Goal: Task Accomplishment & Management: Complete application form

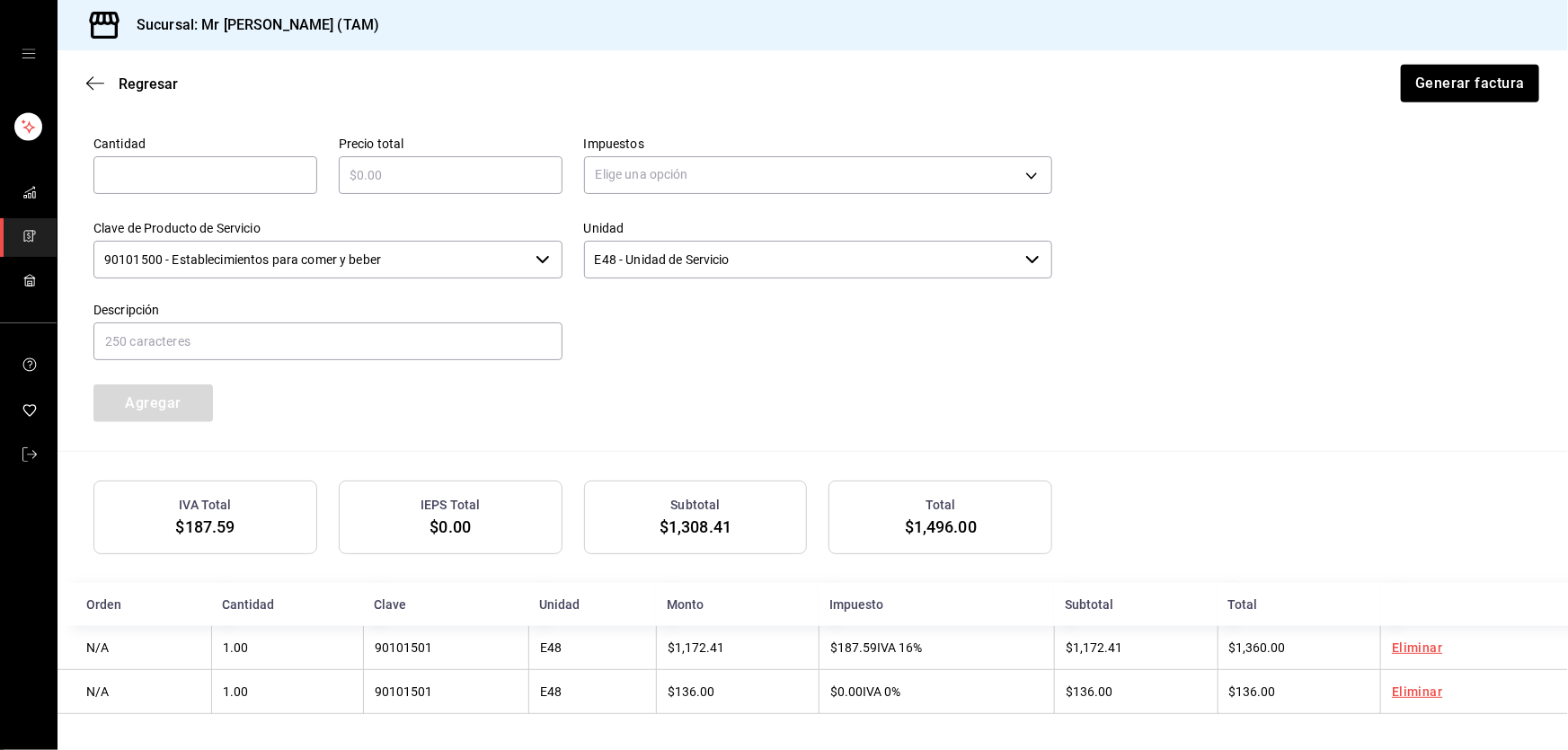
scroll to position [335, 0]
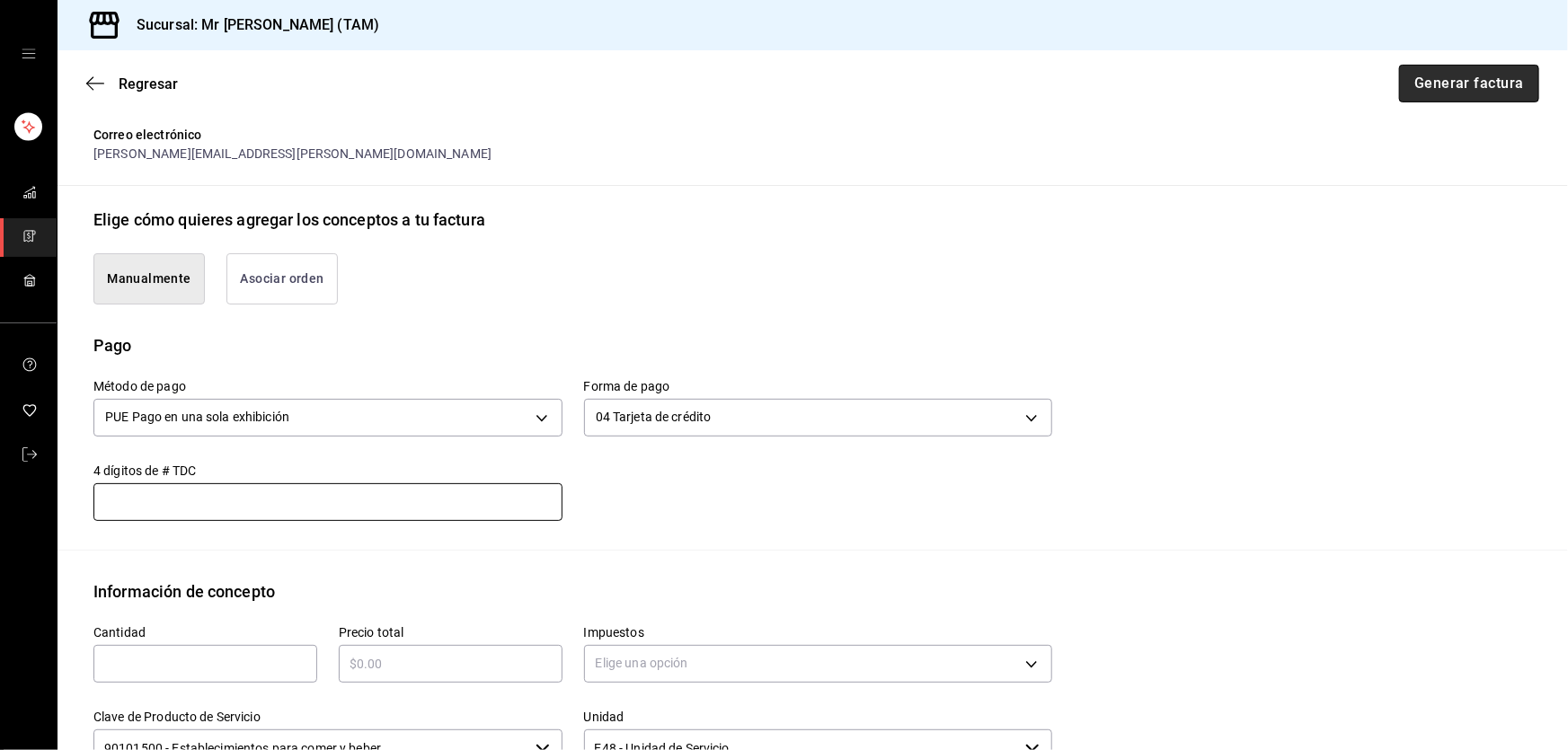
click at [1439, 77] on button "Generar factura" at bounding box center [1468, 83] width 140 height 38
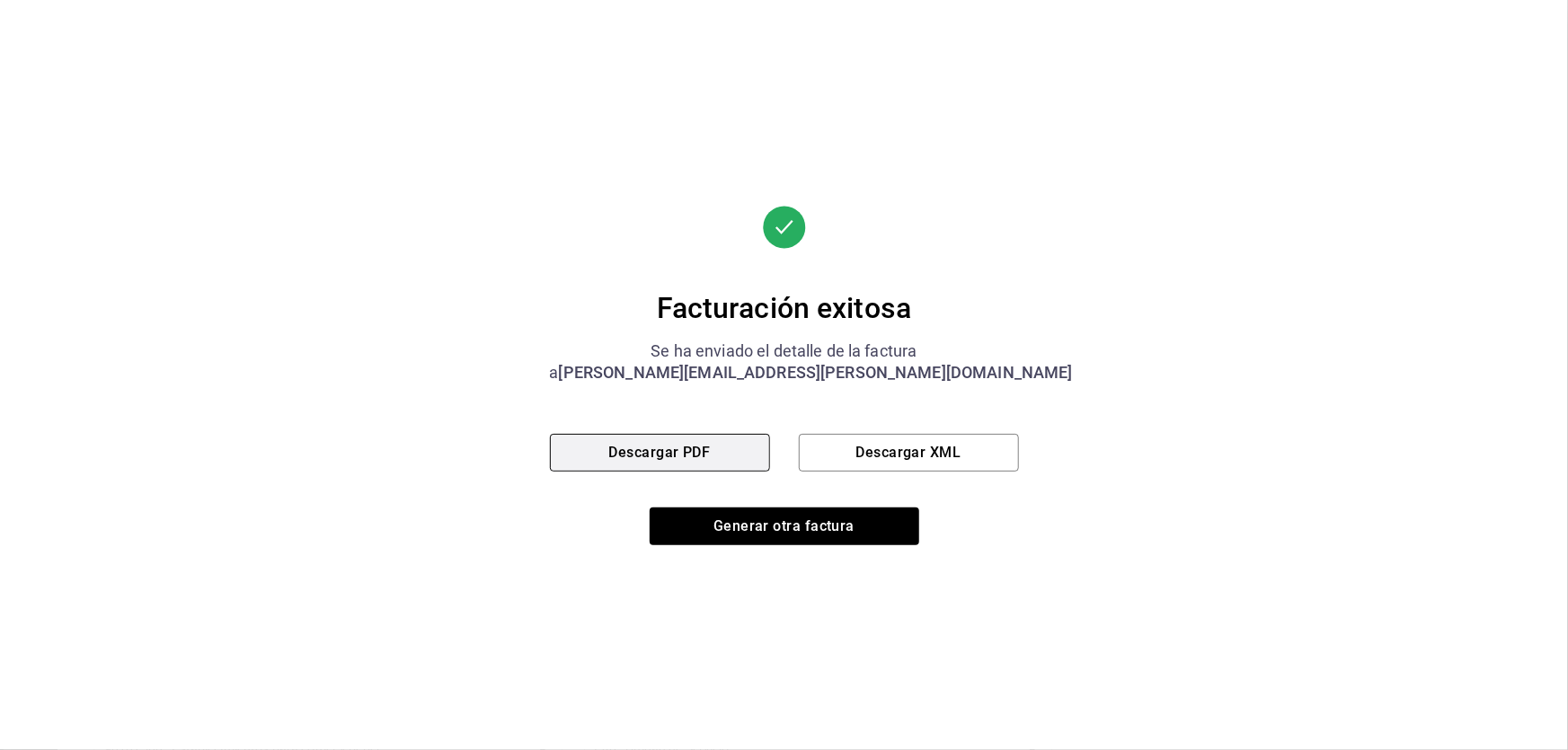
click at [674, 466] on button "Descargar PDF" at bounding box center [660, 452] width 220 height 38
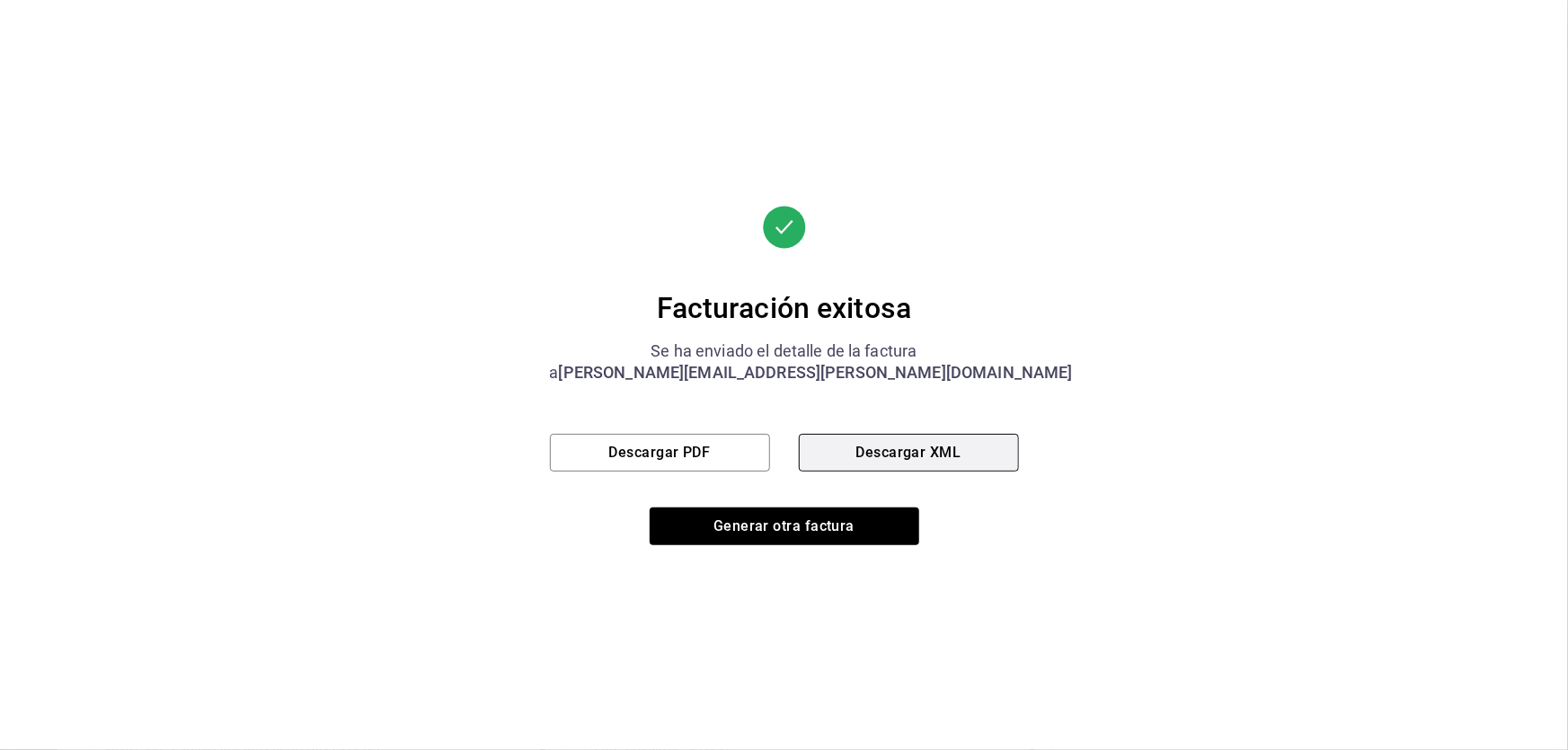
click at [889, 462] on button "Descargar XML" at bounding box center [909, 452] width 220 height 38
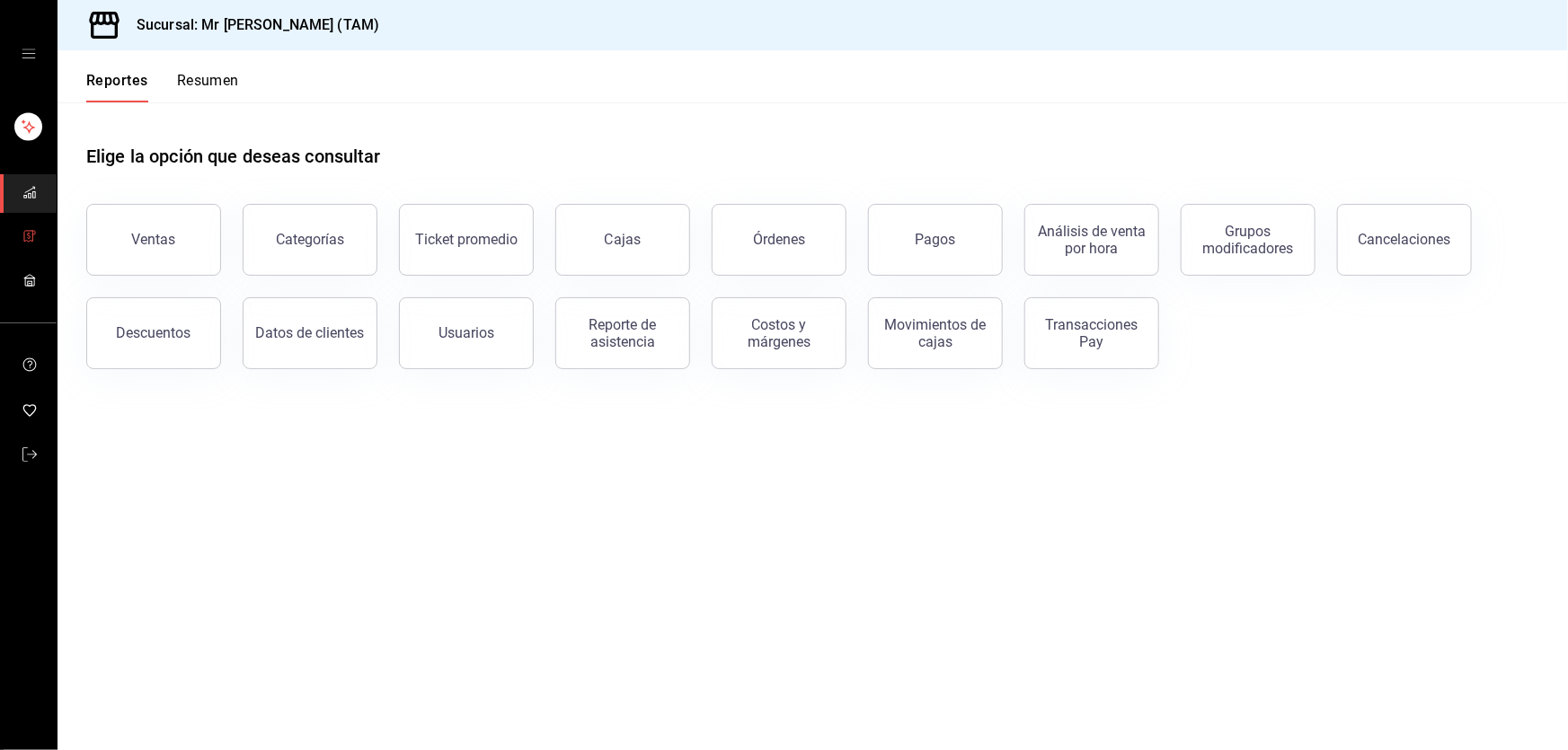
click at [36, 225] on span "mailbox folders" at bounding box center [29, 237] width 15 height 24
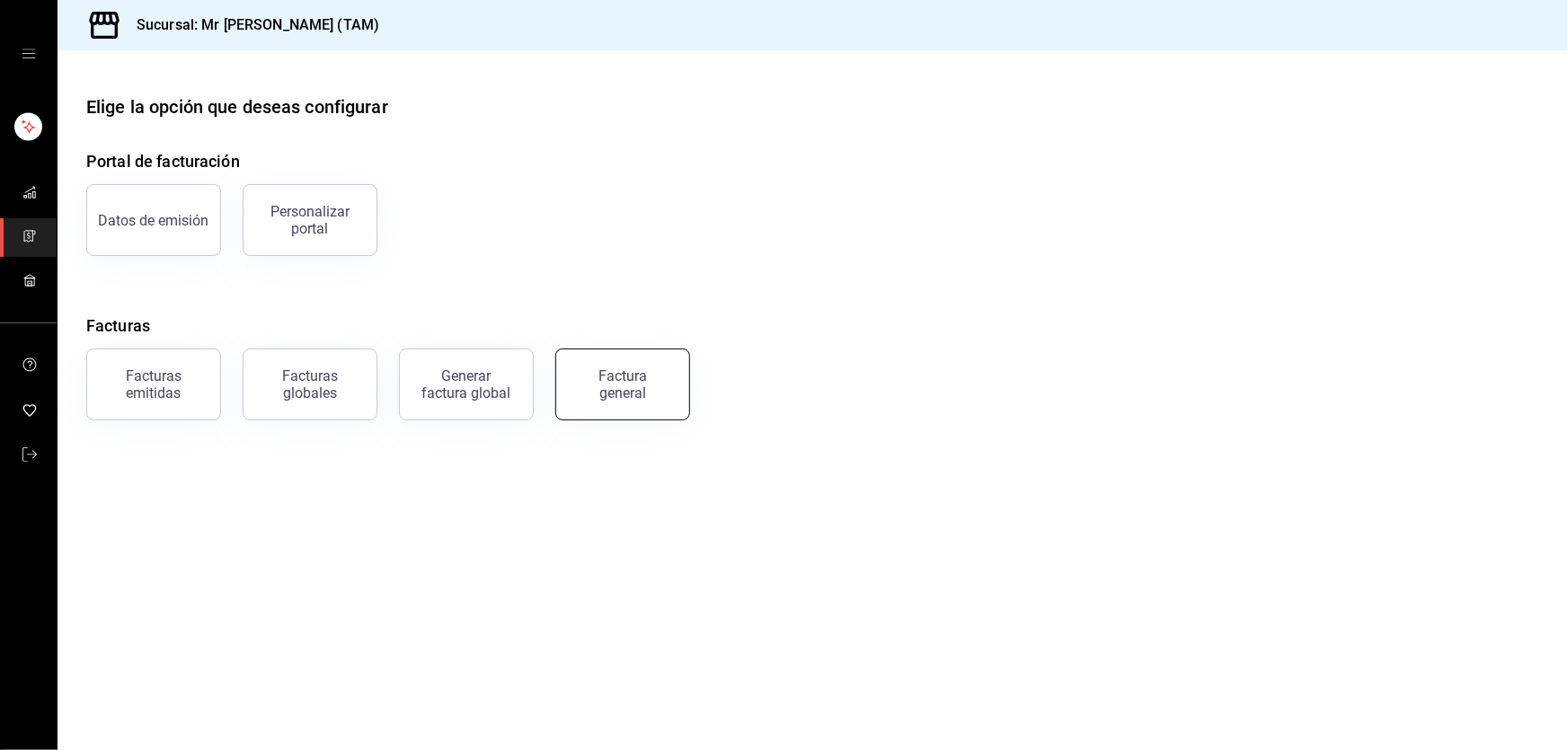
click at [622, 398] on div "Factura general" at bounding box center [623, 384] width 90 height 34
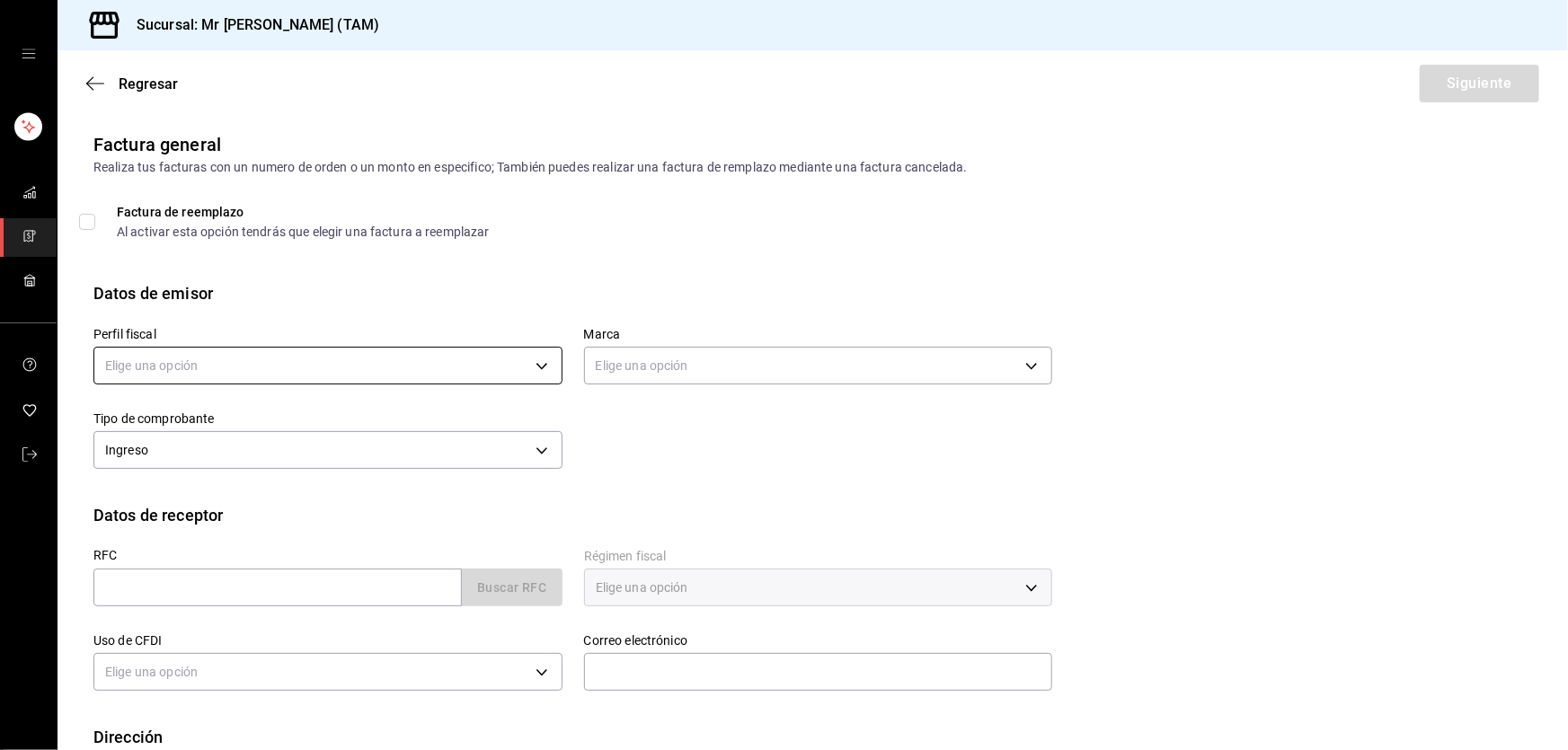
click at [365, 358] on body "Sucursal: Mr [PERSON_NAME] (TAM) Regresar Siguiente Factura general Realiza tus…" at bounding box center [784, 375] width 1568 height 750
click at [262, 453] on li "[PERSON_NAME] [PERSON_NAME]" at bounding box center [326, 456] width 463 height 33
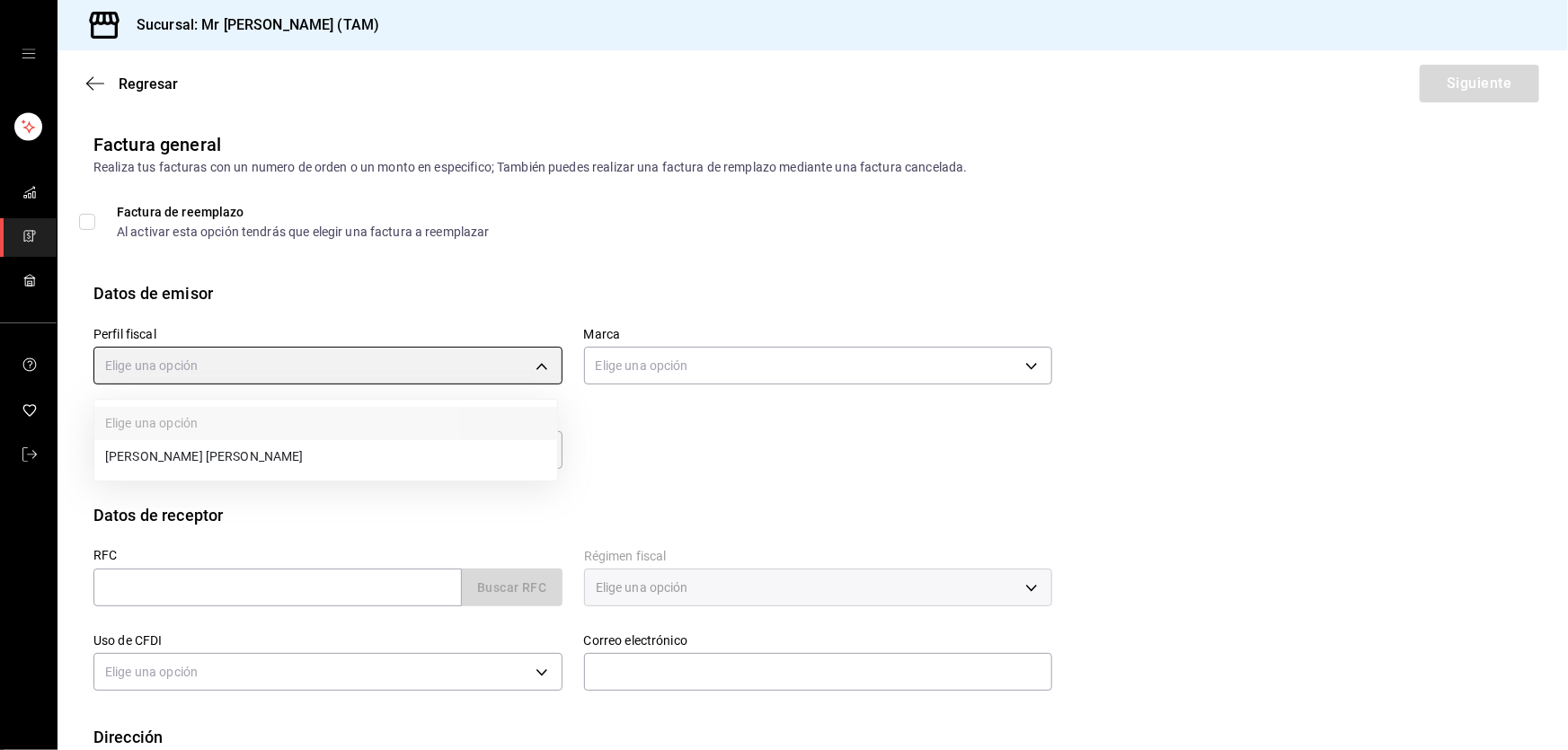
type input "81e23790-b5c9-42c9-a779-7127cee00b47"
type input "7082ddc5-3cea-471a-bd4f-d41619b848f0"
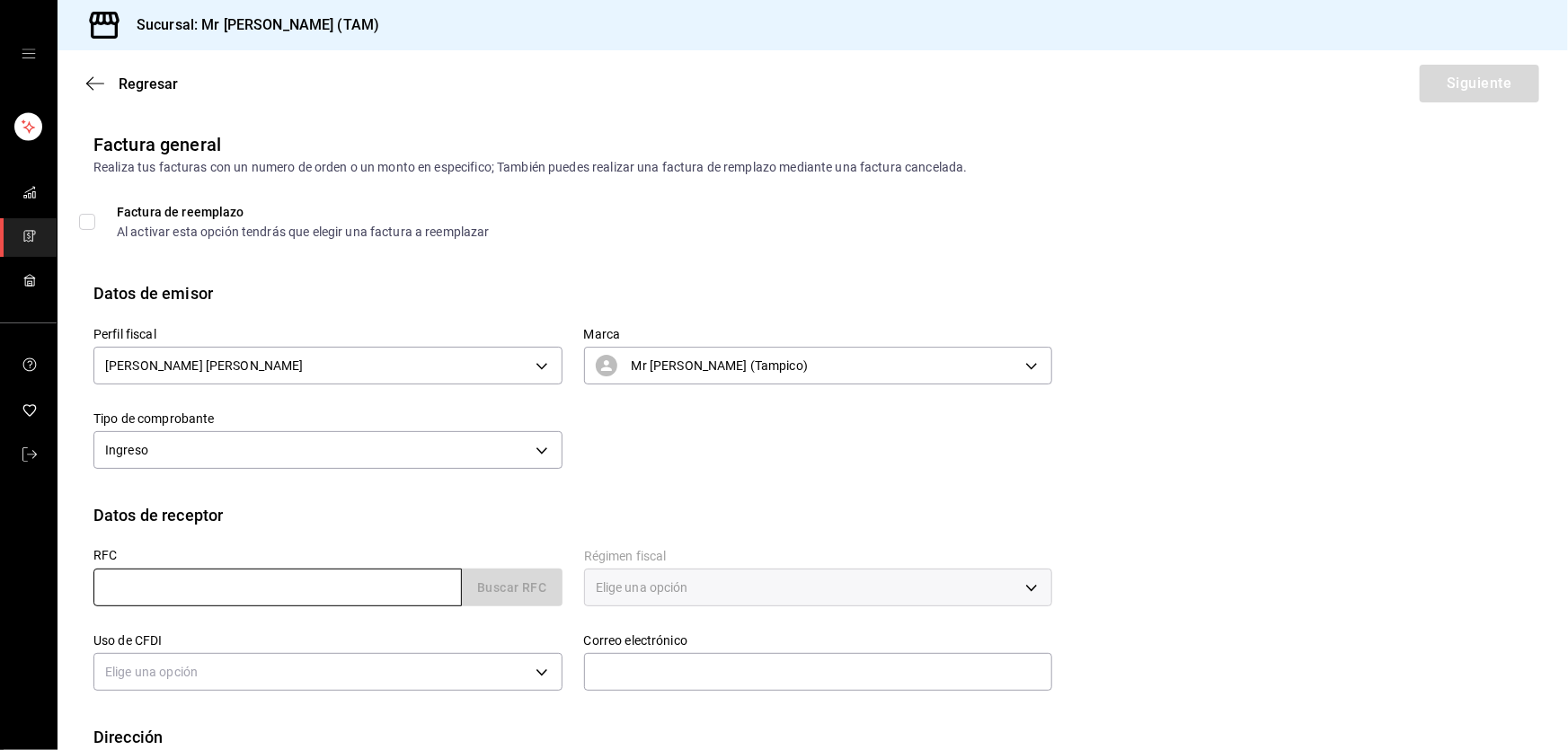
drag, startPoint x: 187, startPoint y: 565, endPoint x: 186, endPoint y: 575, distance: 10.0
click at [186, 573] on div "RFC Buscar RFC" at bounding box center [328, 577] width 469 height 57
click at [185, 579] on input "text" at bounding box center [277, 587] width 368 height 38
paste input "FGR1812158Z1"
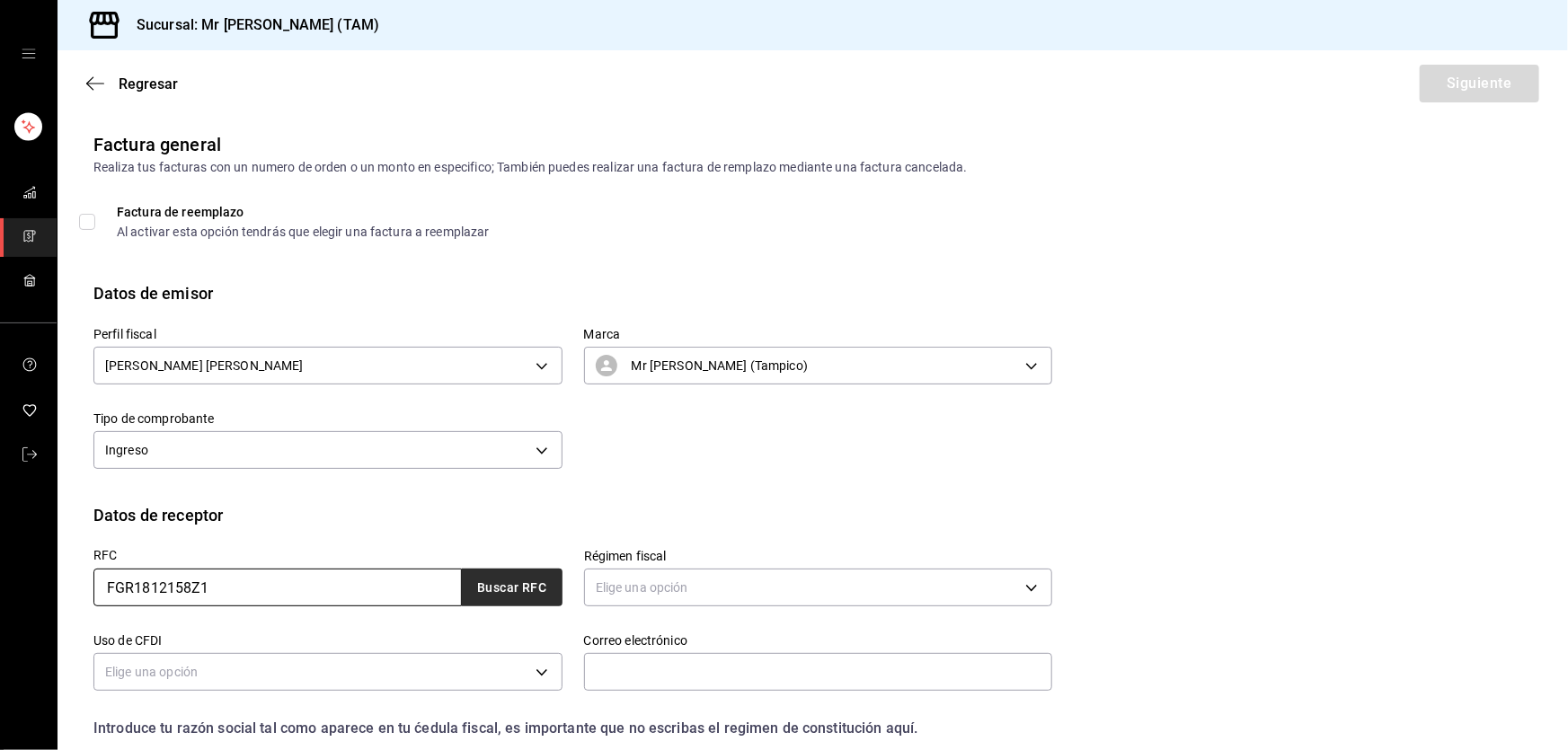
type input "FGR1812158Z1"
click at [503, 591] on button "Buscar RFC" at bounding box center [512, 587] width 101 height 38
click at [503, 591] on div "FGR1812158Z1 Buscar RFC" at bounding box center [328, 587] width 469 height 38
click at [503, 591] on button "Buscar RFC" at bounding box center [512, 587] width 101 height 38
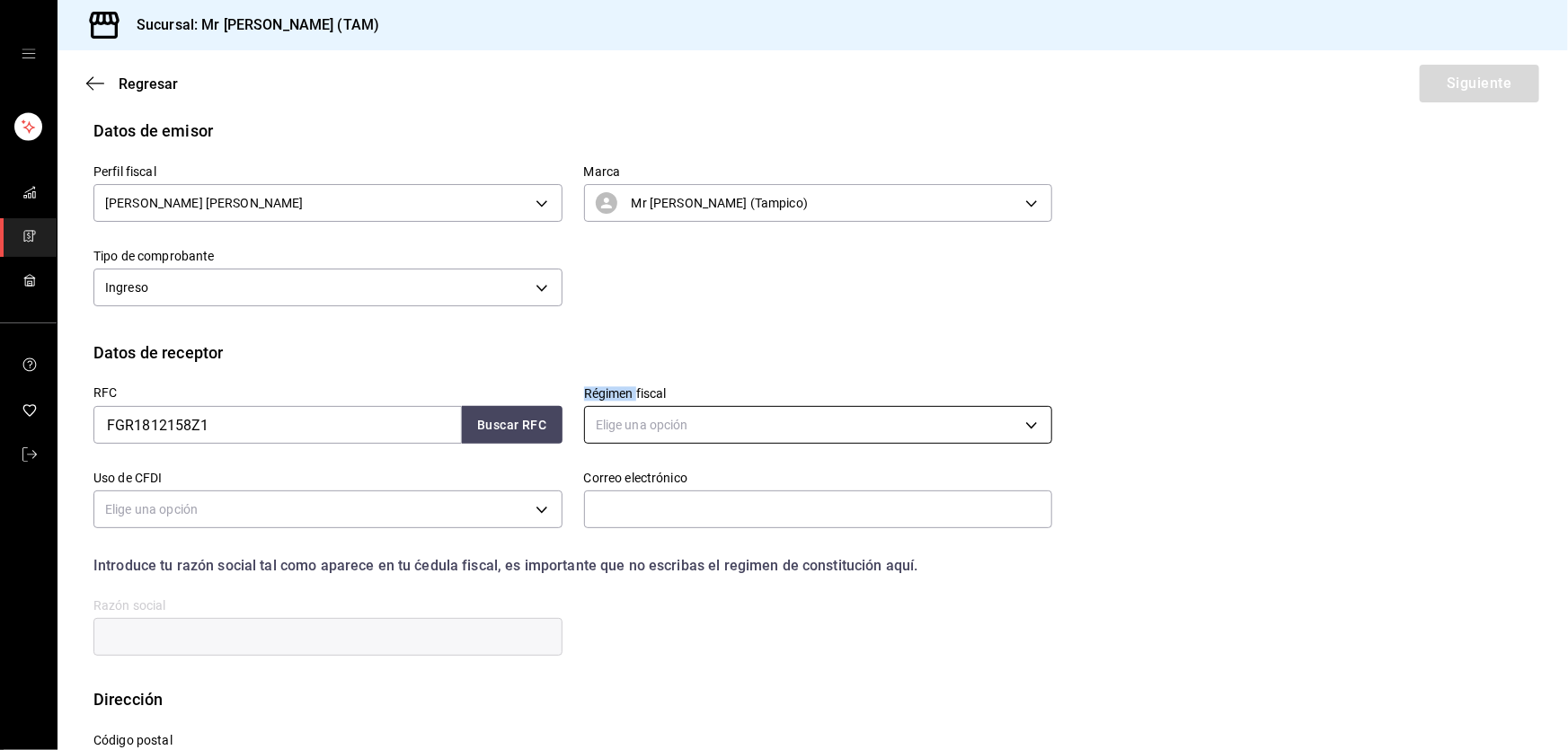
click at [665, 418] on body "Sucursal: Mr Smoky (TAM) Regresar Siguiente Factura general Realiza tus factura…" at bounding box center [784, 375] width 1568 height 750
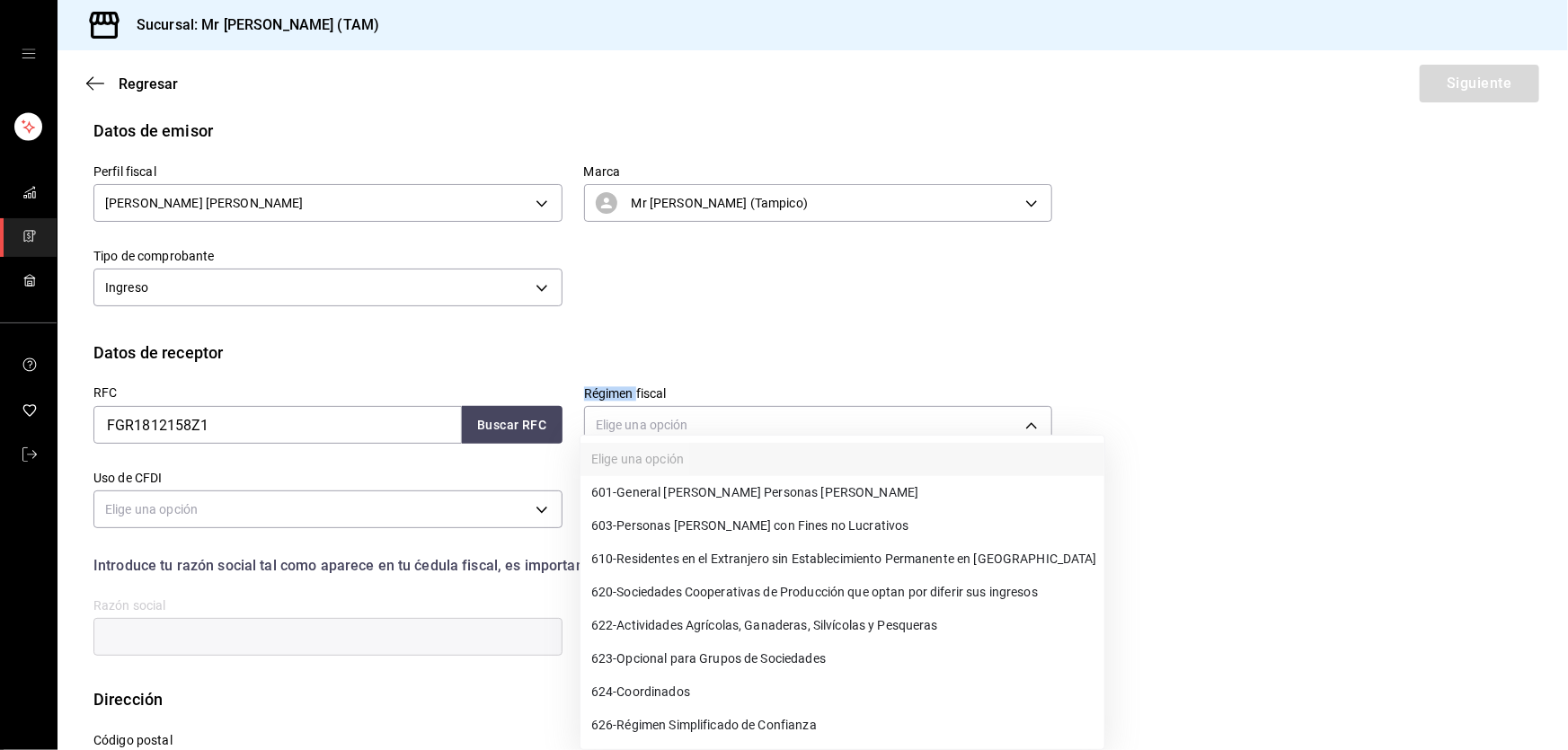
click at [650, 535] on li "603 - Personas Morales con Fines no Lucrativos" at bounding box center [842, 526] width 524 height 33
type input "603"
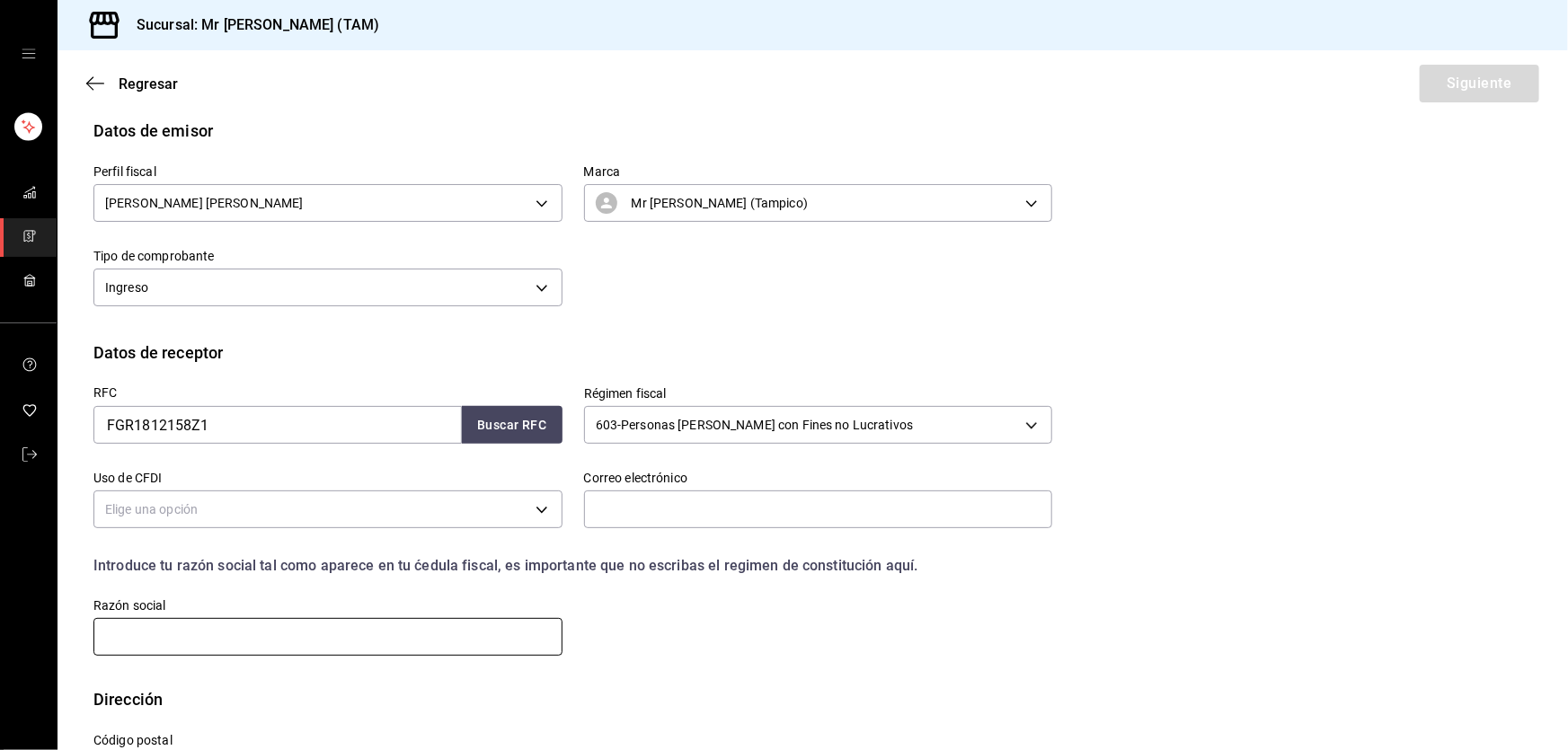
click at [215, 623] on input "text" at bounding box center [328, 636] width 469 height 38
paste input "FISCALIA GENERAL DE LA REPUBLICA"
type input "FISCALIA GENERAL DE LA REPUBLICA"
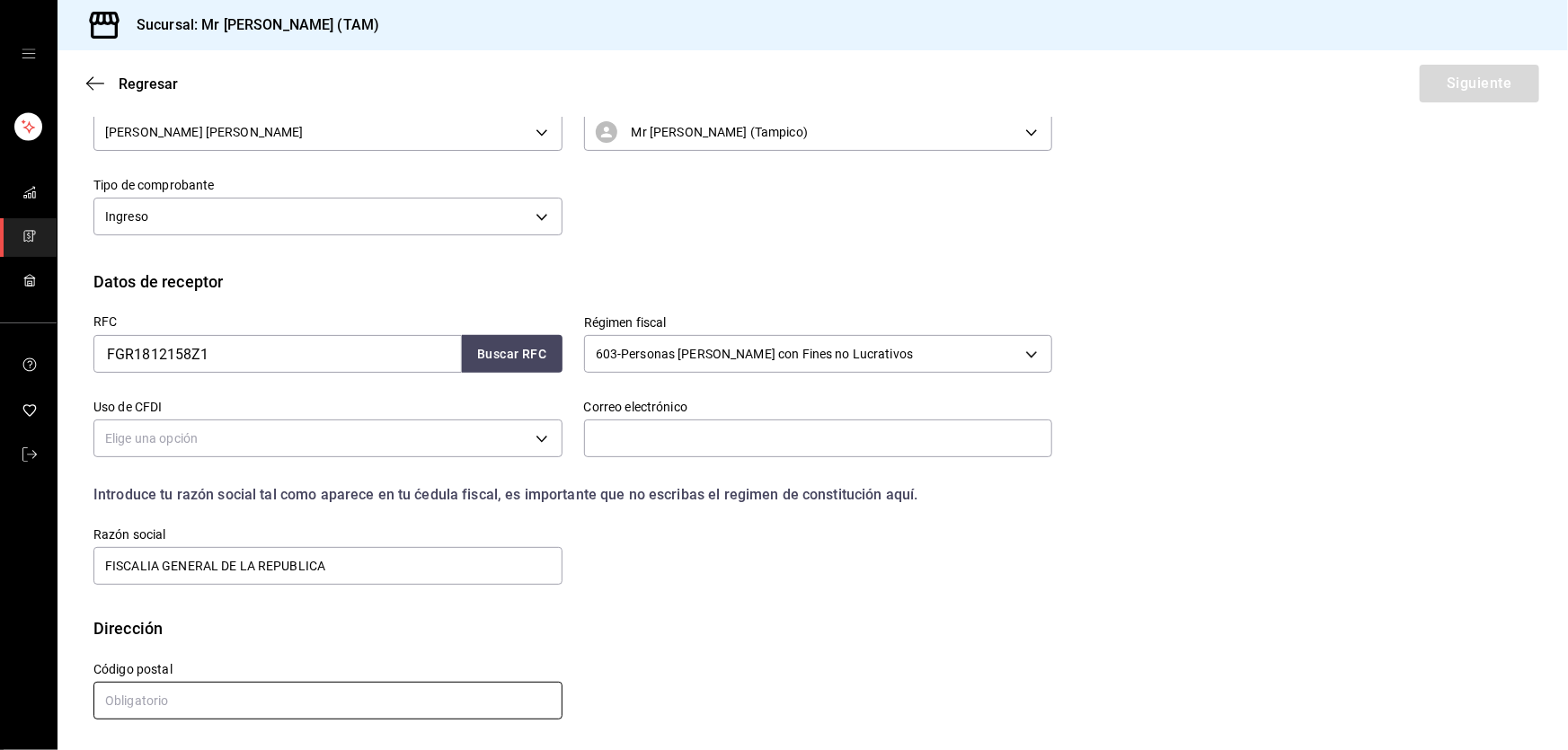
click at [225, 691] on input "text" at bounding box center [328, 700] width 469 height 38
paste input "06720"
type input "06720"
click at [619, 448] on input "text" at bounding box center [818, 438] width 469 height 38
click at [321, 447] on body "Sucursal: Mr Smoky (TAM) Regresar Siguiente Factura general Realiza tus factura…" at bounding box center [784, 375] width 1568 height 750
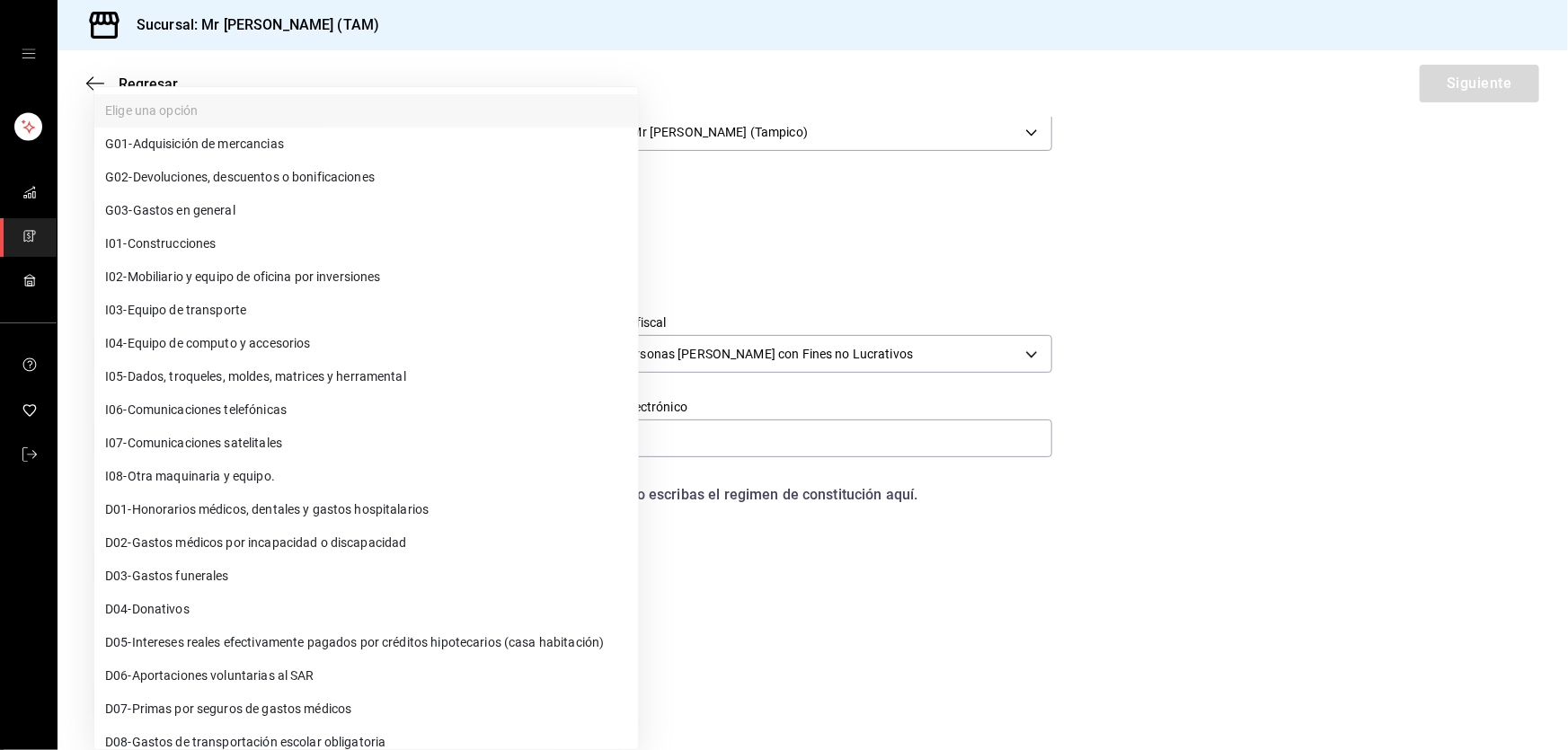
click at [177, 197] on li "G03 - Gastos en general" at bounding box center [366, 211] width 543 height 33
type input "G03"
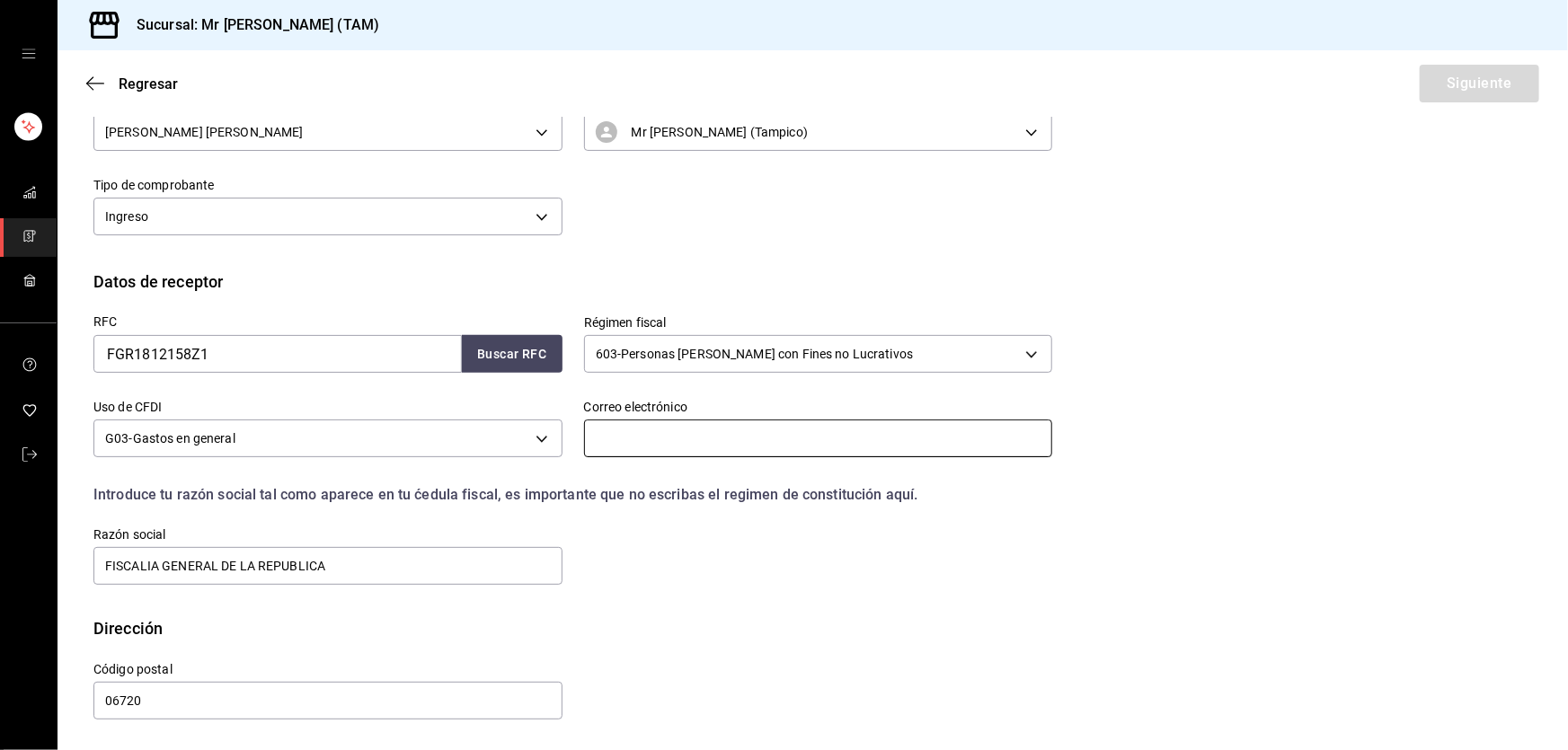
click at [691, 450] on input "text" at bounding box center [818, 438] width 469 height 38
paste input "edmundo19@icloud.com"
type input "edmundo19@icloud.com"
click at [1472, 92] on button "Siguiente" at bounding box center [1480, 83] width 120 height 38
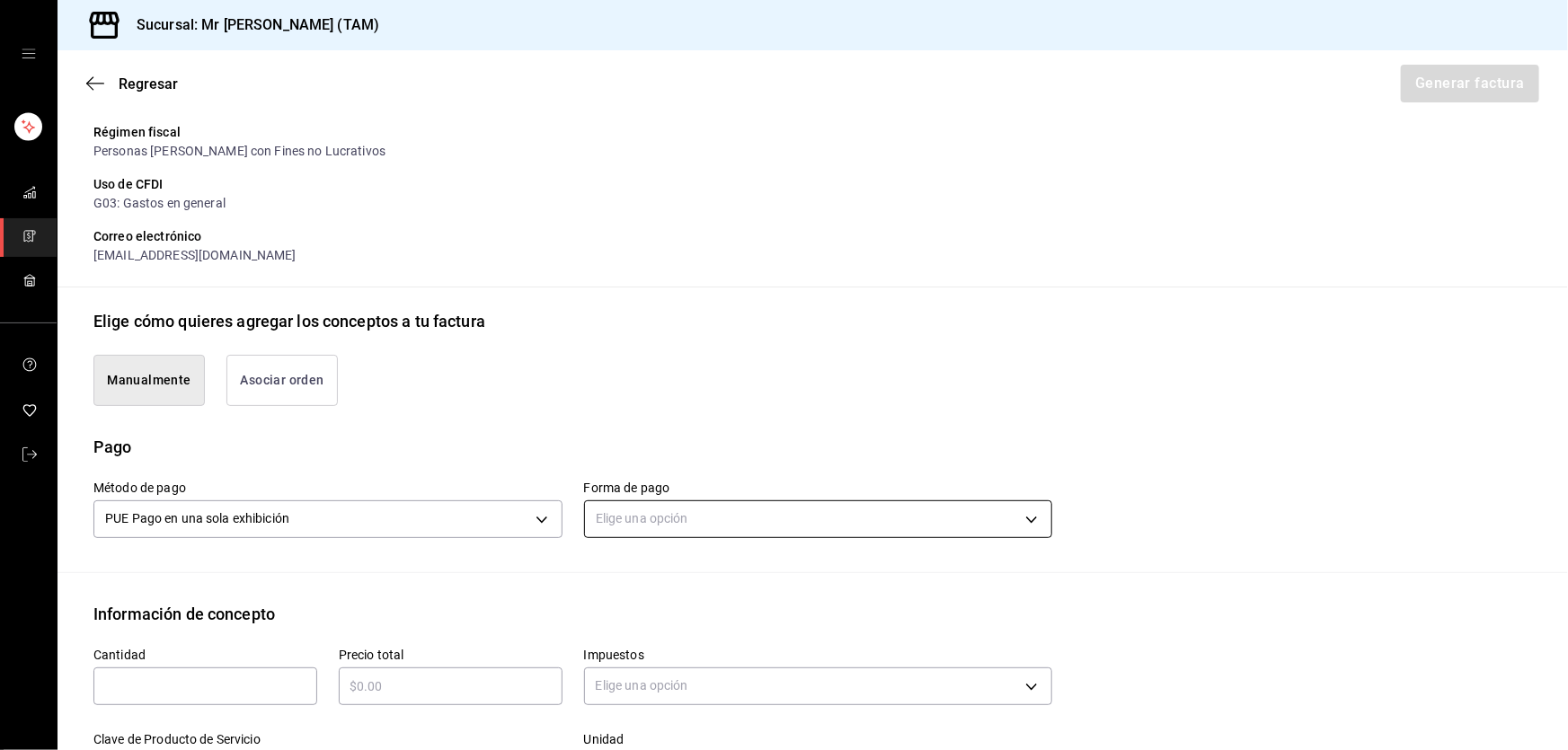
click at [643, 534] on body "Sucursal: Mr Smoky (TAM) Regresar Generar factura Emisor Perfil fiscal LARISSA …" at bounding box center [784, 375] width 1568 height 750
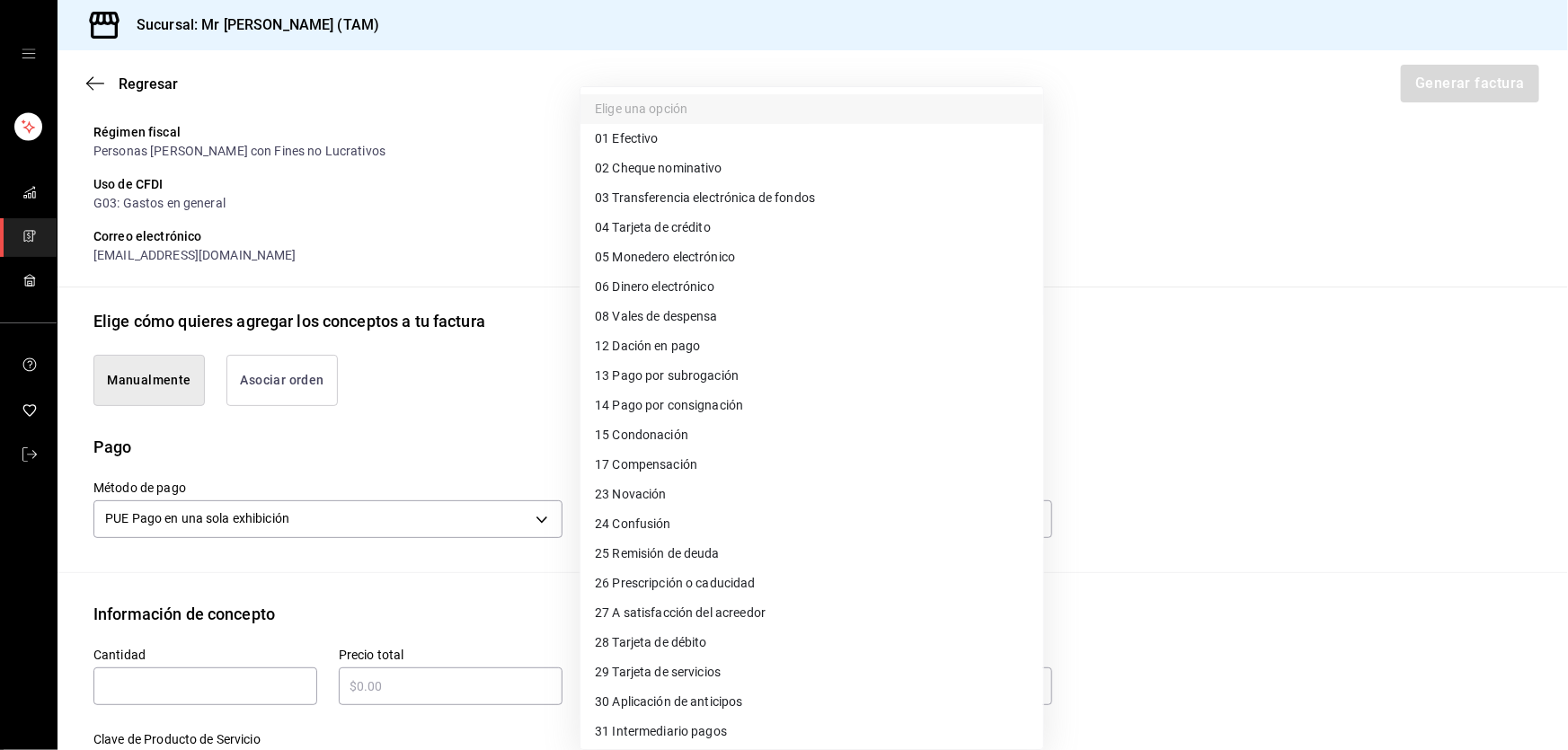
click at [684, 643] on span "28 Tarjeta de débito" at bounding box center [651, 643] width 112 height 19
type input "28"
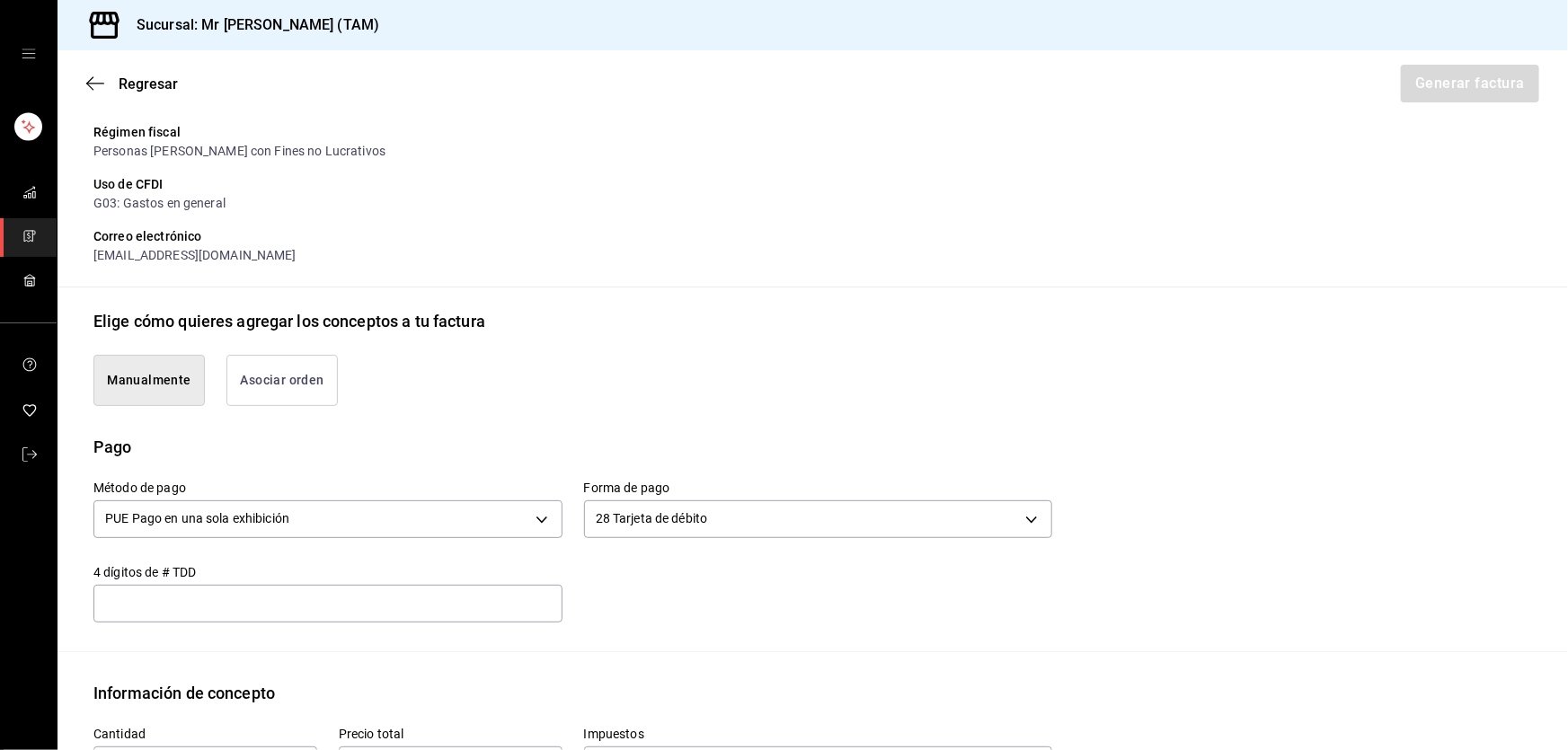
click at [487, 620] on div "​" at bounding box center [328, 603] width 469 height 38
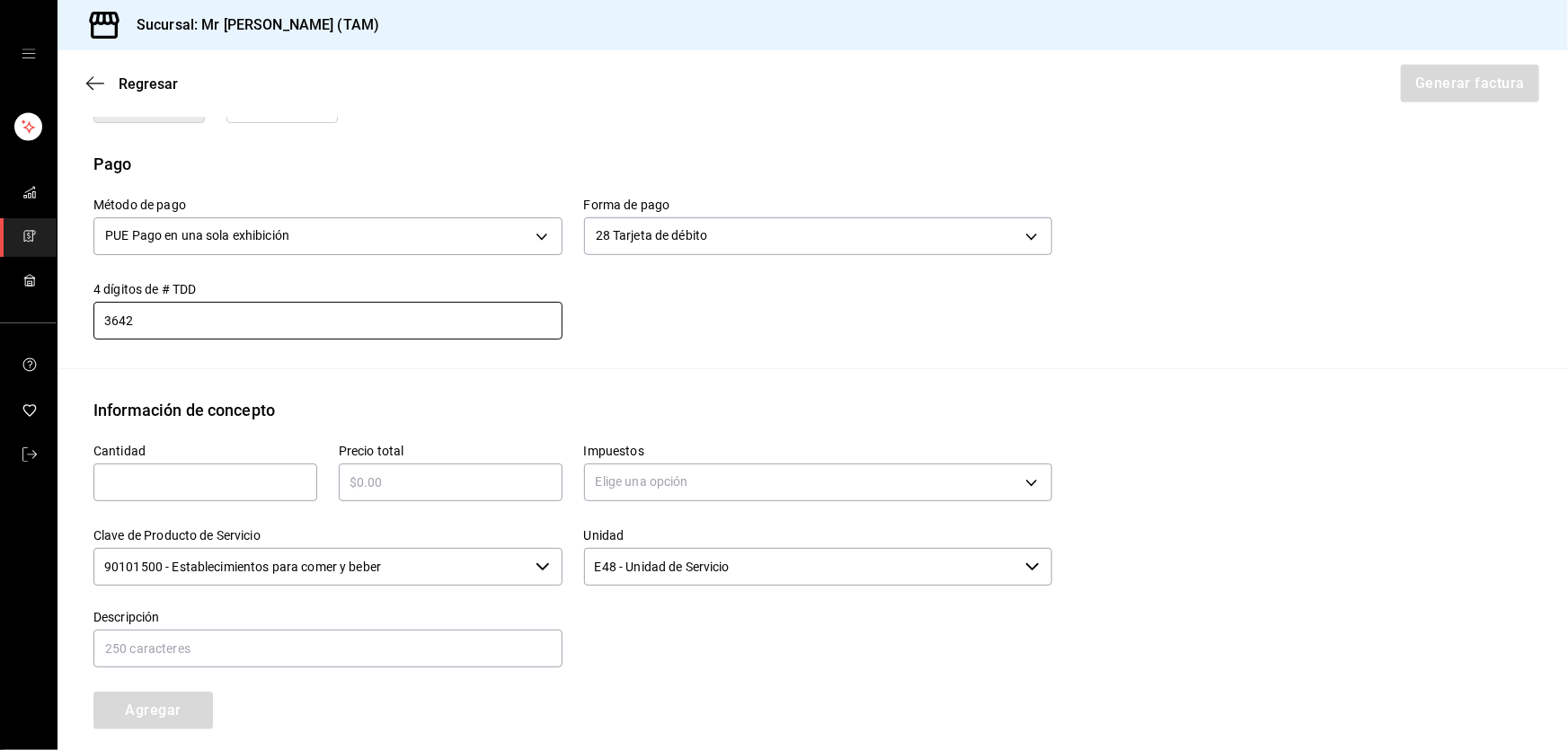
scroll to position [642, 0]
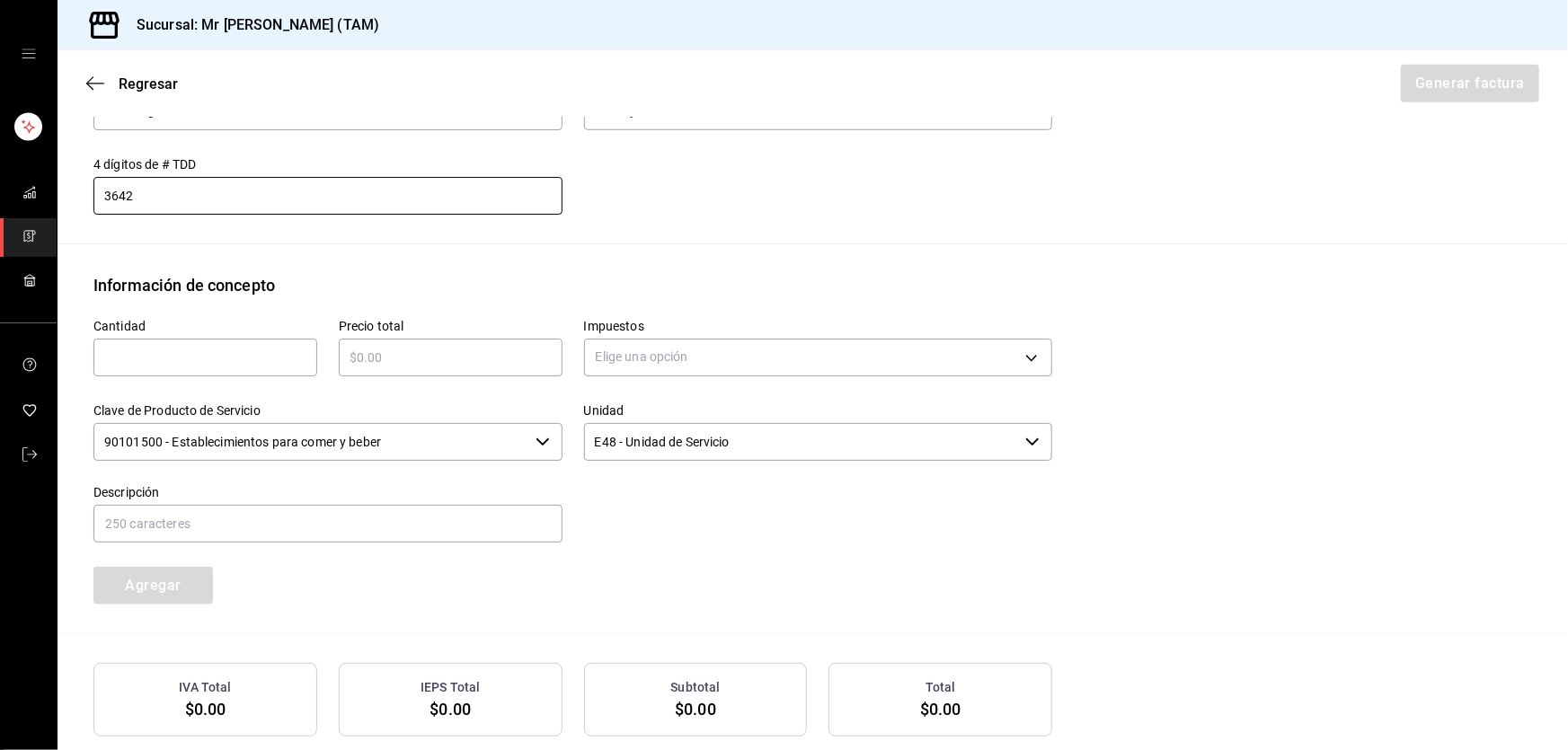
type input "3642"
click at [179, 347] on input "text" at bounding box center [205, 358] width 223 height 21
type input "1"
click at [334, 361] on div "Precio total ​" at bounding box center [440, 339] width 246 height 84
click at [383, 350] on input "text" at bounding box center [450, 358] width 223 height 21
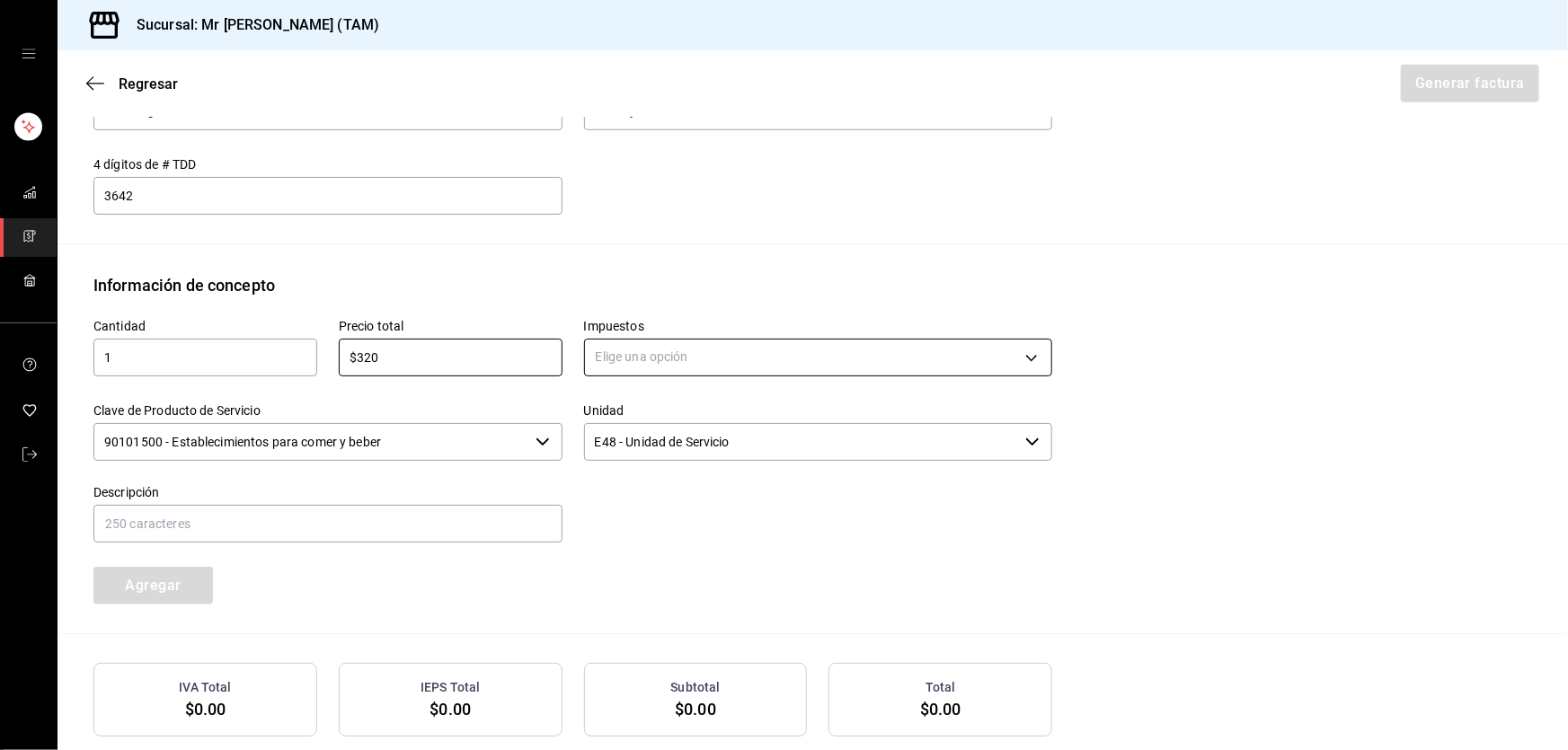
type input "$320"
click at [692, 368] on body "Sucursal: Mr Smoky (TAM) Regresar Generar factura Emisor Perfil fiscal LARISSA …" at bounding box center [784, 375] width 1568 height 750
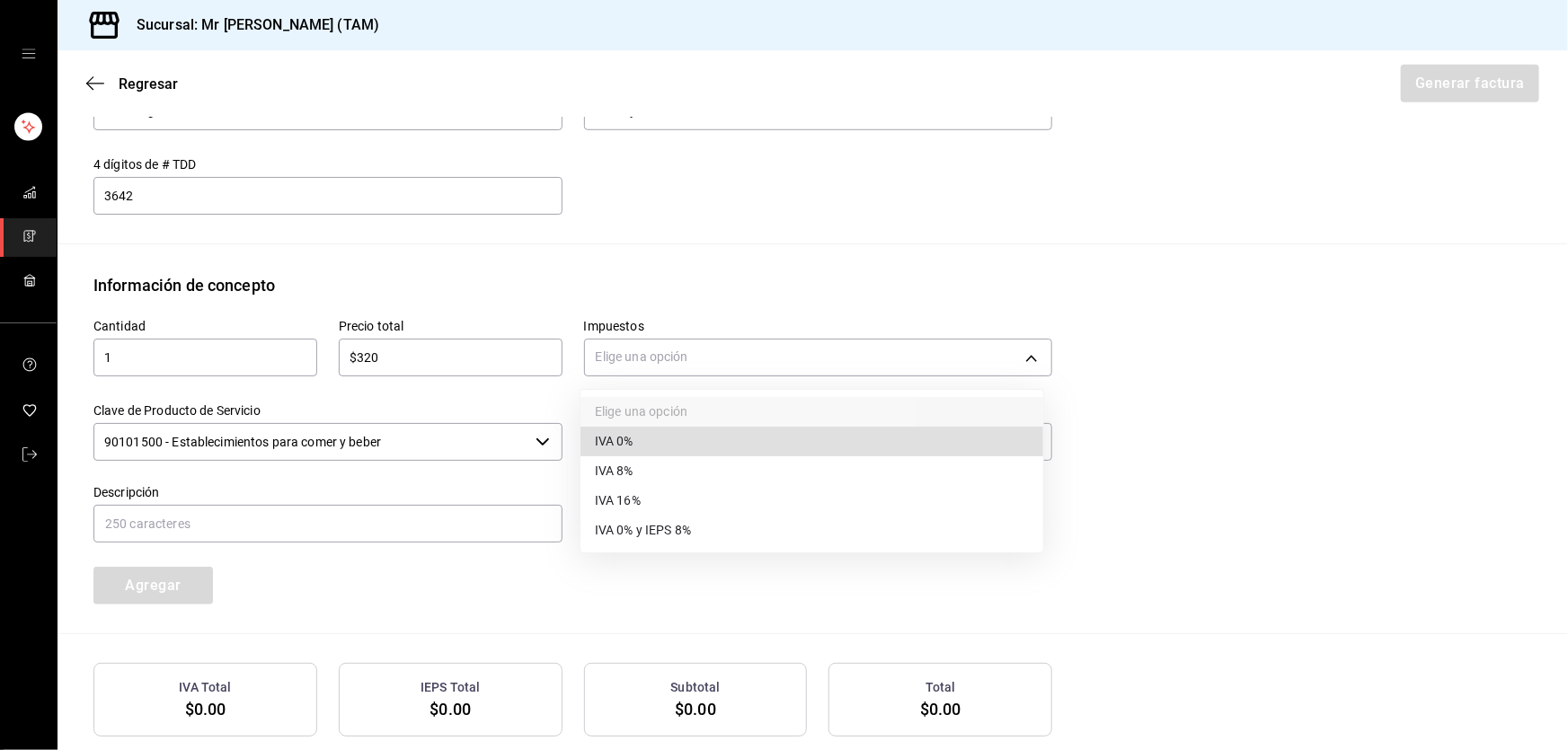
click at [623, 513] on li "IVA 16%" at bounding box center [811, 501] width 463 height 30
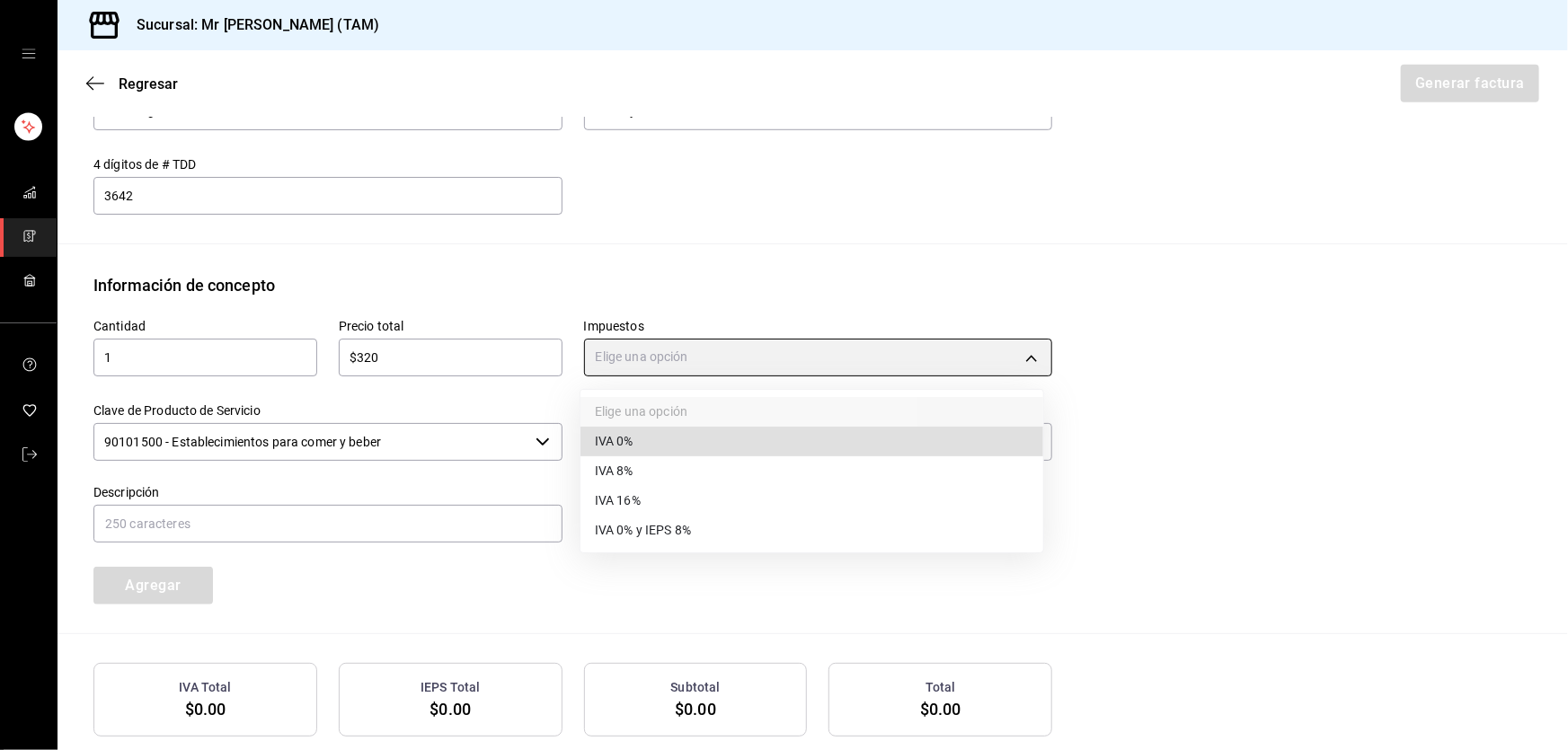
type input "IVA_16"
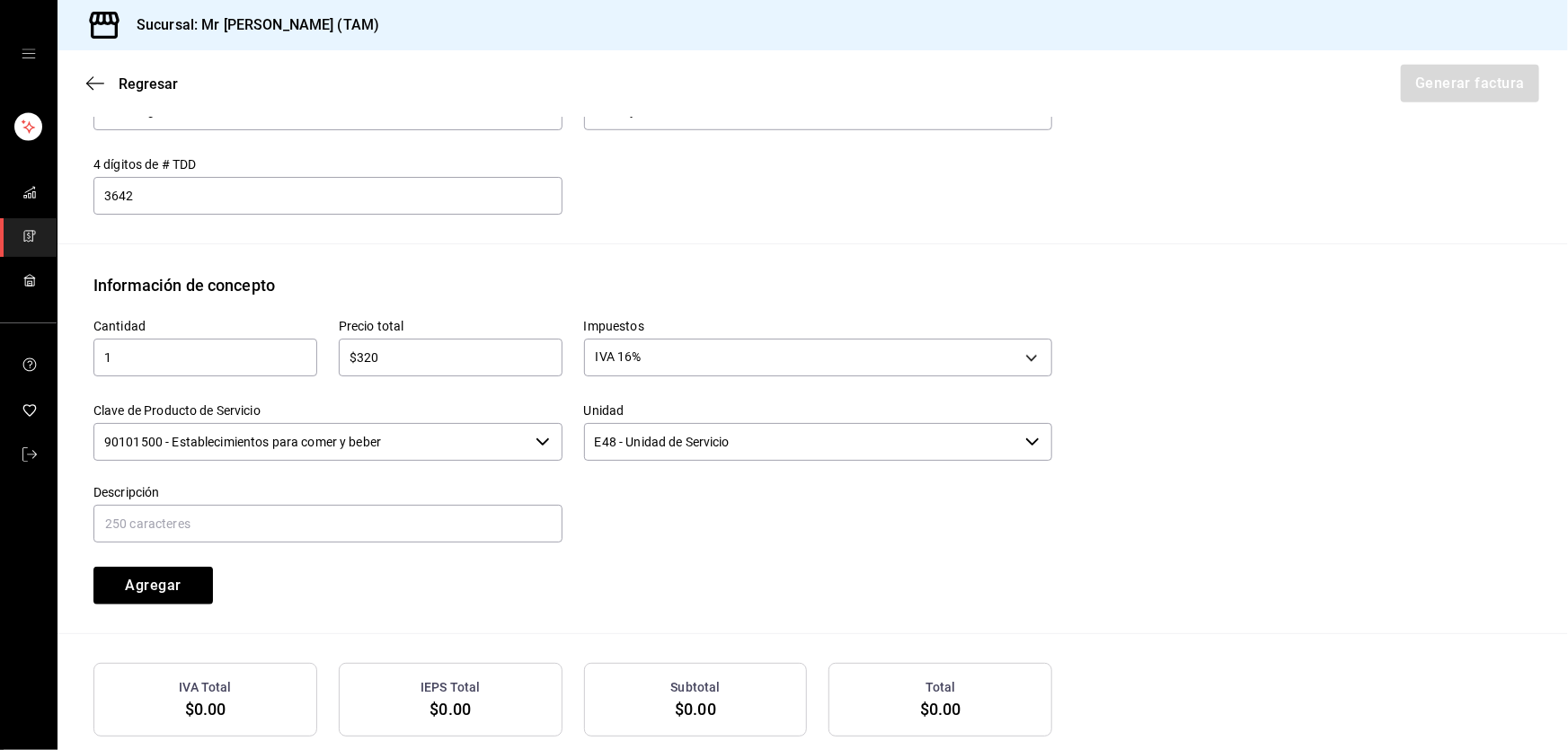
click at [452, 445] on input "90101500 - Establecimientos para comer y beber" at bounding box center [311, 442] width 435 height 38
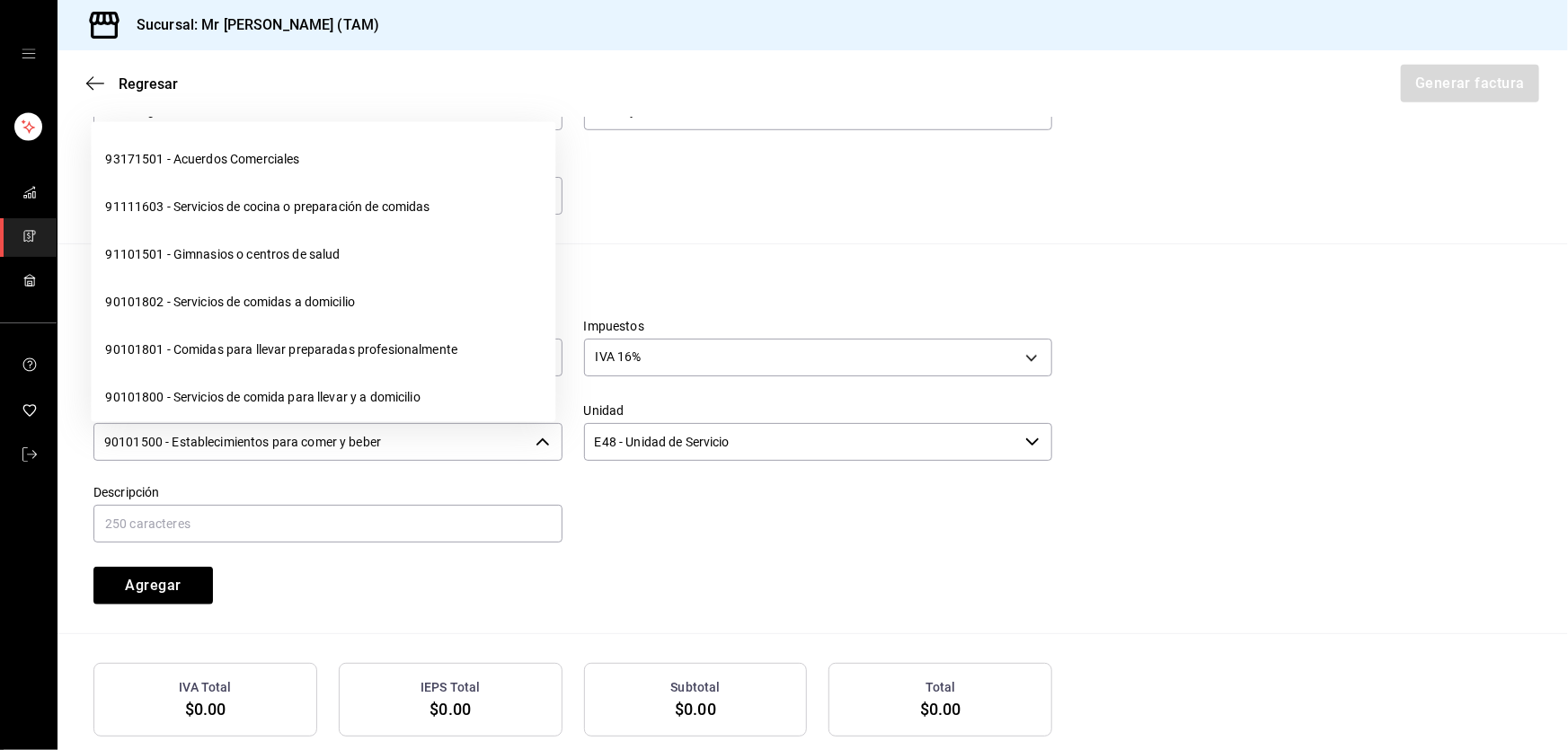
click at [452, 445] on input "90101500 - Establecimientos para comer y beber" at bounding box center [311, 442] width 435 height 38
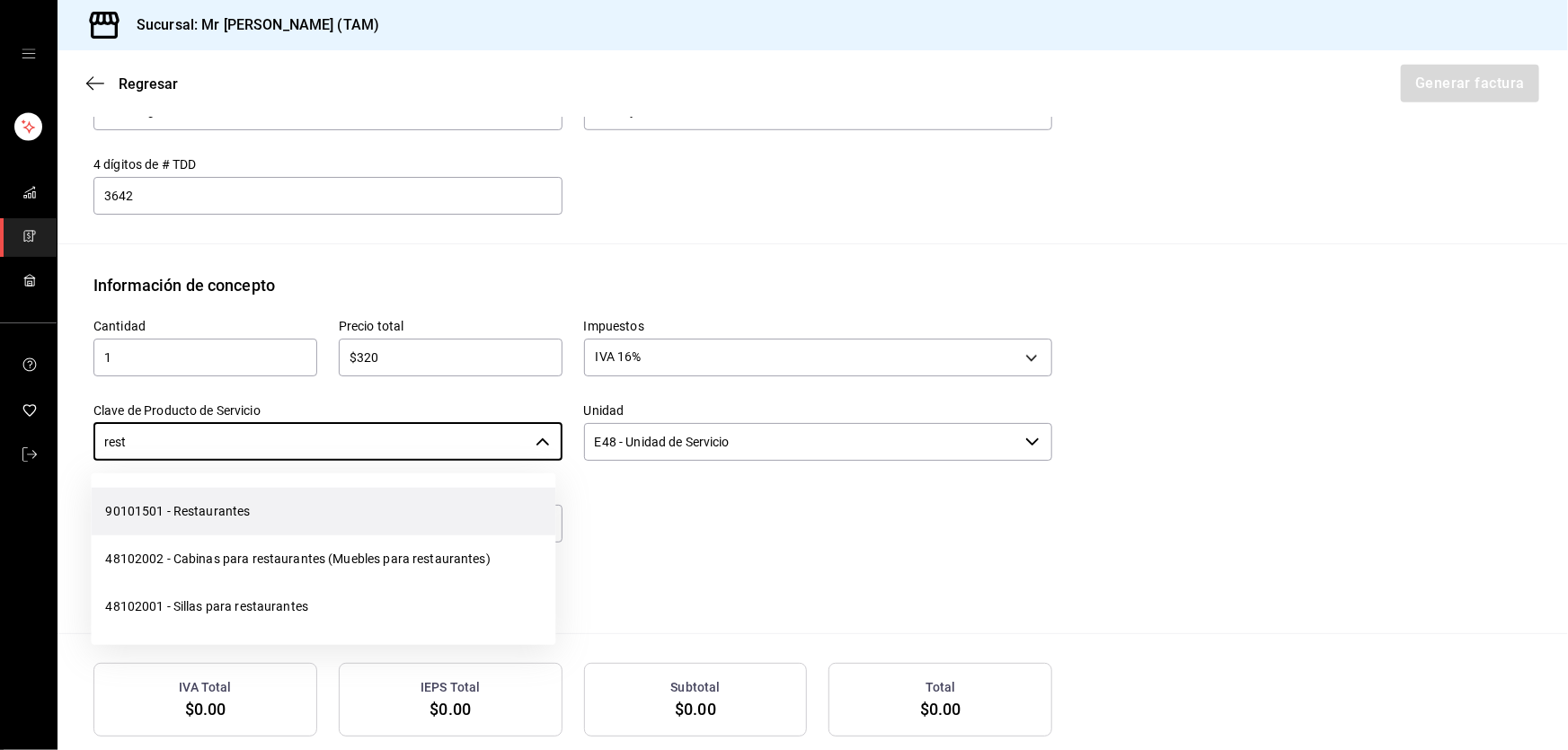
click at [290, 503] on li "90101501 - Restaurantes" at bounding box center [323, 511] width 465 height 47
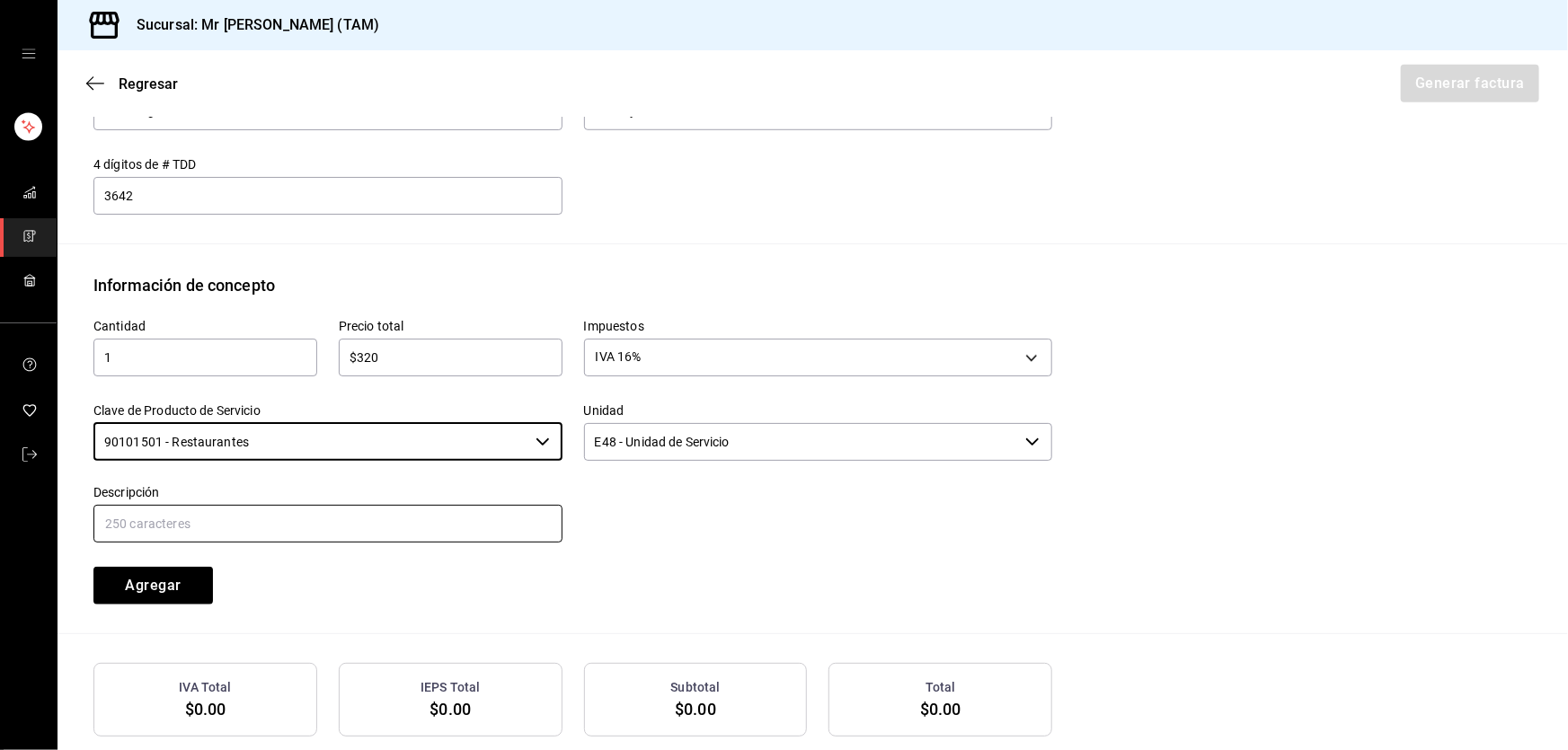
type input "90101501 - Restaurantes"
click at [282, 515] on input "text" at bounding box center [328, 523] width 469 height 38
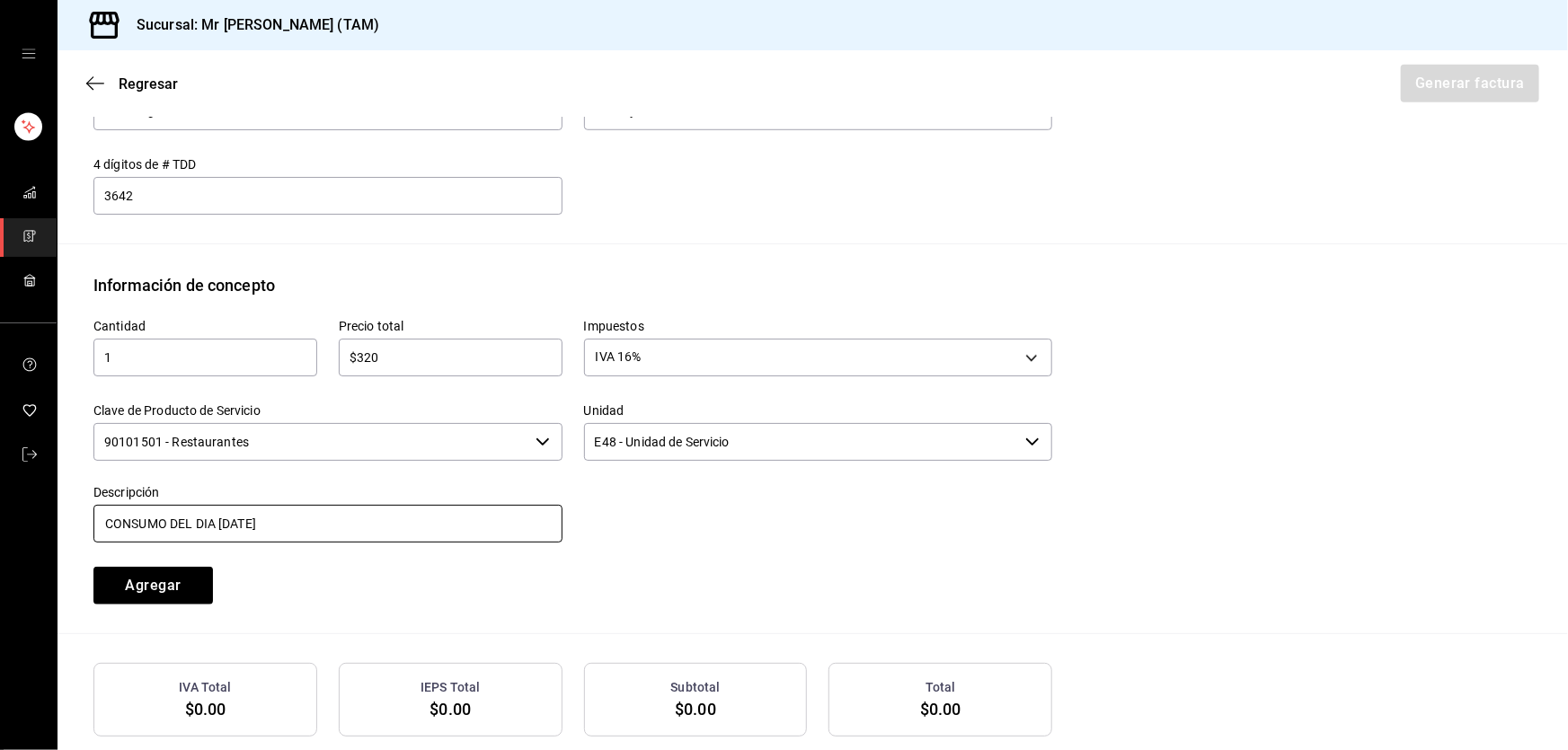
click at [218, 527] on input "CONSUMO DEL DIA 10 SEPTIEMBRE 2025" at bounding box center [328, 523] width 469 height 38
type input "CONSUMO DEL DIA 04 SEPTIEMBRE 2025"
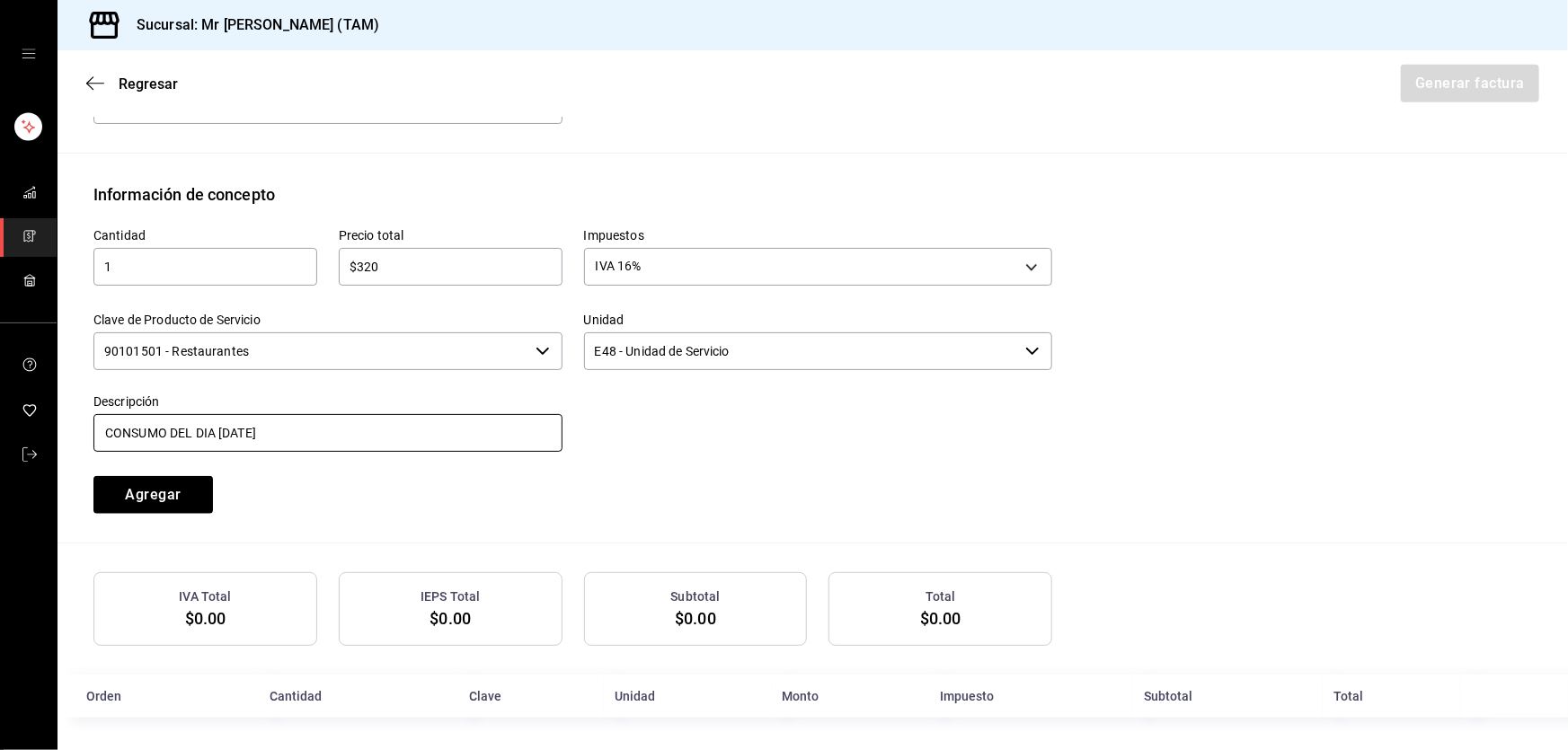
scroll to position [735, 0]
click at [436, 435] on input "CONSUMO DEL DIA 04 SEPTIEMBRE 2025" at bounding box center [328, 430] width 469 height 38
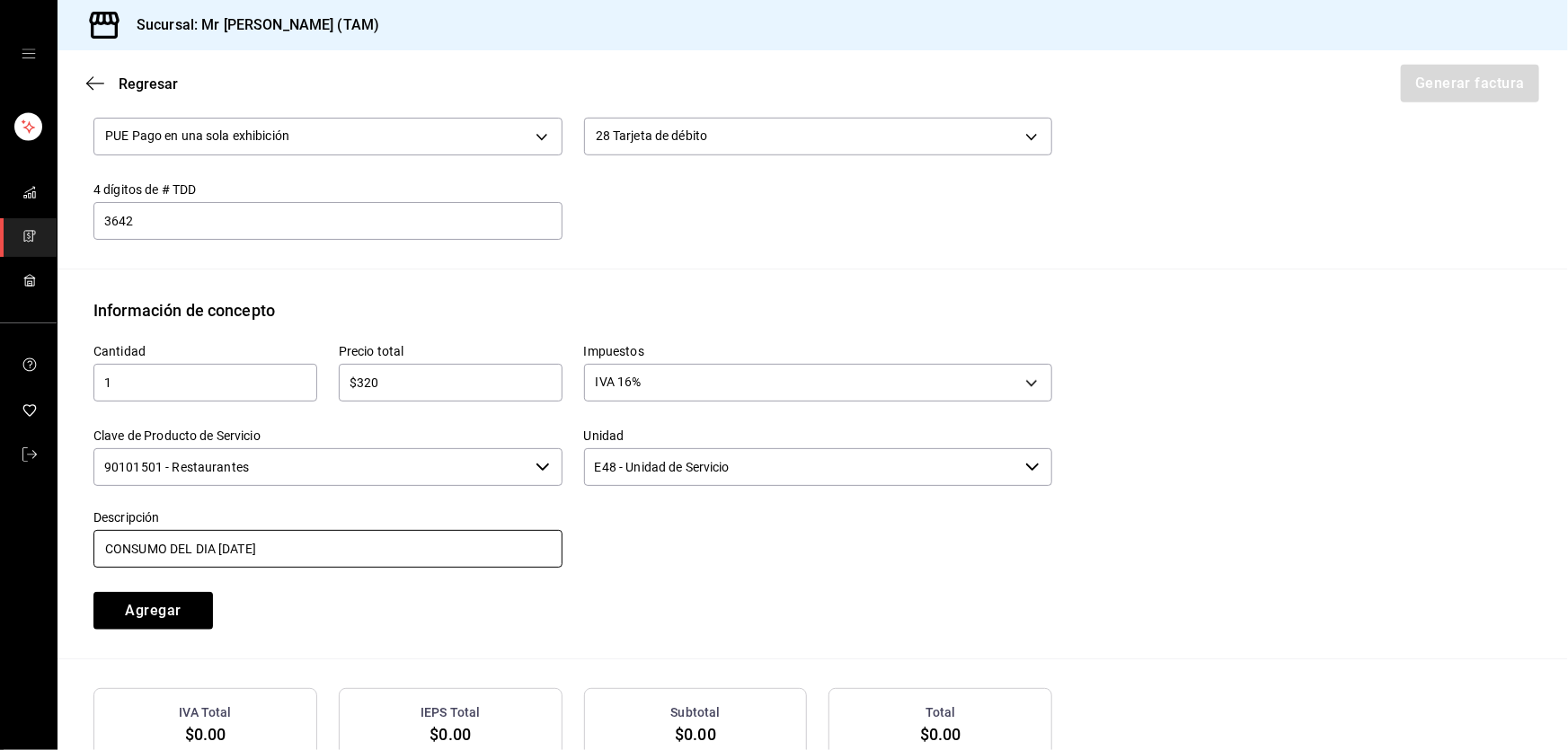
scroll to position [653, 0]
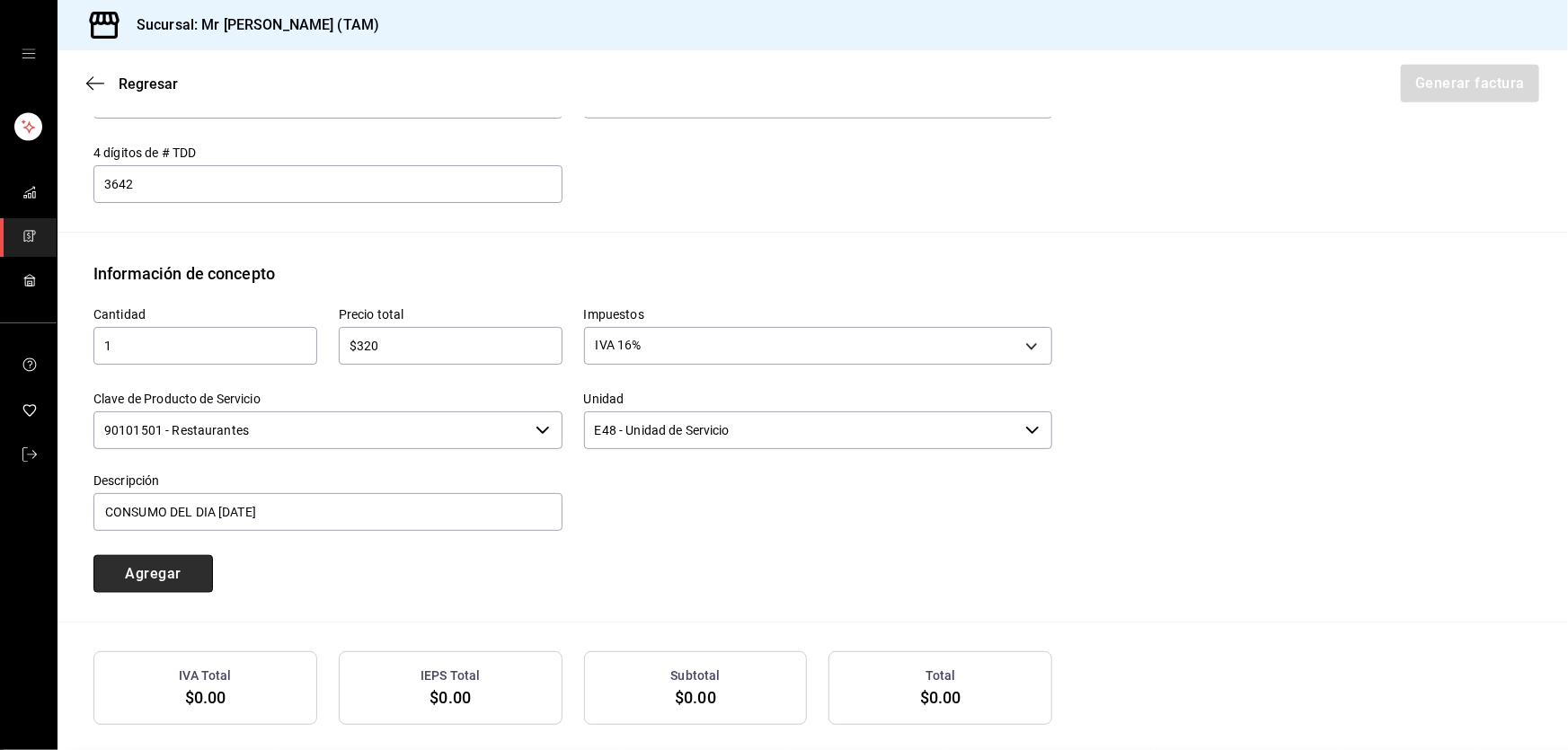
click at [189, 570] on button "Agregar" at bounding box center [154, 573] width 120 height 38
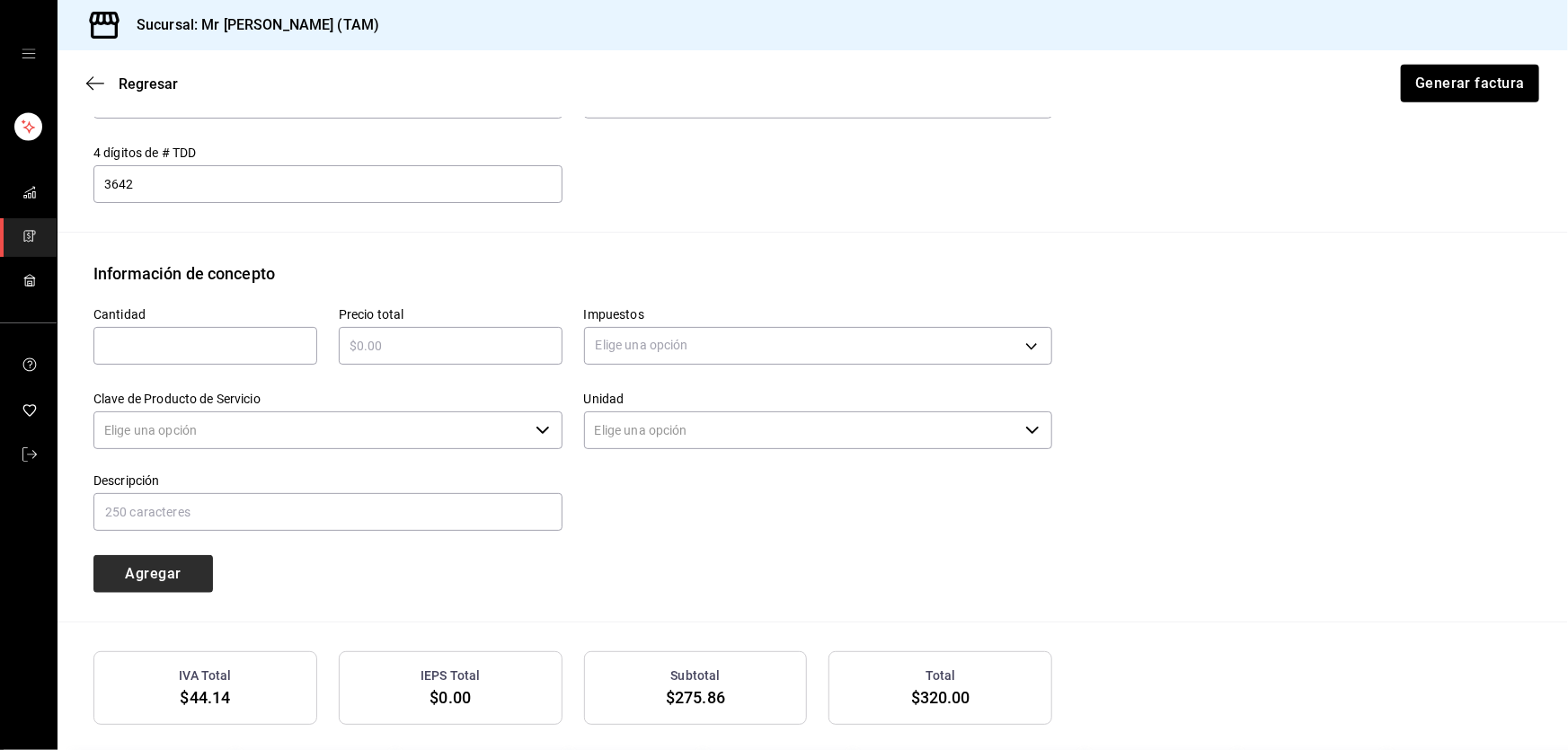
type input "90101500 - Establecimientos para comer y beber"
type input "E48 - Unidad de Servicio"
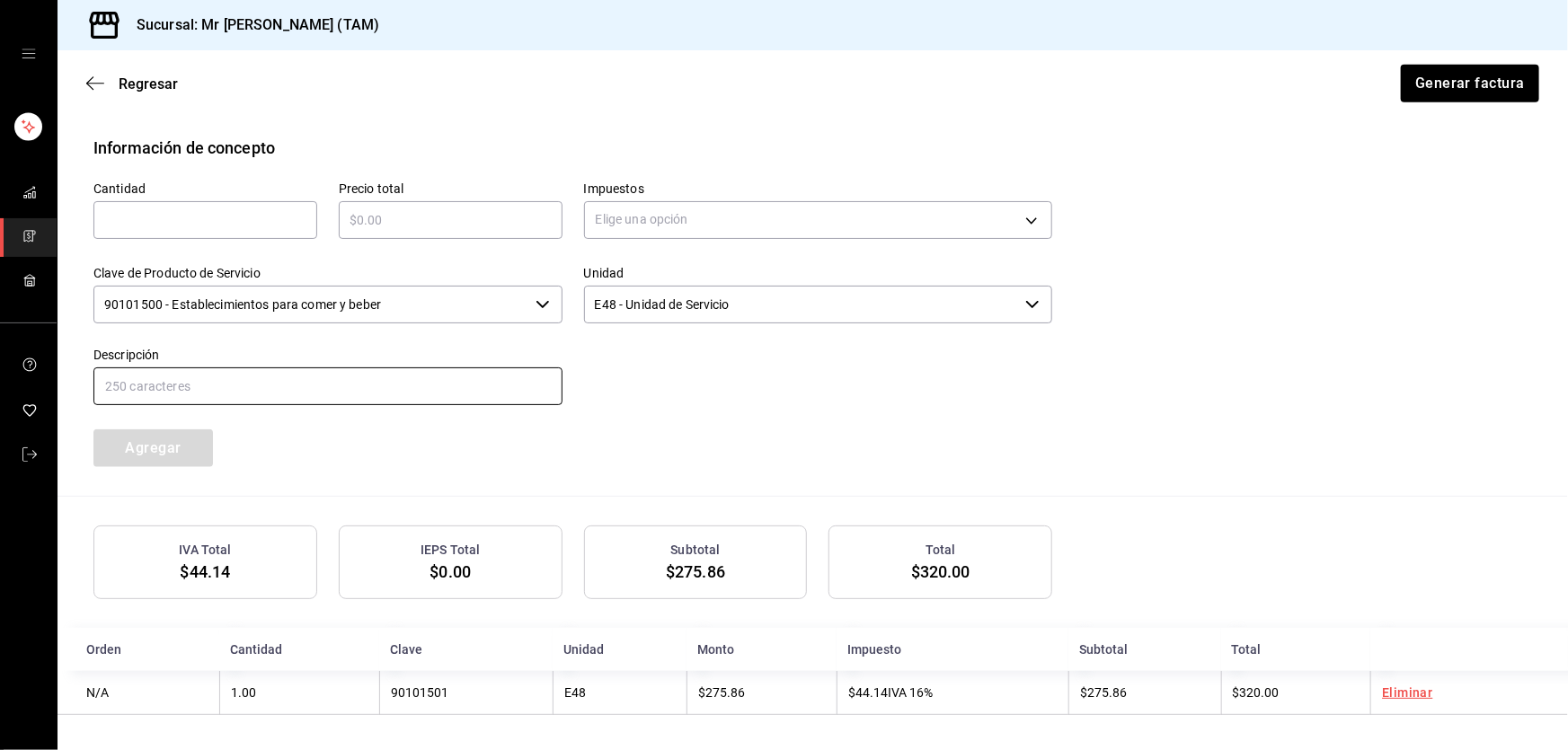
scroll to position [780, 0]
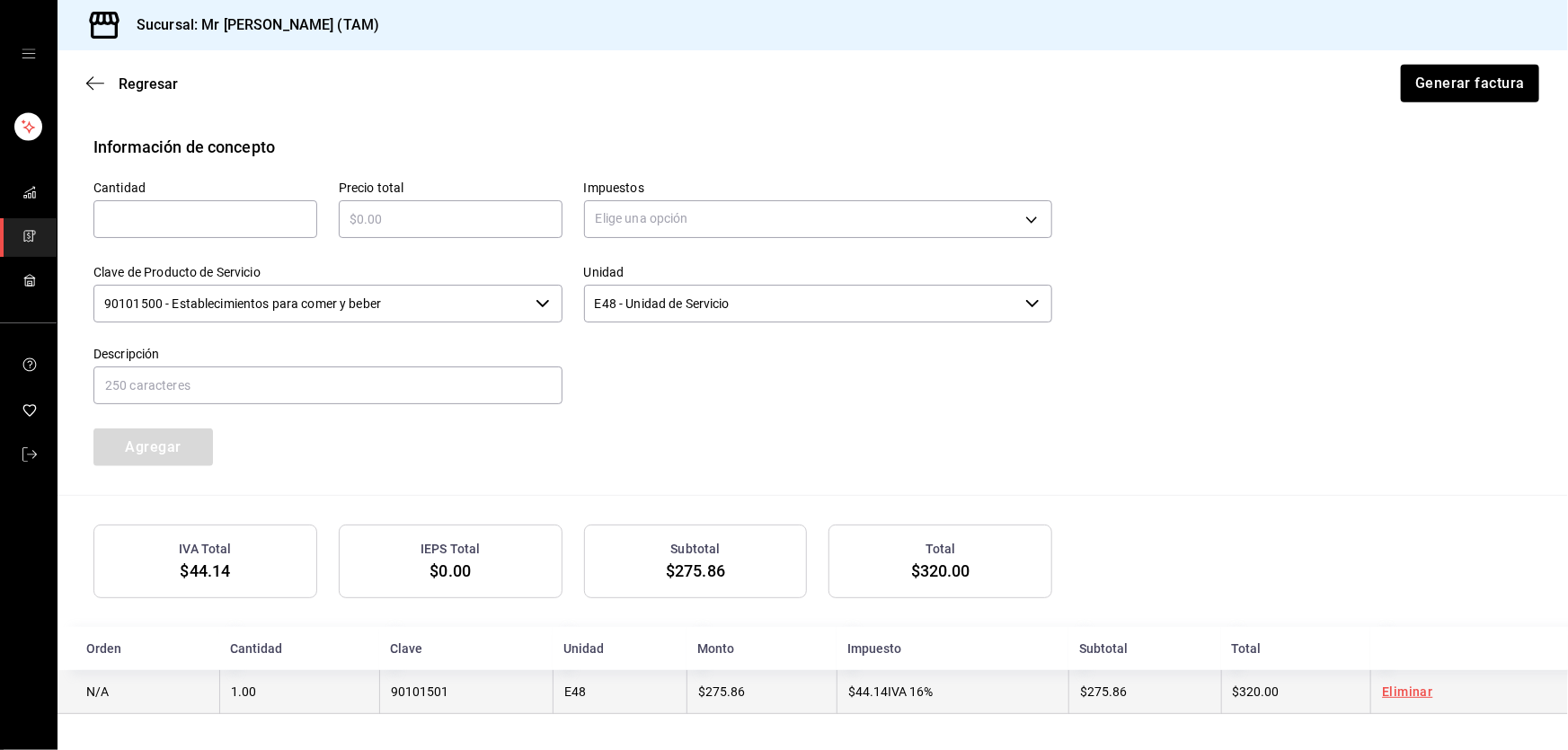
click at [617, 678] on td "E48" at bounding box center [620, 692] width 134 height 44
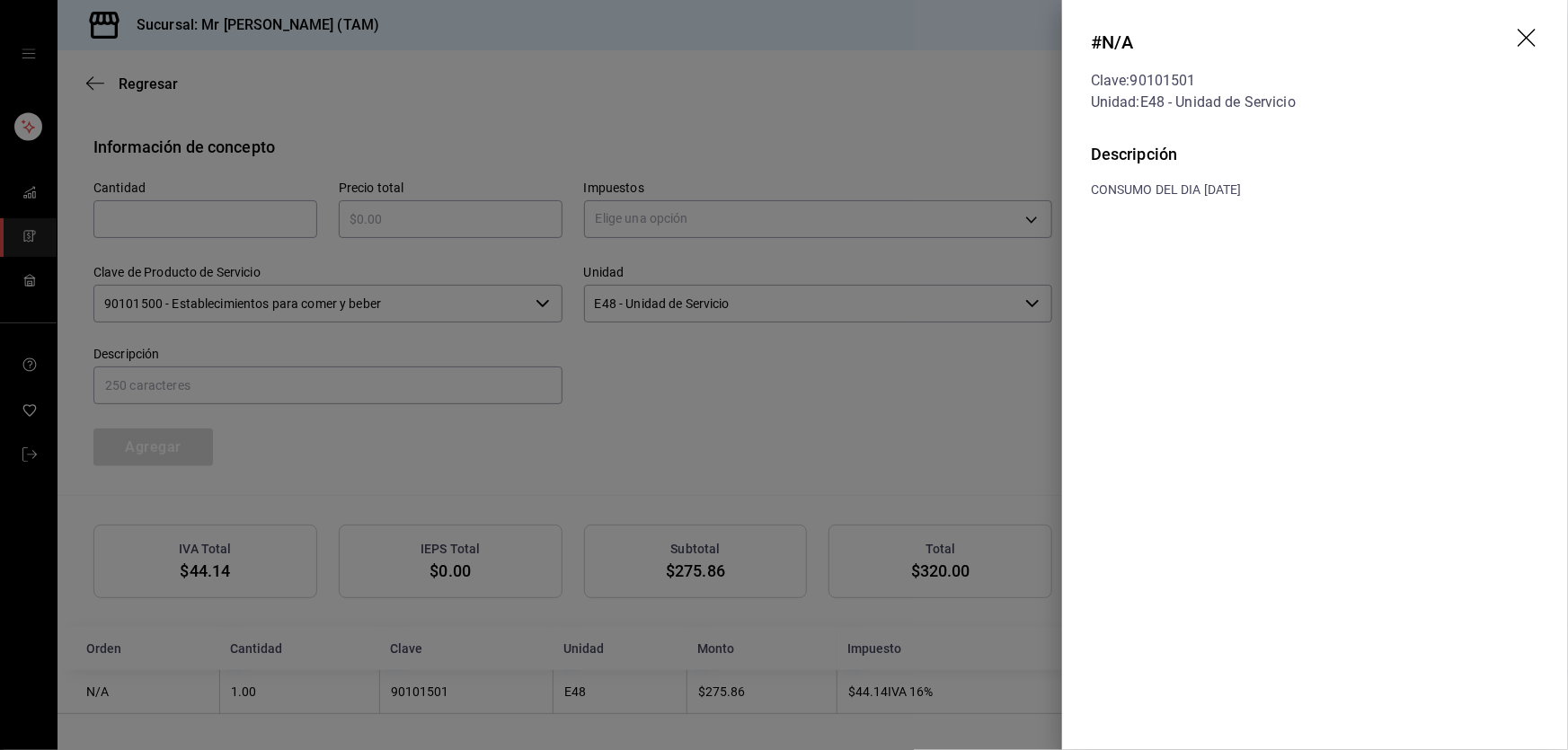
click at [1542, 34] on header "# N/A Clave: 90101501 Unidad: E48 - Unidad de Servicio" at bounding box center [1315, 71] width 506 height 142
click at [1531, 34] on icon "drag" at bounding box center [1528, 40] width 21 height 21
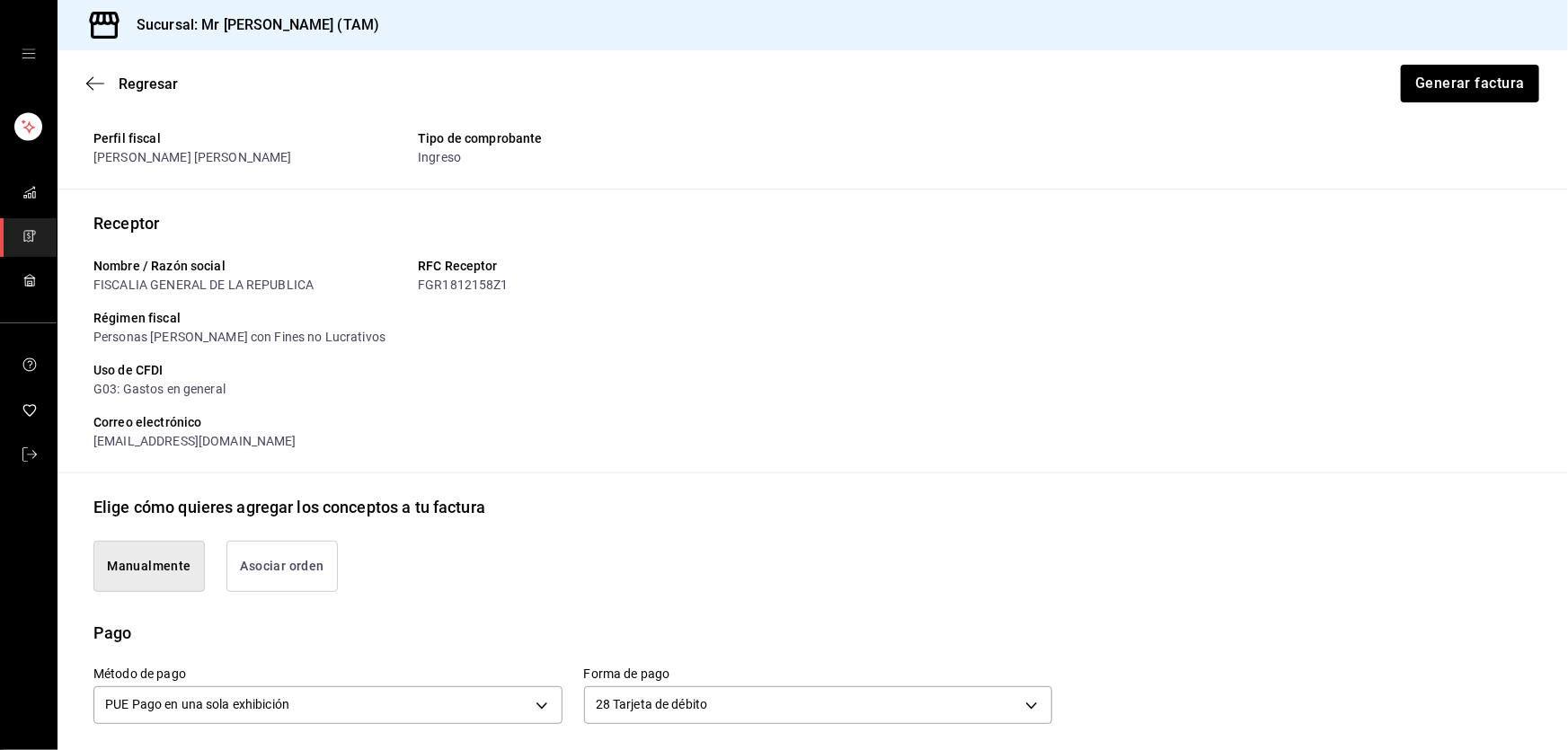
scroll to position [0, 0]
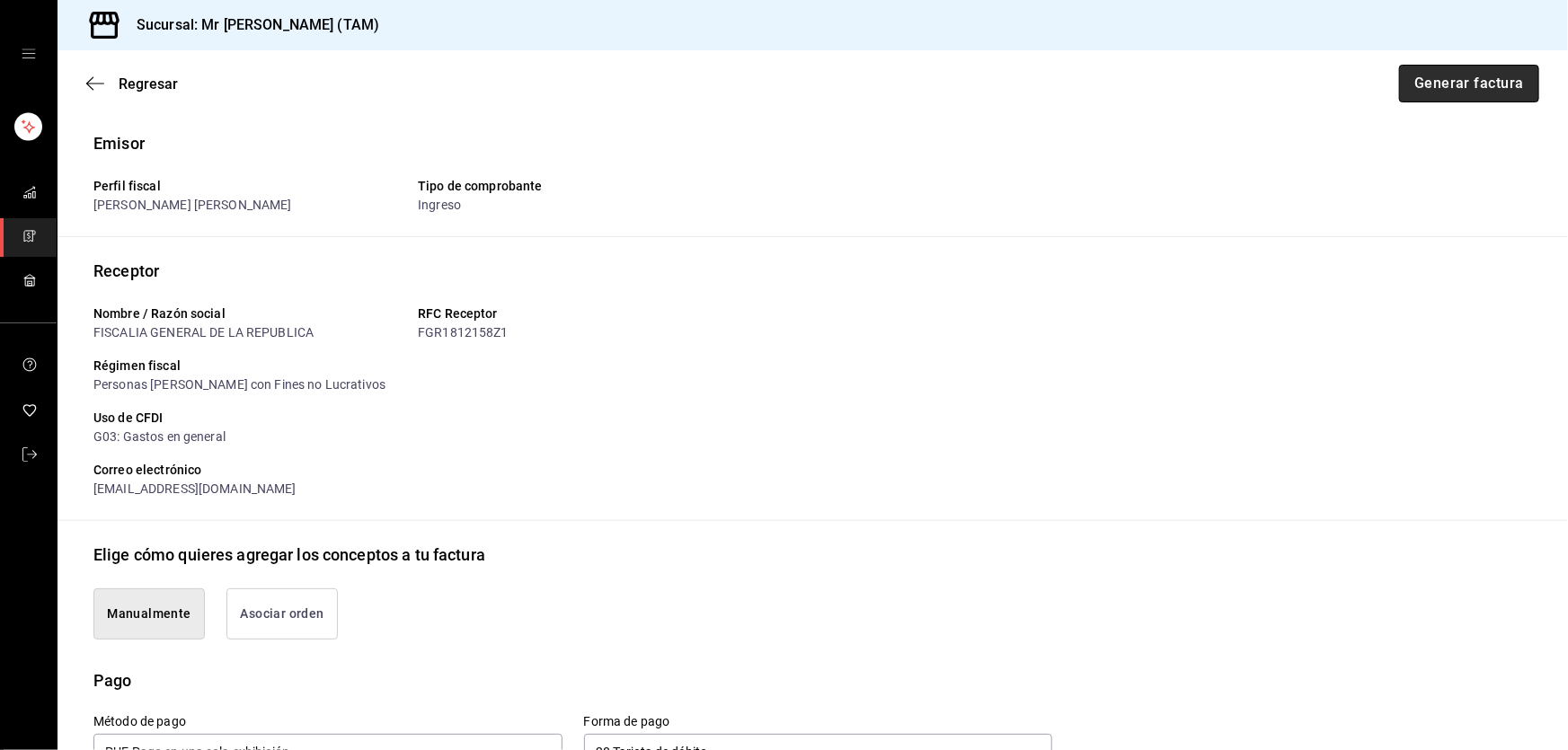
click at [1443, 81] on button "Generar factura" at bounding box center [1468, 83] width 140 height 38
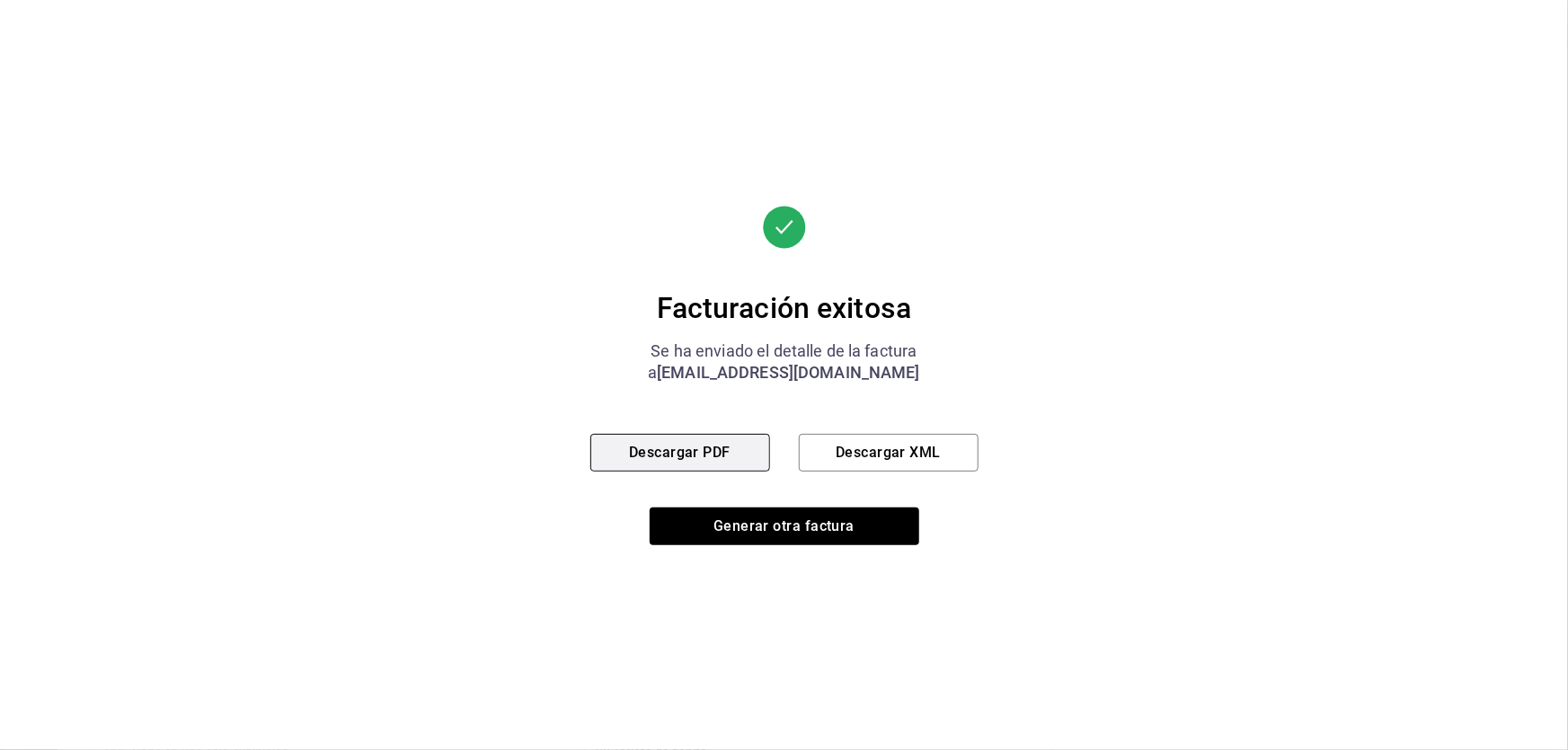
click at [682, 467] on button "Descargar PDF" at bounding box center [681, 452] width 180 height 38
click at [880, 459] on button "Descargar XML" at bounding box center [888, 452] width 180 height 38
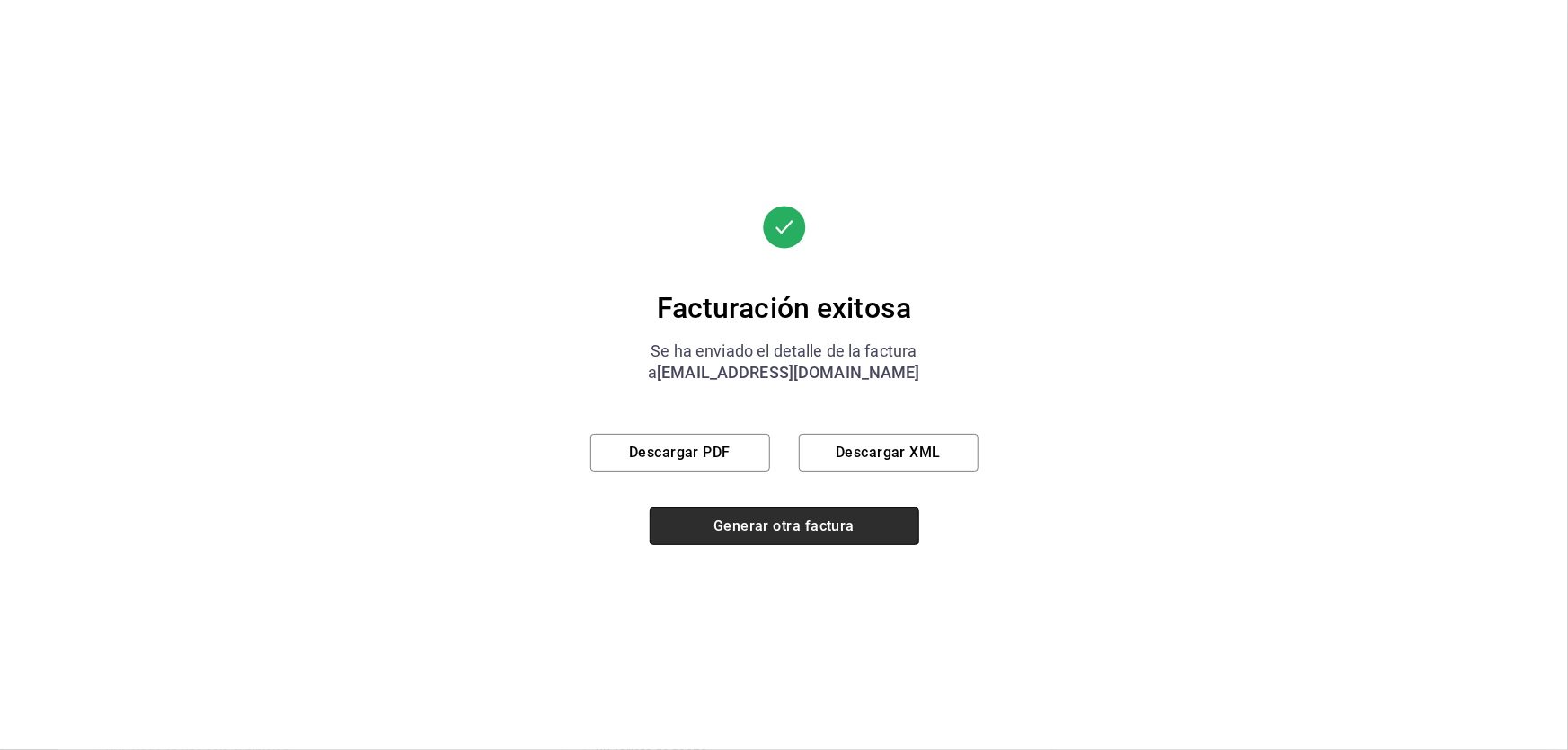
click at [812, 521] on button "Generar otra factura" at bounding box center [784, 526] width 270 height 38
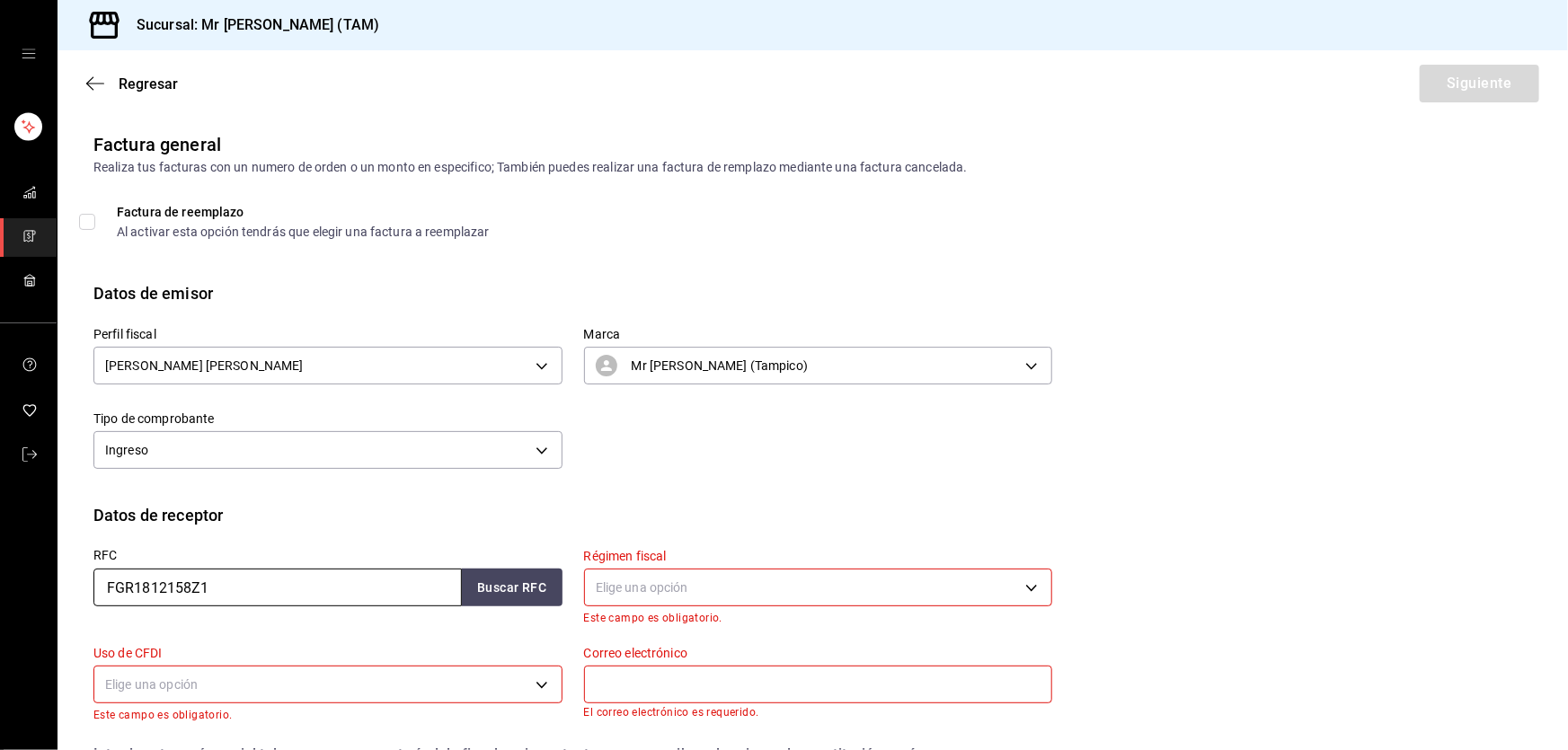
click at [260, 569] on input "FGR1812158Z1" at bounding box center [277, 587] width 368 height 38
click at [267, 587] on input "FGR1812158Z1" at bounding box center [277, 587] width 368 height 38
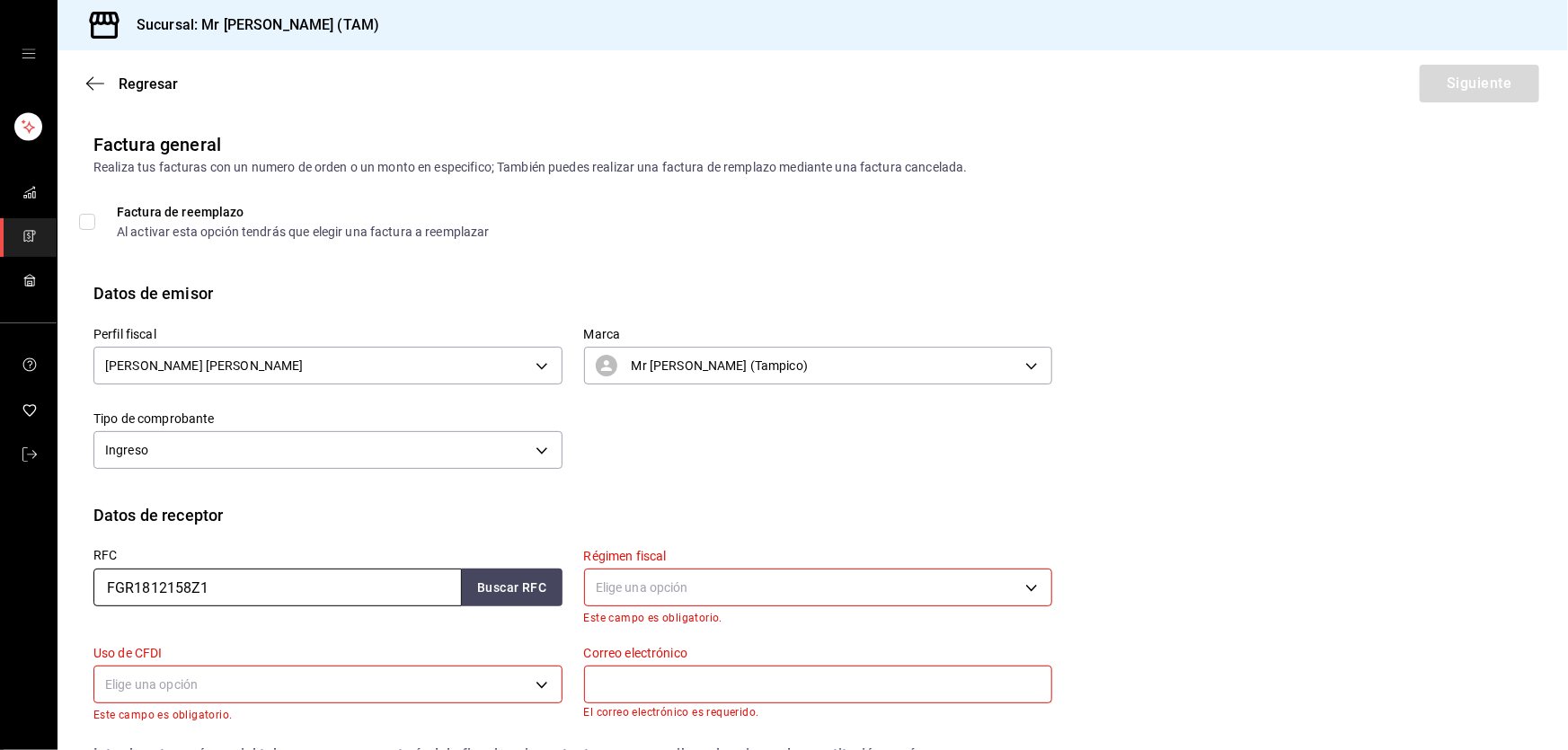
paste input "AIM140704RN6"
type input "AIM140704RN6"
click at [515, 577] on button "Buscar RFC" at bounding box center [512, 587] width 101 height 38
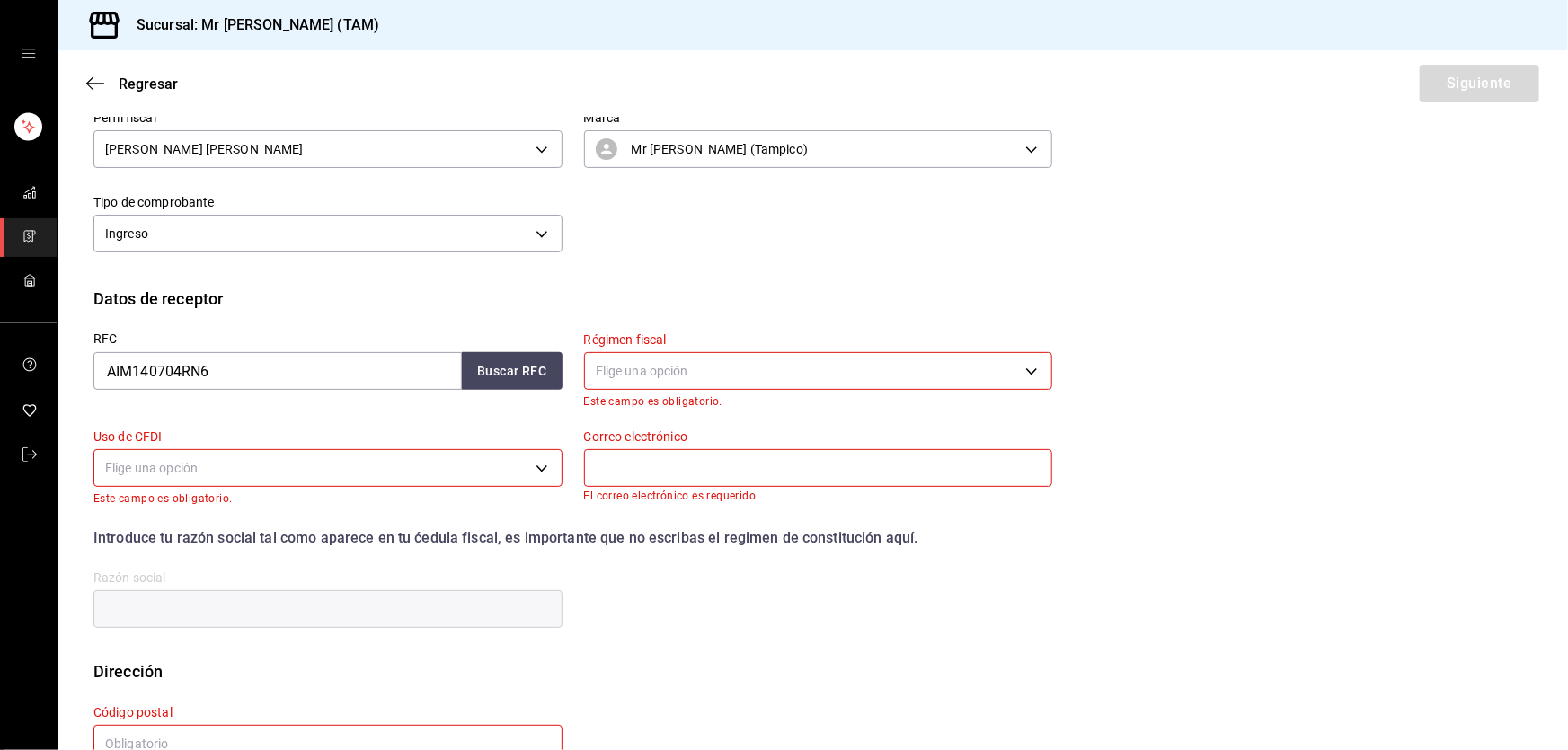
scroll to position [245, 0]
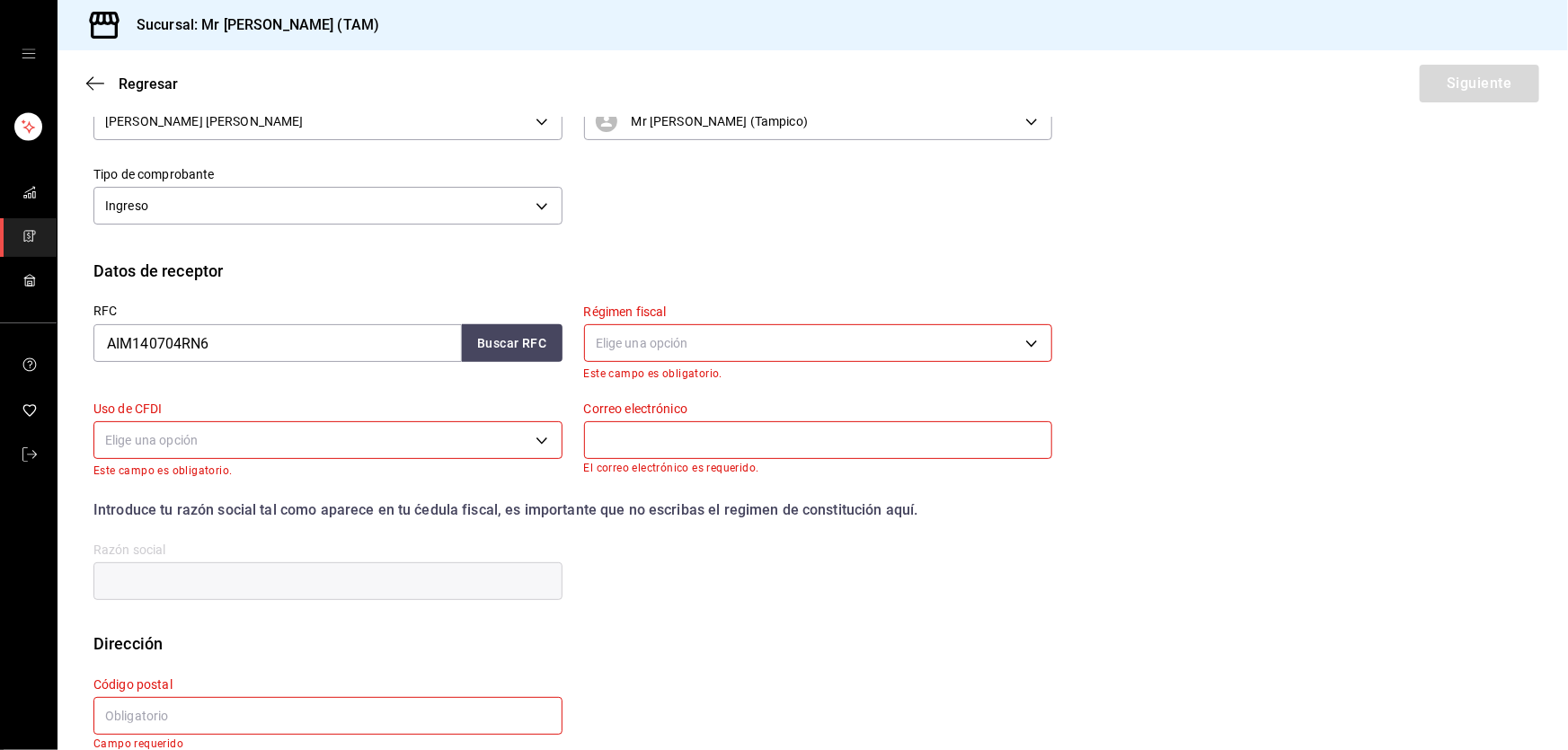
click at [674, 373] on p "Este campo es obligatorio." at bounding box center [818, 373] width 469 height 13
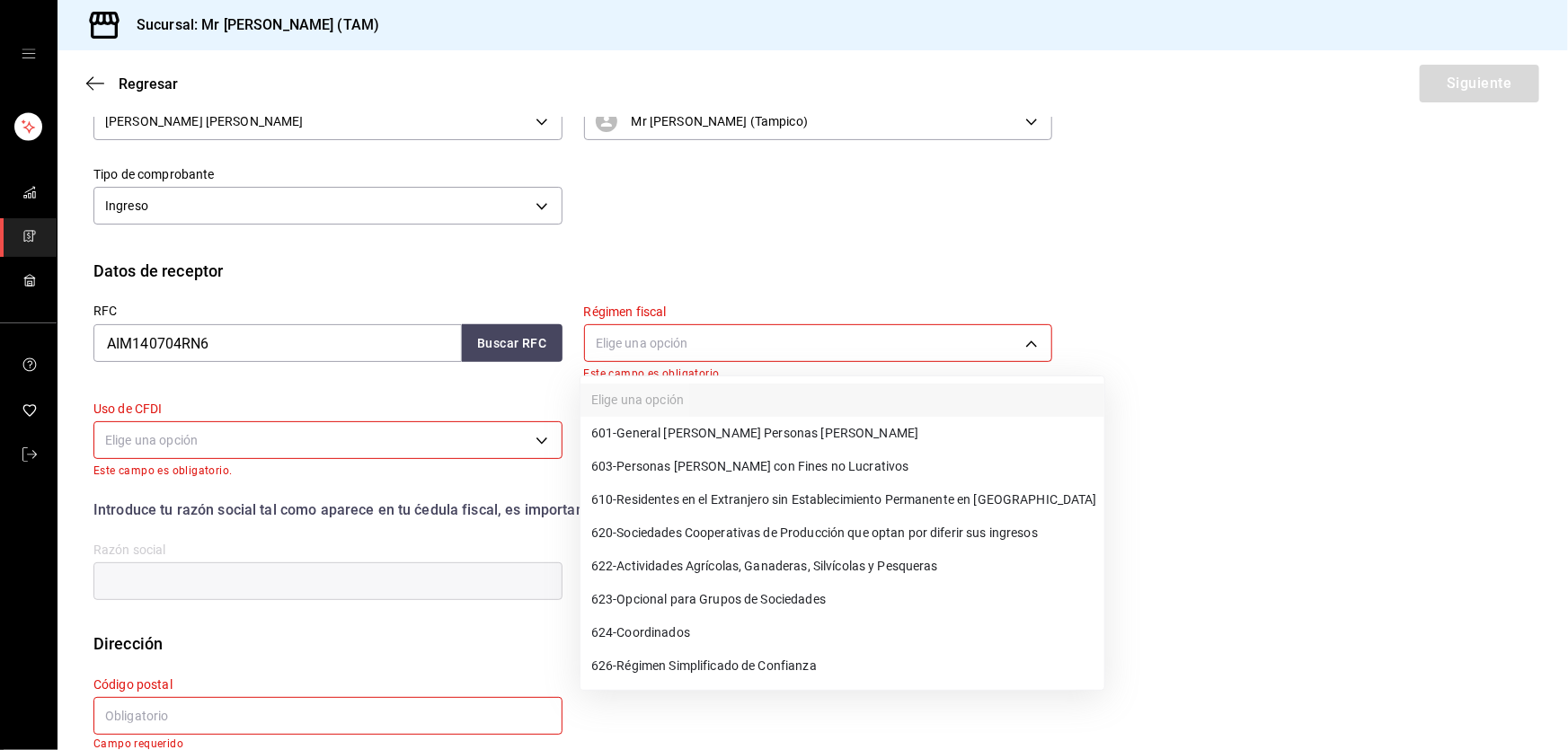
click at [684, 347] on body "Sucursal: Mr Smoky (TAM) Regresar Siguiente Factura general Realiza tus factura…" at bounding box center [784, 375] width 1568 height 750
click at [679, 442] on span "601 - General de Ley Personas Morales" at bounding box center [755, 434] width 327 height 19
type input "601"
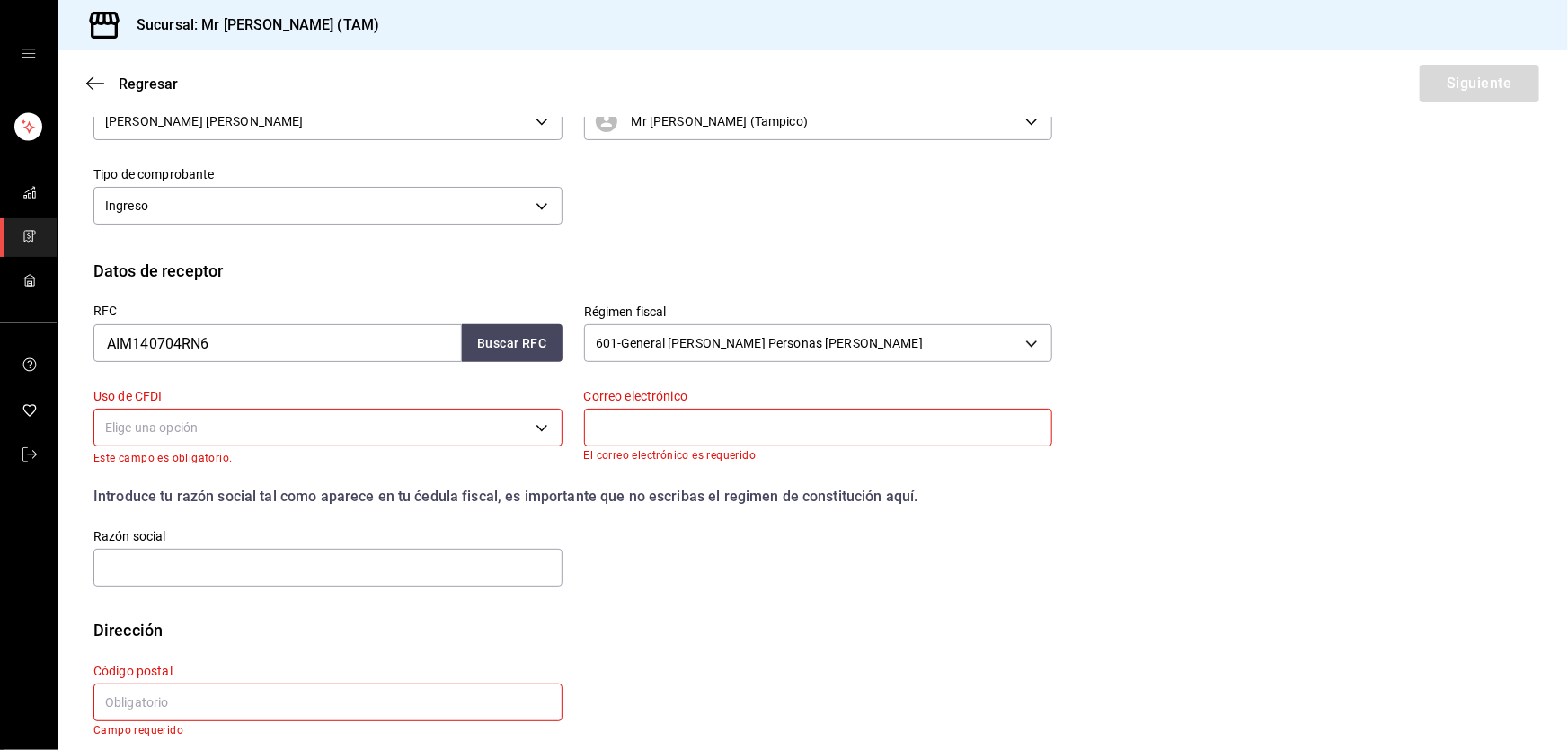
click at [184, 696] on input "text" at bounding box center [328, 702] width 469 height 38
paste input "64650"
type input "64650"
click at [277, 417] on body "Sucursal: Mr Smoky (TAM) Regresar Siguiente Factura general Realiza tus factura…" at bounding box center [784, 375] width 1568 height 750
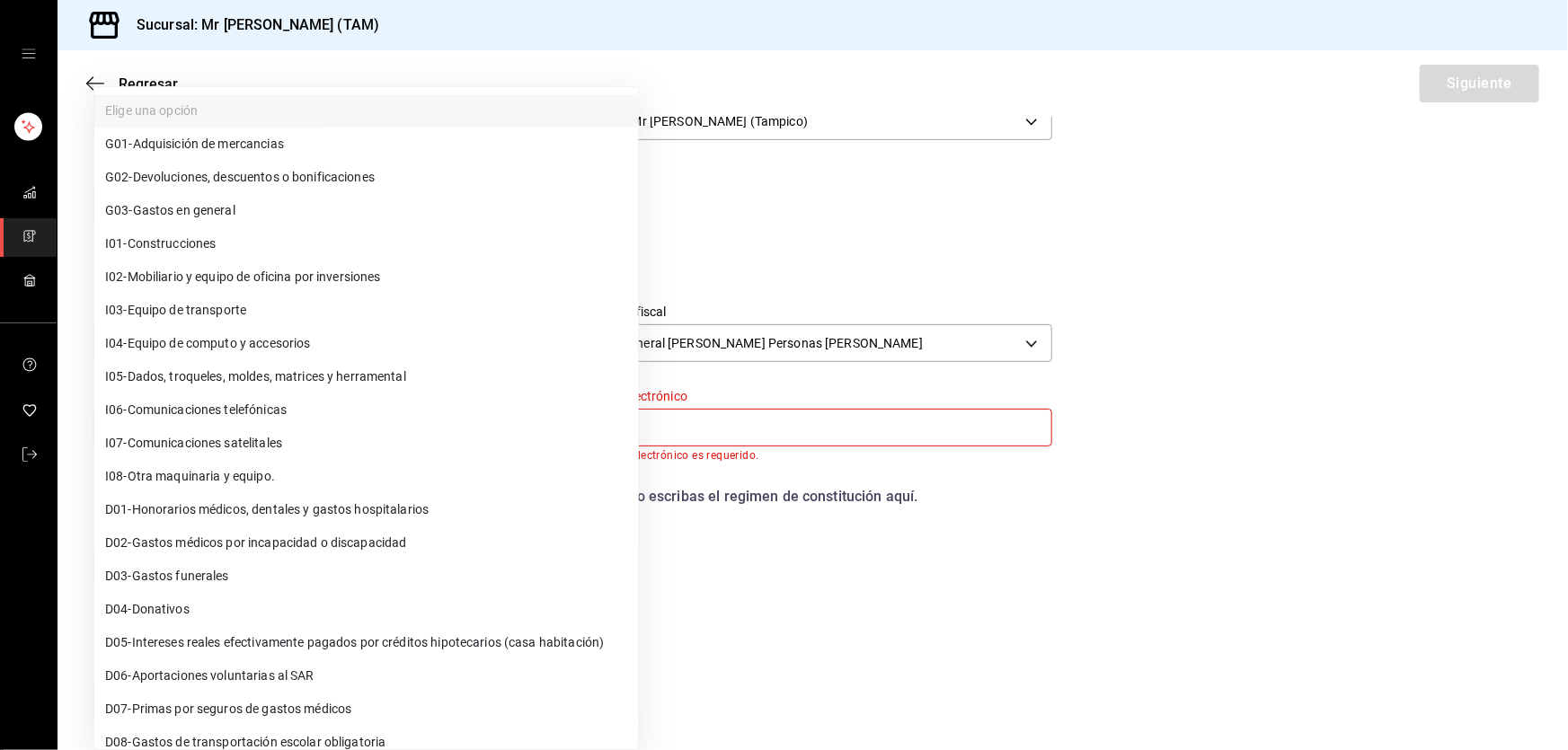
click at [196, 215] on span "G03 - Gastos en general" at bounding box center [170, 211] width 131 height 19
type input "G03"
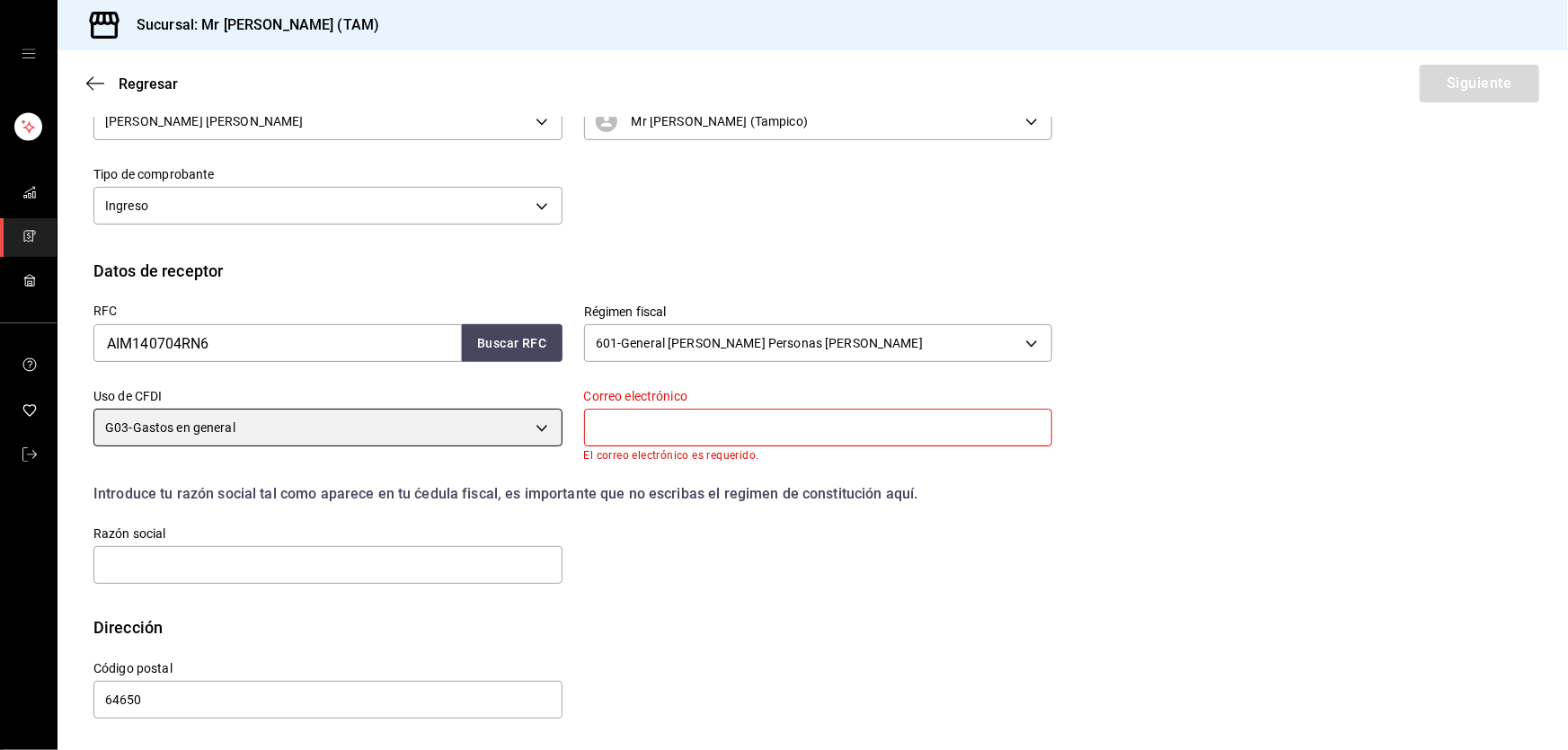
scroll to position [244, 0]
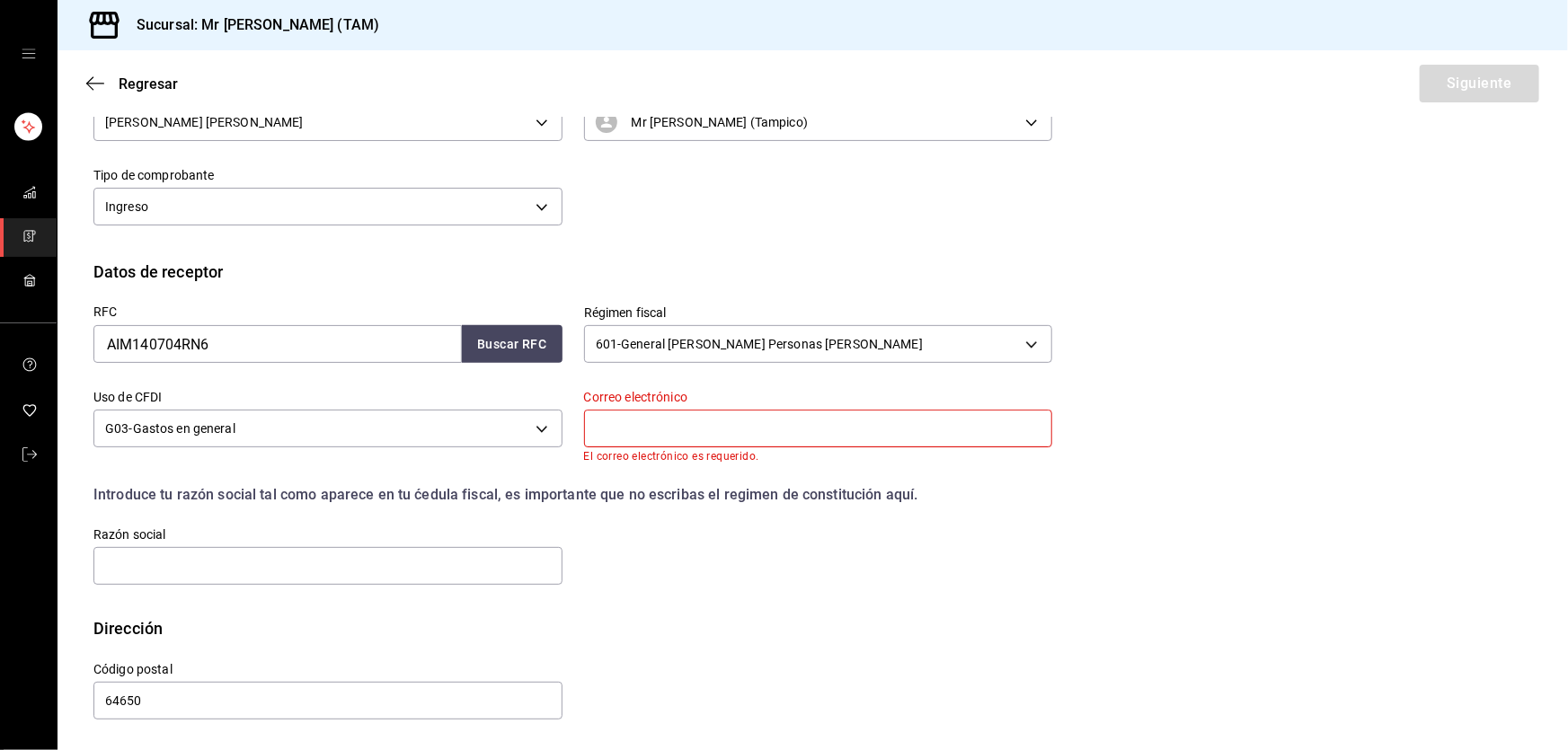
click at [634, 424] on input "text" at bounding box center [818, 428] width 469 height 38
paste input "custodioprincipal@gmail.com"
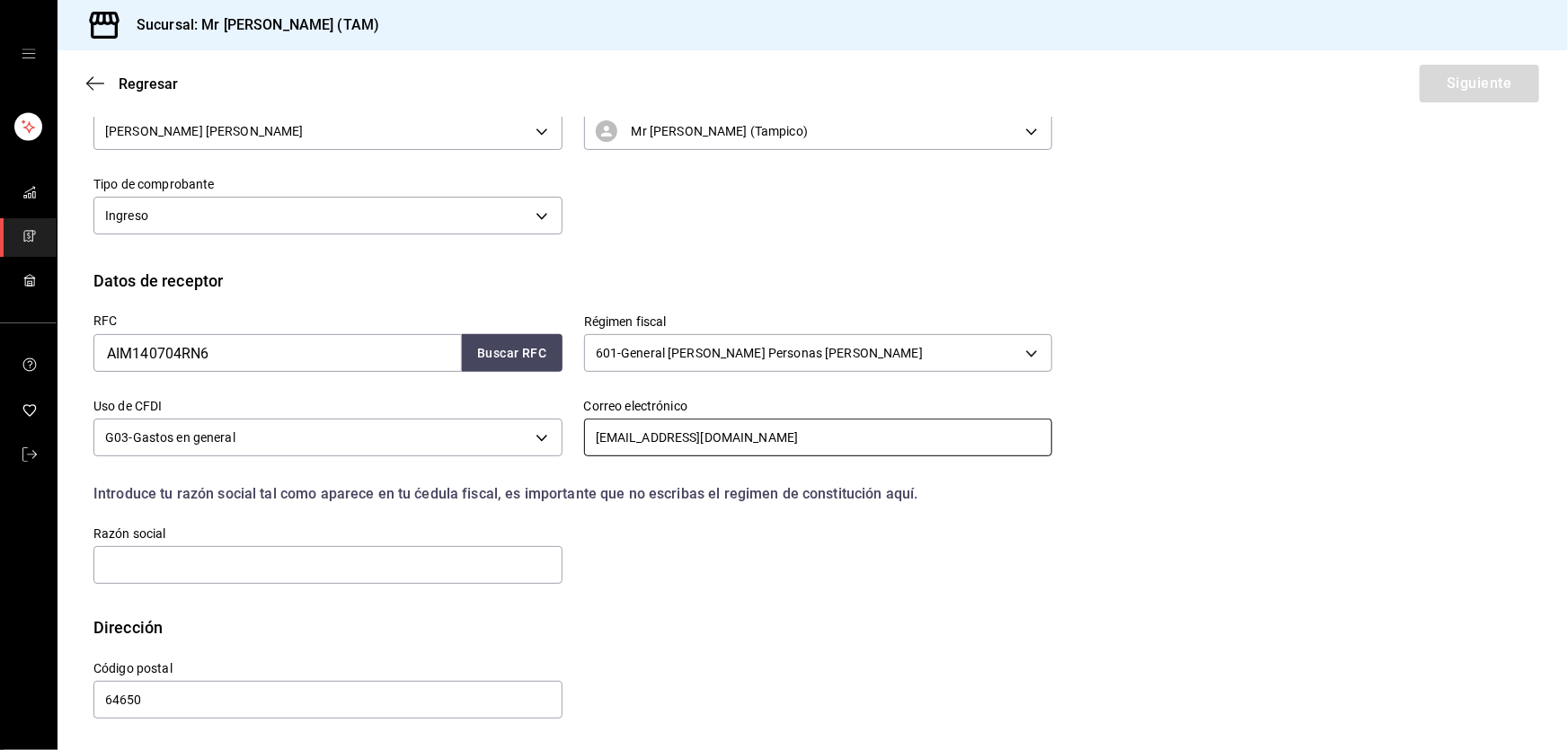
scroll to position [234, 0]
type input "custodioprincipal@gmail.com"
drag, startPoint x: 421, startPoint y: 569, endPoint x: 419, endPoint y: 386, distance: 183.0
click at [421, 569] on input "text" at bounding box center [328, 565] width 469 height 38
paste input "2. ADMINISTRADORA DE INSTALACIONES MARITIMAS"
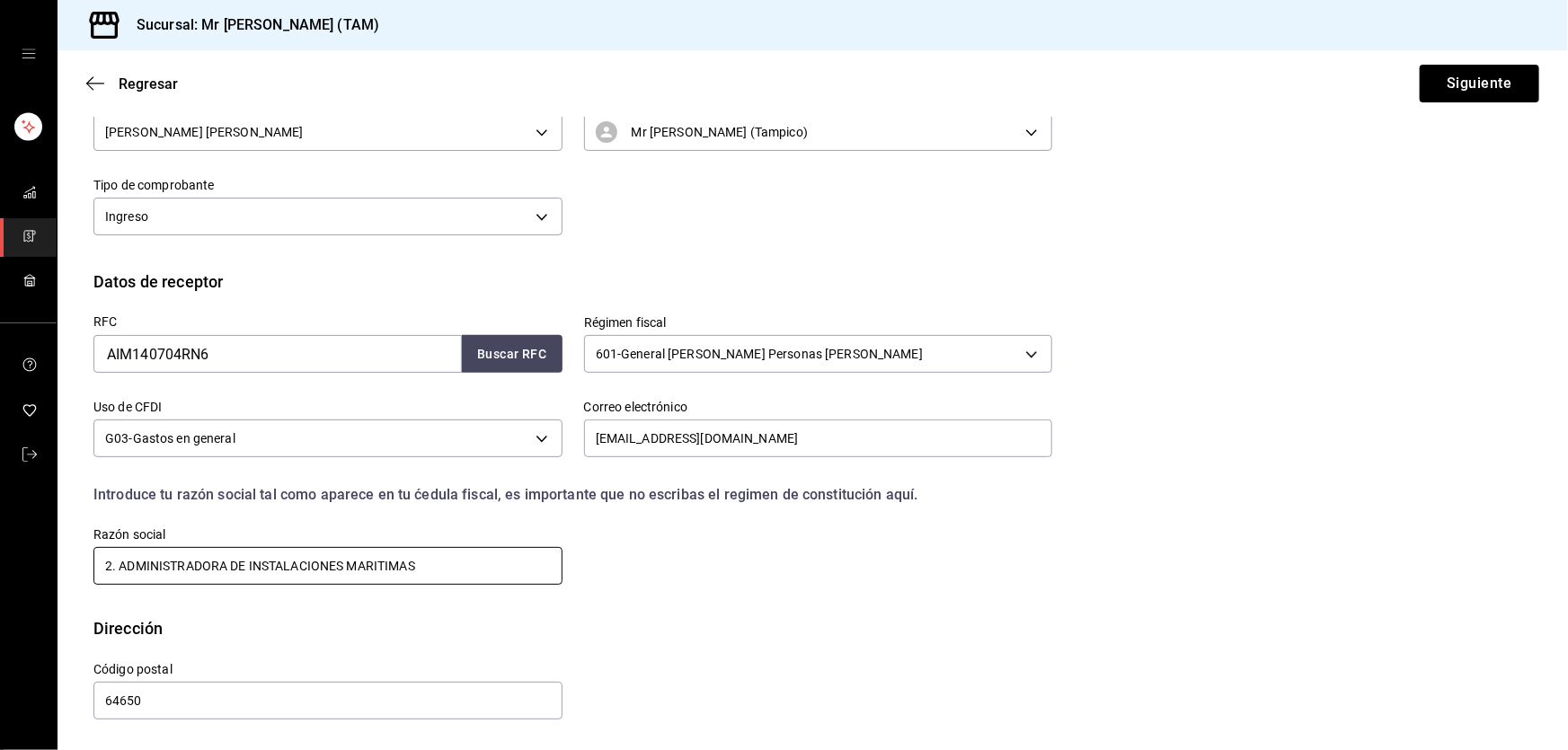
click at [121, 565] on input "2. ADMINISTRADORA DE INSTALACIONES MARITIMAS" at bounding box center [328, 565] width 469 height 38
click at [515, 571] on input "ADMINISTRADORA DE INSTALACIONES MARITIMAS" at bounding box center [328, 565] width 469 height 38
type input "ADMINISTRADORA DE INSTALACIONES MARITIMAS"
click at [223, 707] on input "64650" at bounding box center [328, 700] width 469 height 38
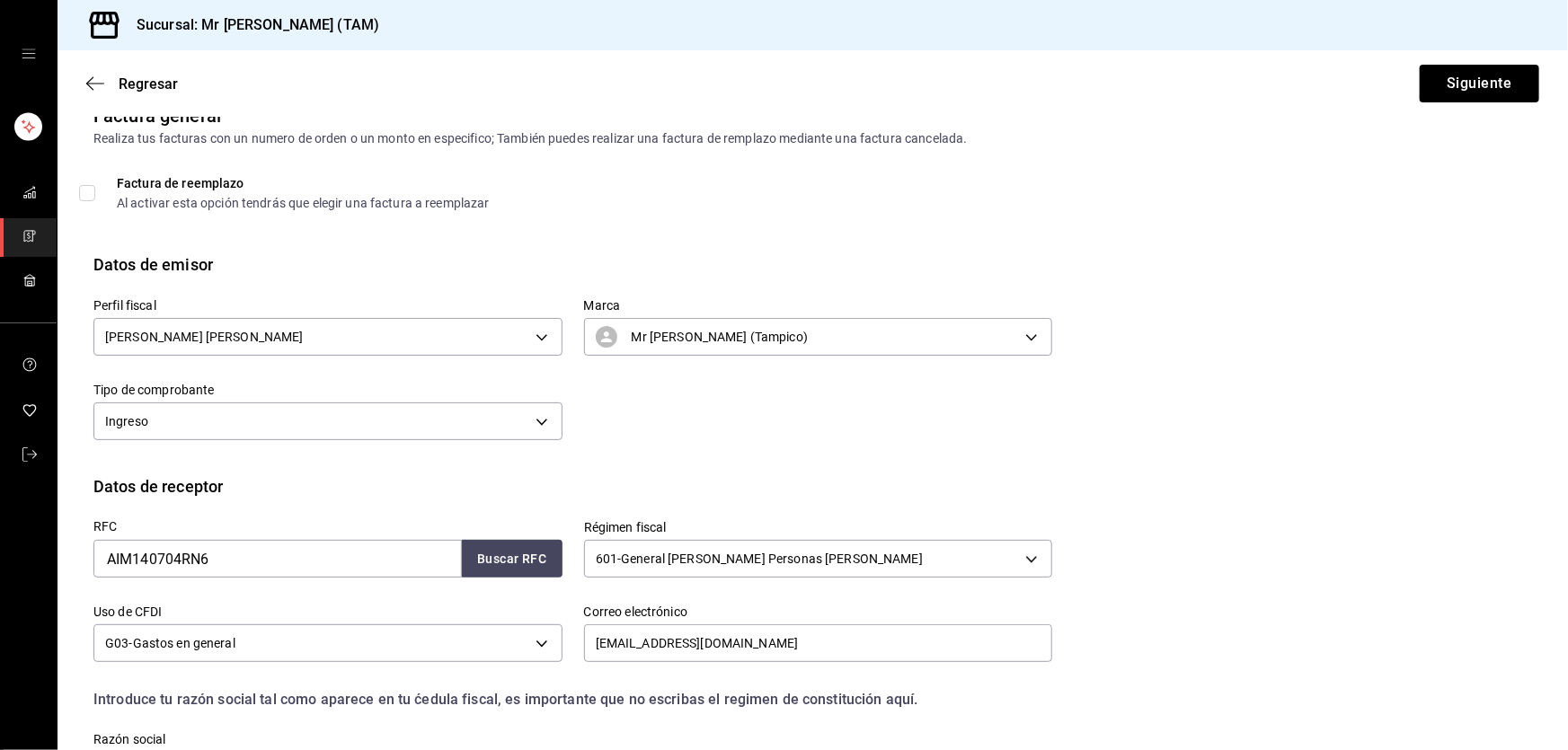
scroll to position [0, 0]
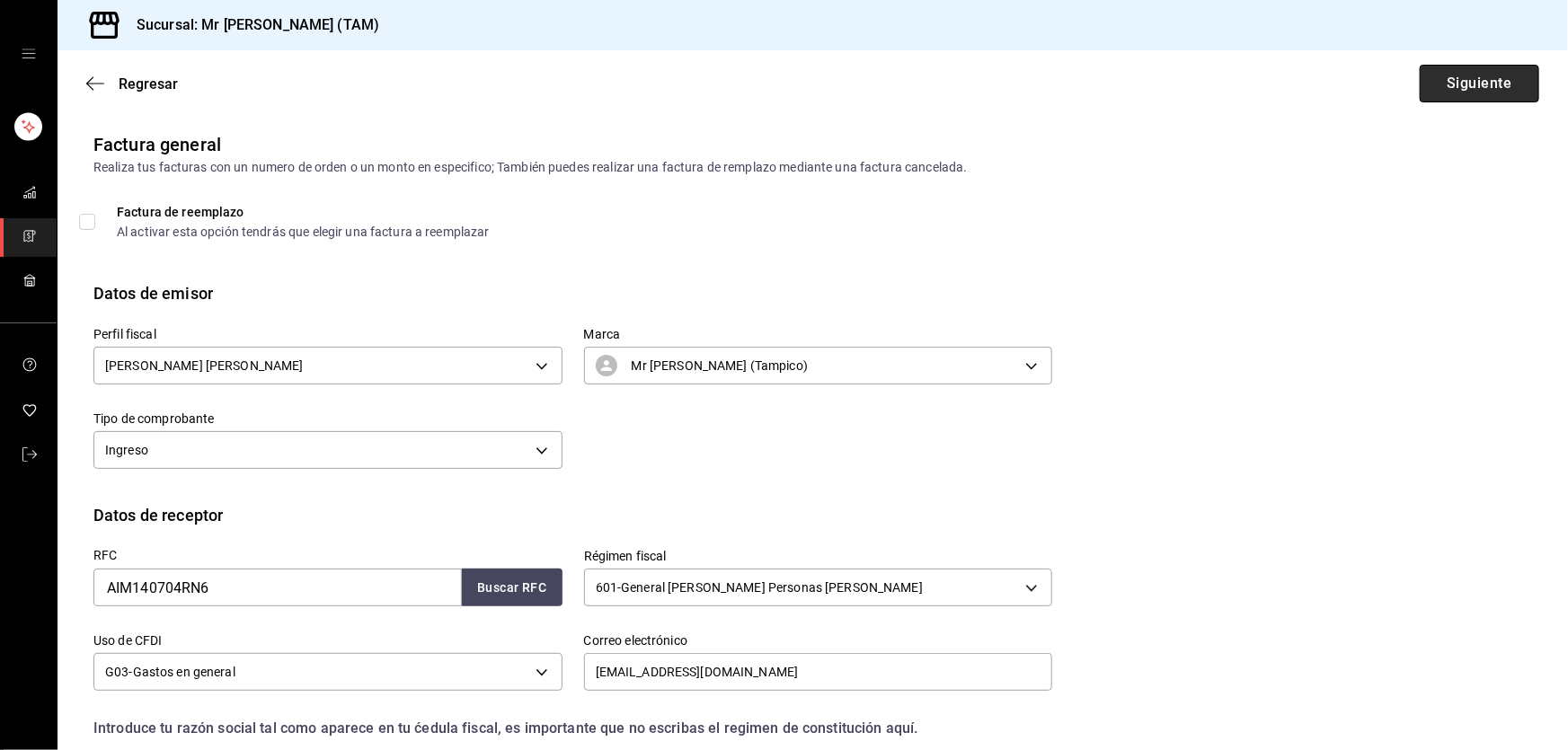
click at [1483, 94] on button "Siguiente" at bounding box center [1480, 83] width 120 height 38
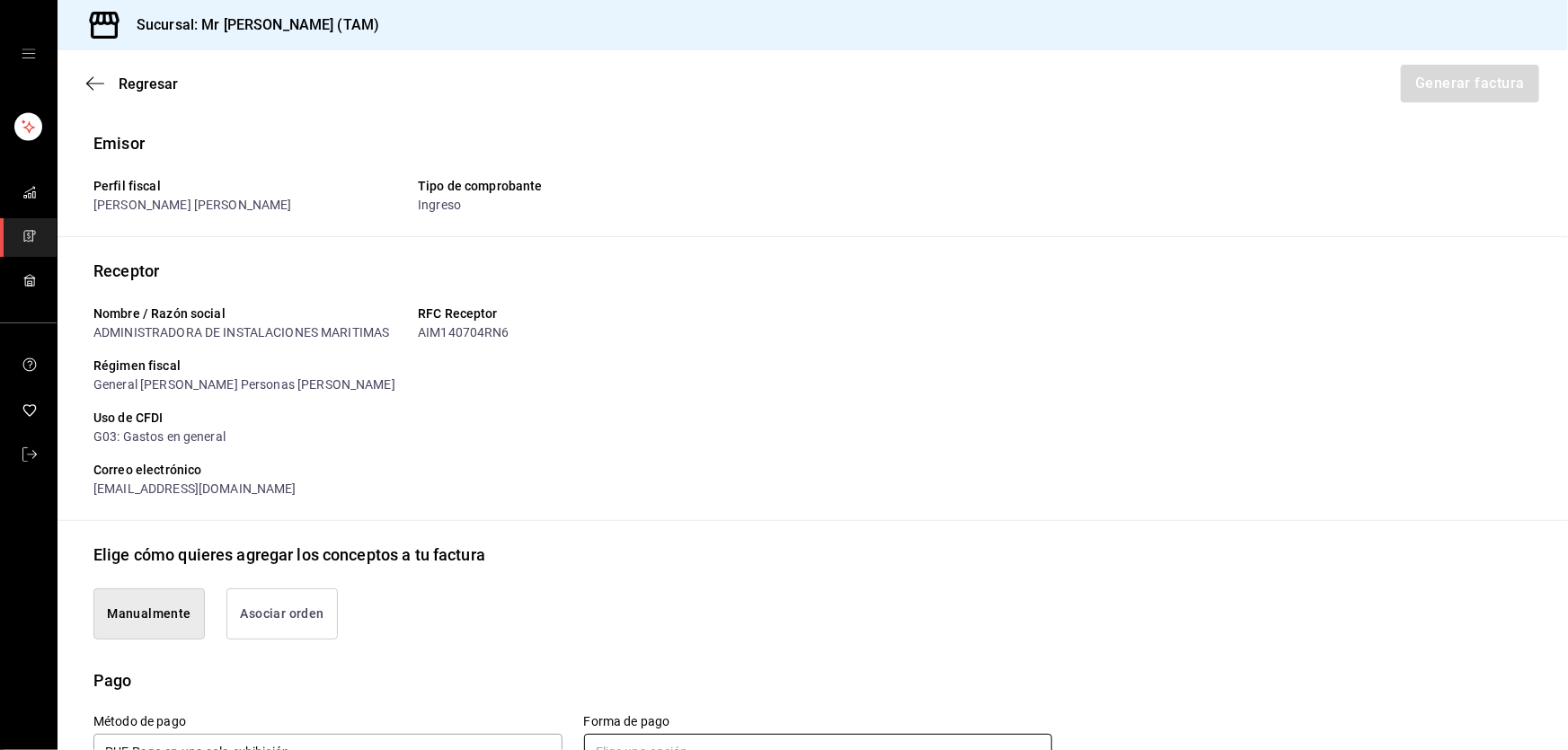
scroll to position [408, 0]
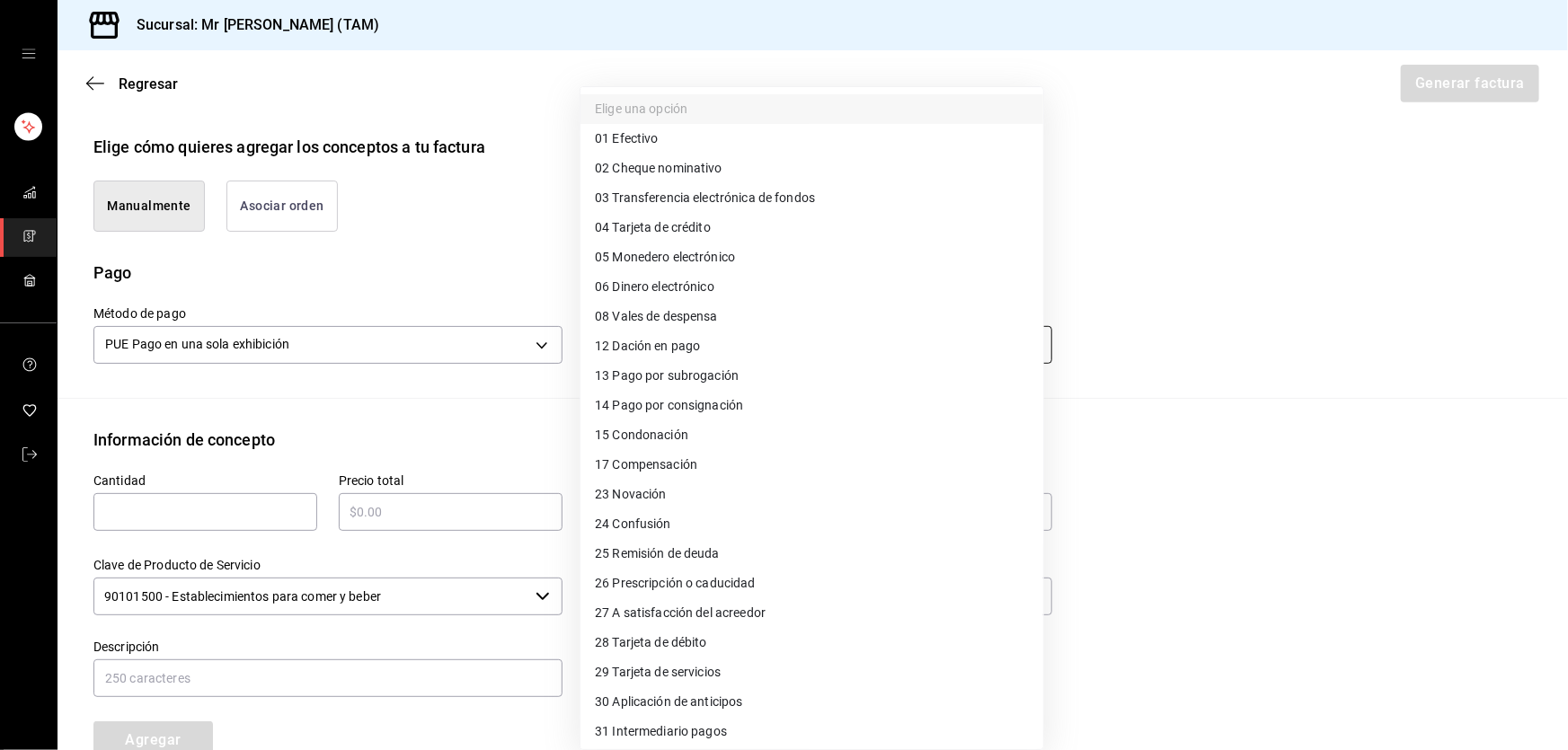
click at [674, 341] on body "Sucursal: Mr Smoky (TAM) Regresar Generar factura Emisor Perfil fiscal LARISSA …" at bounding box center [784, 375] width 1568 height 750
click at [669, 230] on span "04 Tarjeta de crédito" at bounding box center [653, 228] width 116 height 19
type input "04"
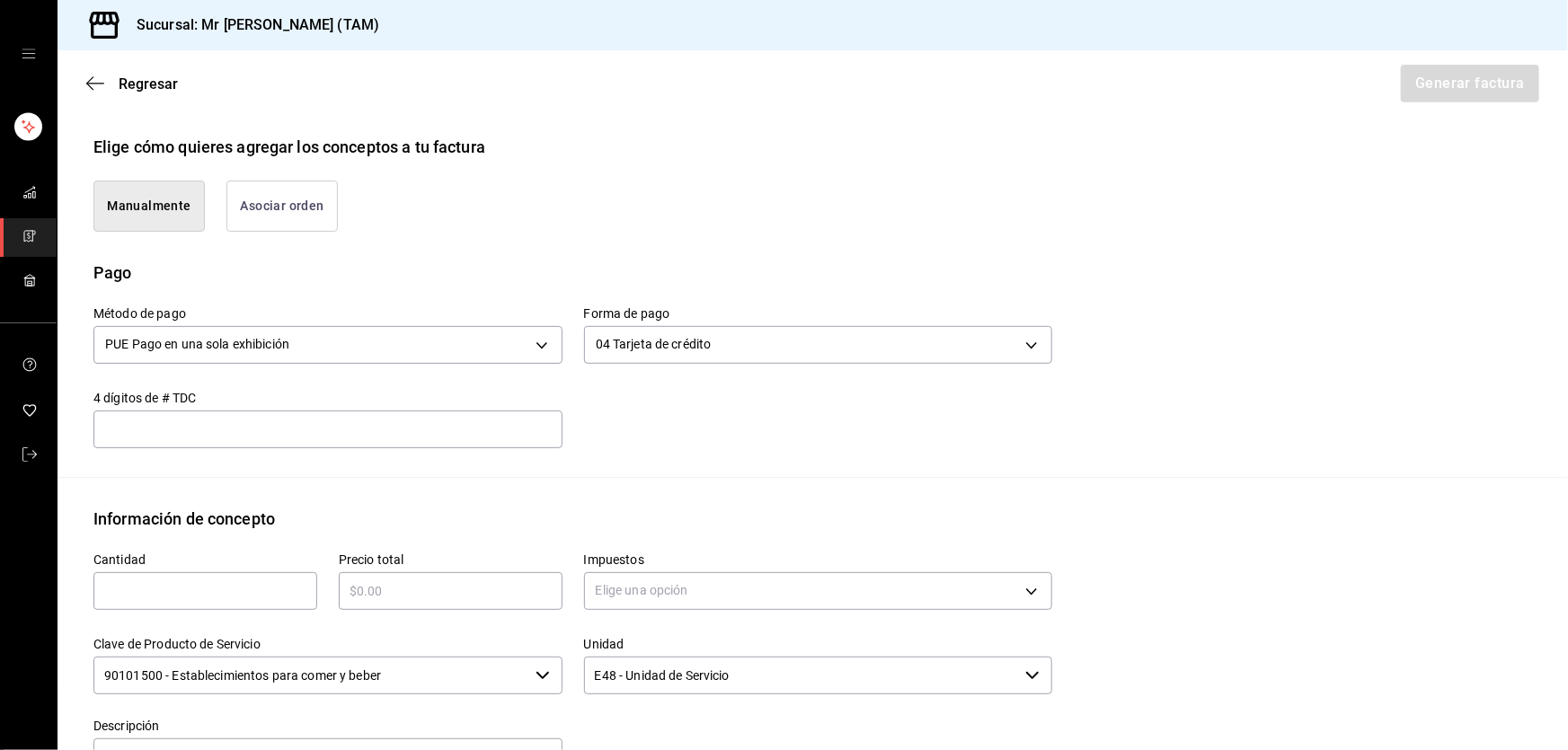
click at [339, 426] on input "text" at bounding box center [328, 429] width 469 height 21
type input "3193"
click at [226, 602] on div "​" at bounding box center [205, 591] width 223 height 38
type input "1"
click at [457, 572] on div "​" at bounding box center [450, 591] width 223 height 38
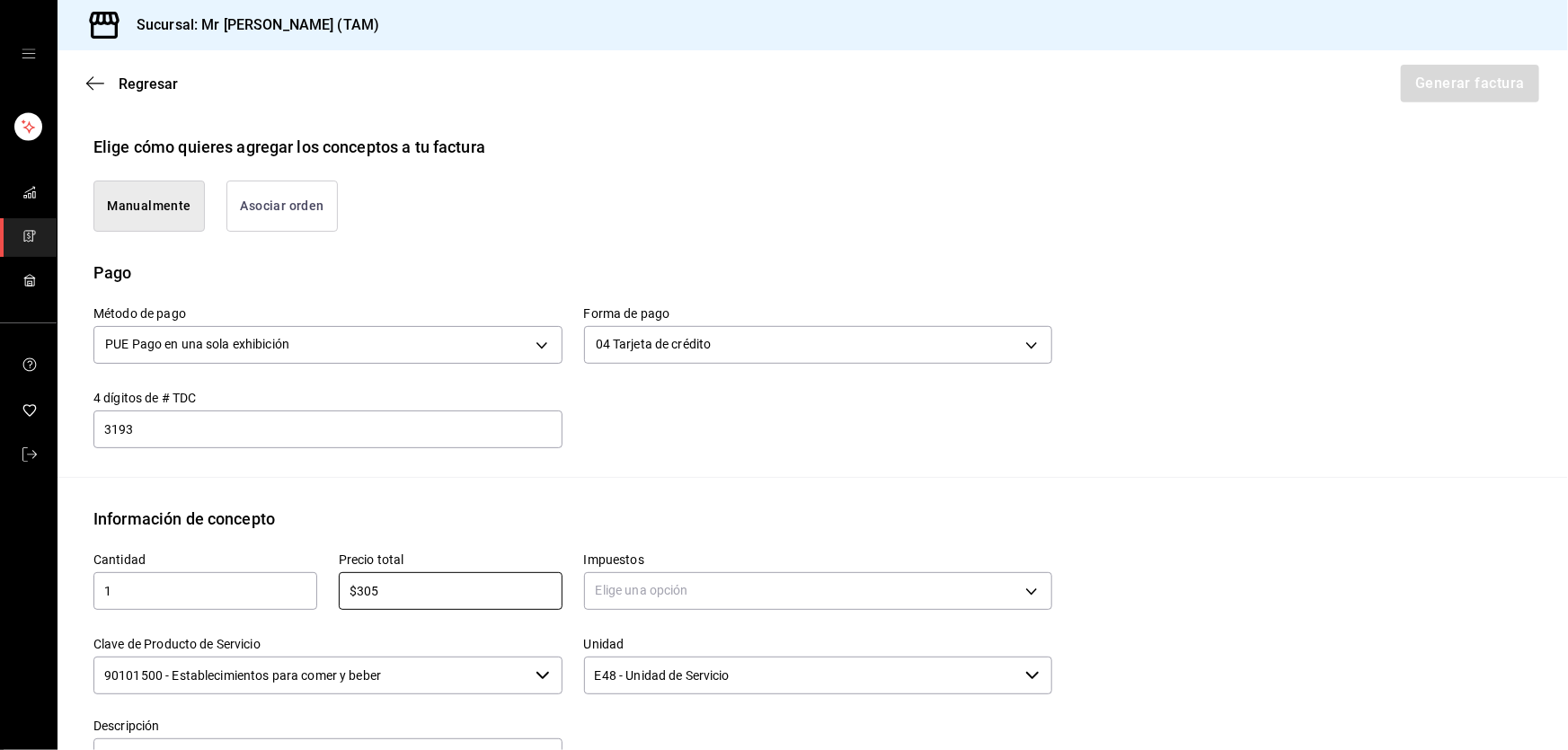
type input "$305"
click at [716, 562] on label "Impuestos" at bounding box center [818, 560] width 469 height 13
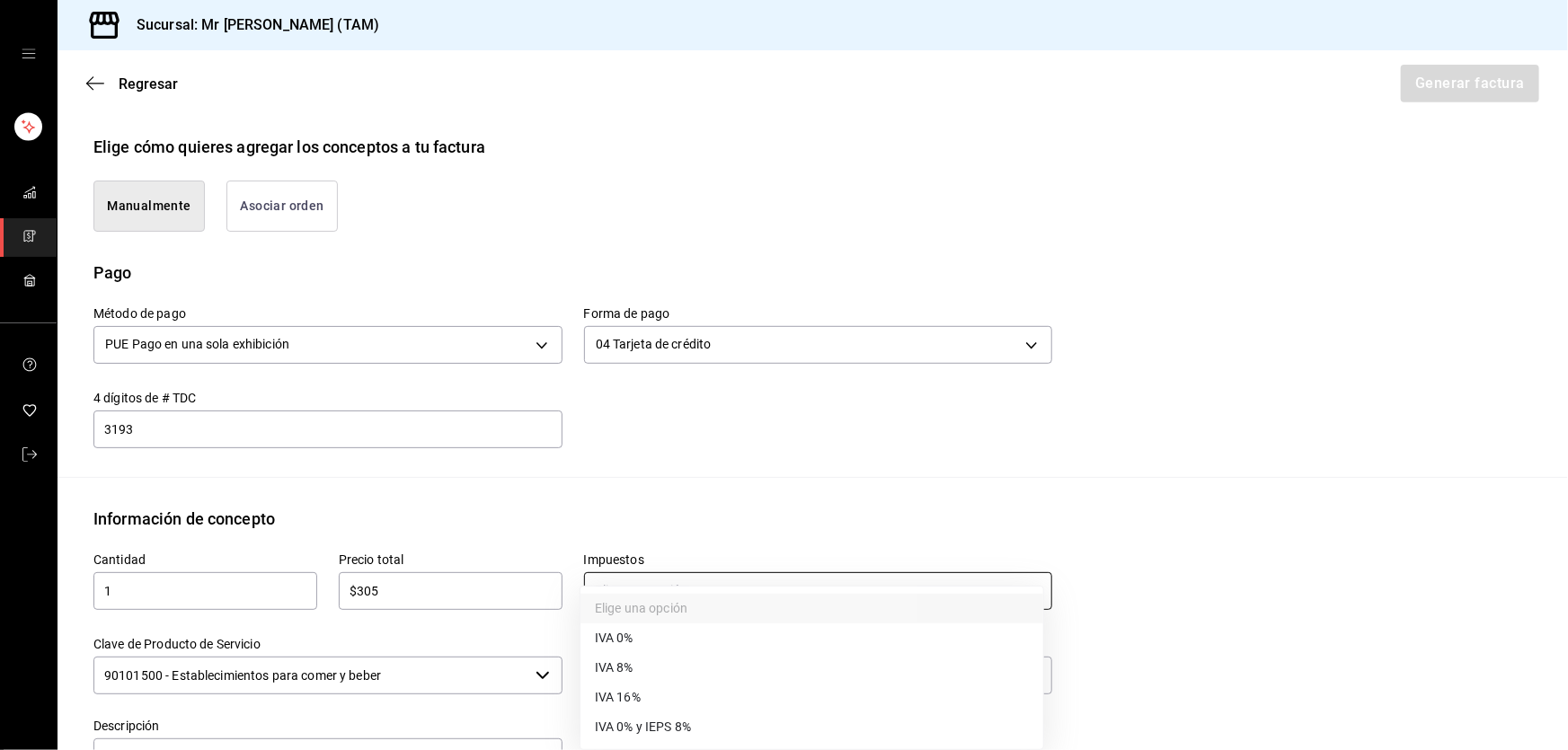
click at [717, 576] on body "Sucursal: Mr Smoky (TAM) Regresar Generar factura Emisor Perfil fiscal LARISSA …" at bounding box center [784, 375] width 1568 height 750
click at [618, 705] on span "IVA 16%" at bounding box center [617, 698] width 45 height 19
type input "IVA_16"
click at [455, 677] on input "90101500 - Establecimientos para comer y beber" at bounding box center [311, 675] width 435 height 38
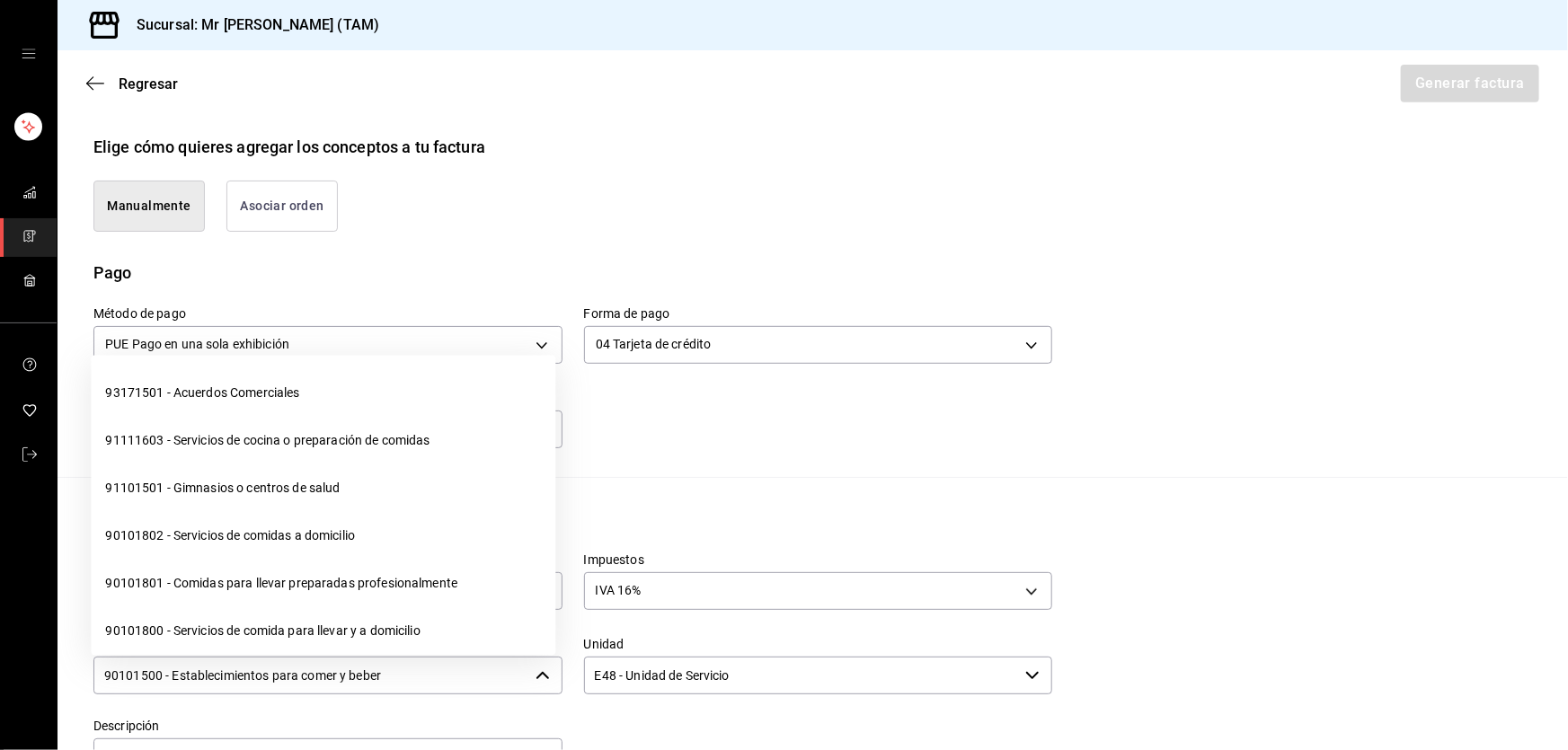
click at [455, 677] on input "90101500 - Establecimientos para comer y beber" at bounding box center [311, 675] width 435 height 38
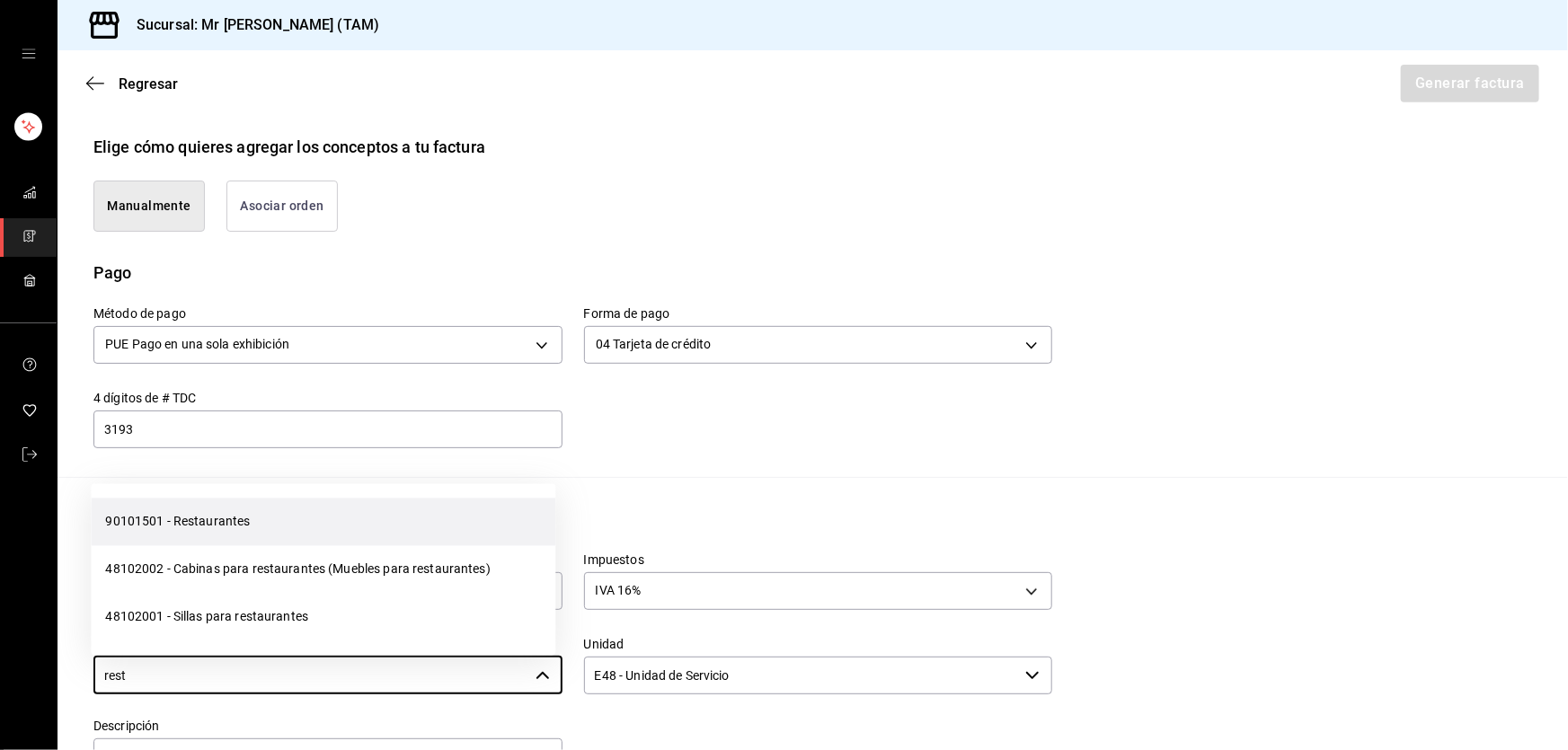
click at [335, 529] on li "90101501 - Restaurantes" at bounding box center [323, 522] width 465 height 47
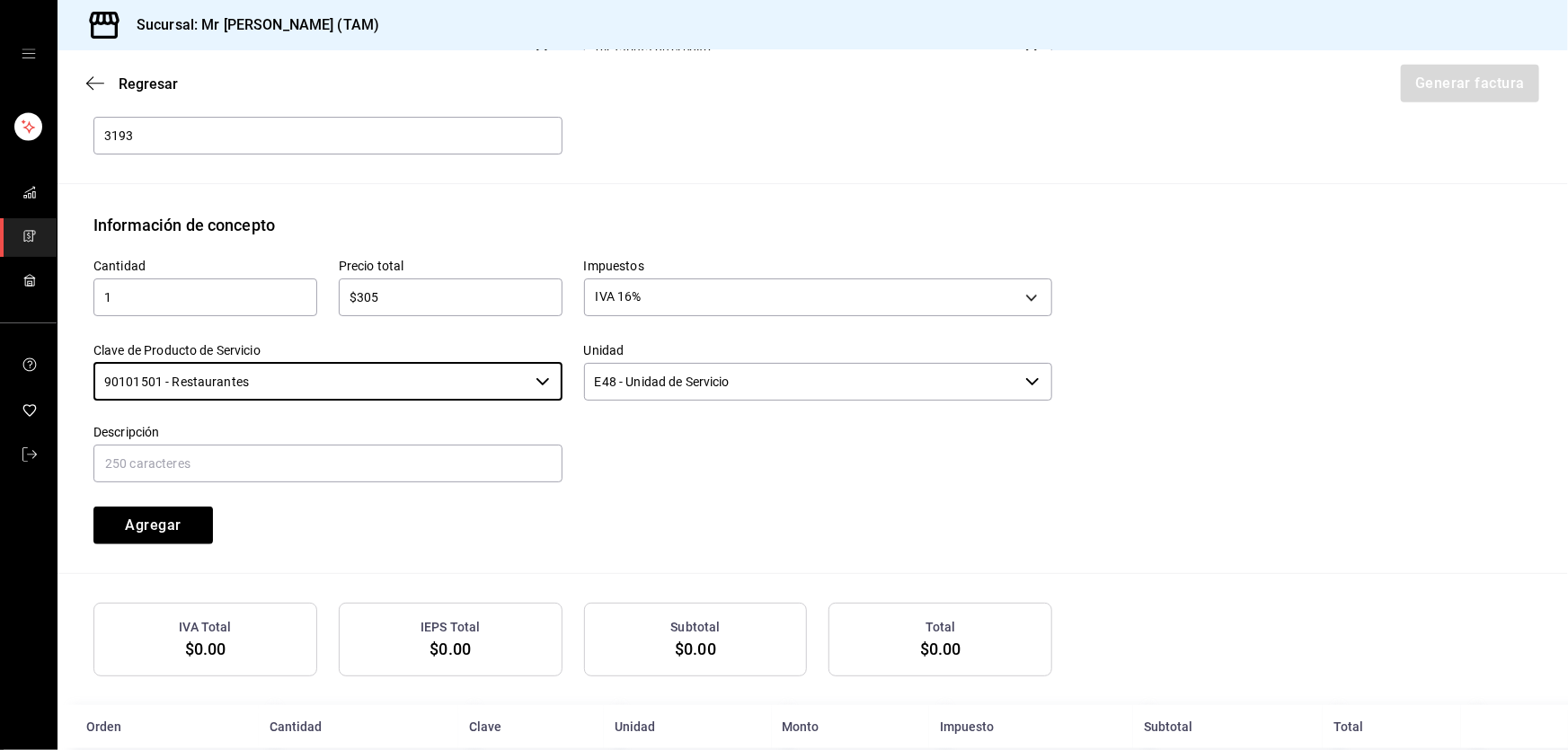
scroll to position [735, 0]
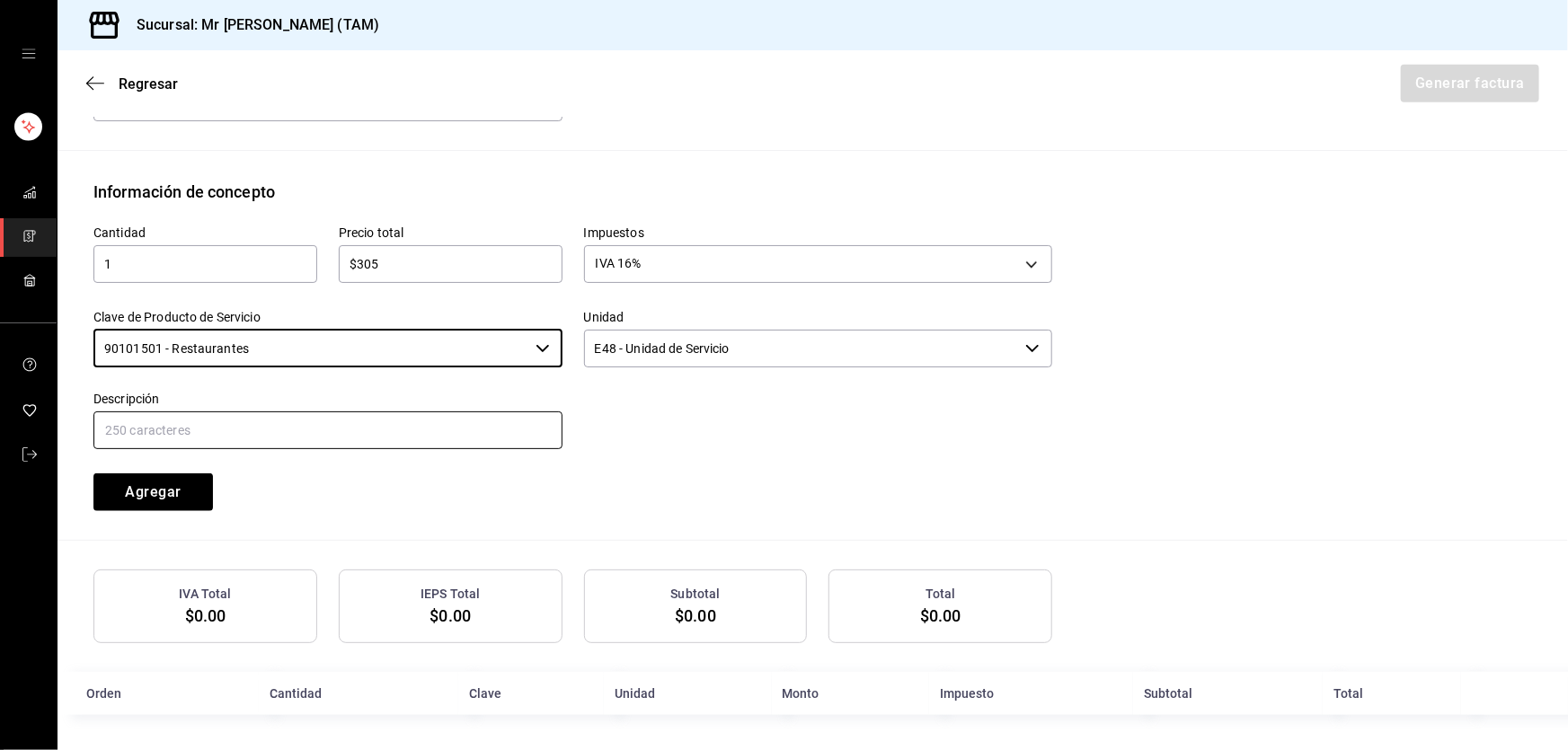
type input "90101501 - Restaurantes"
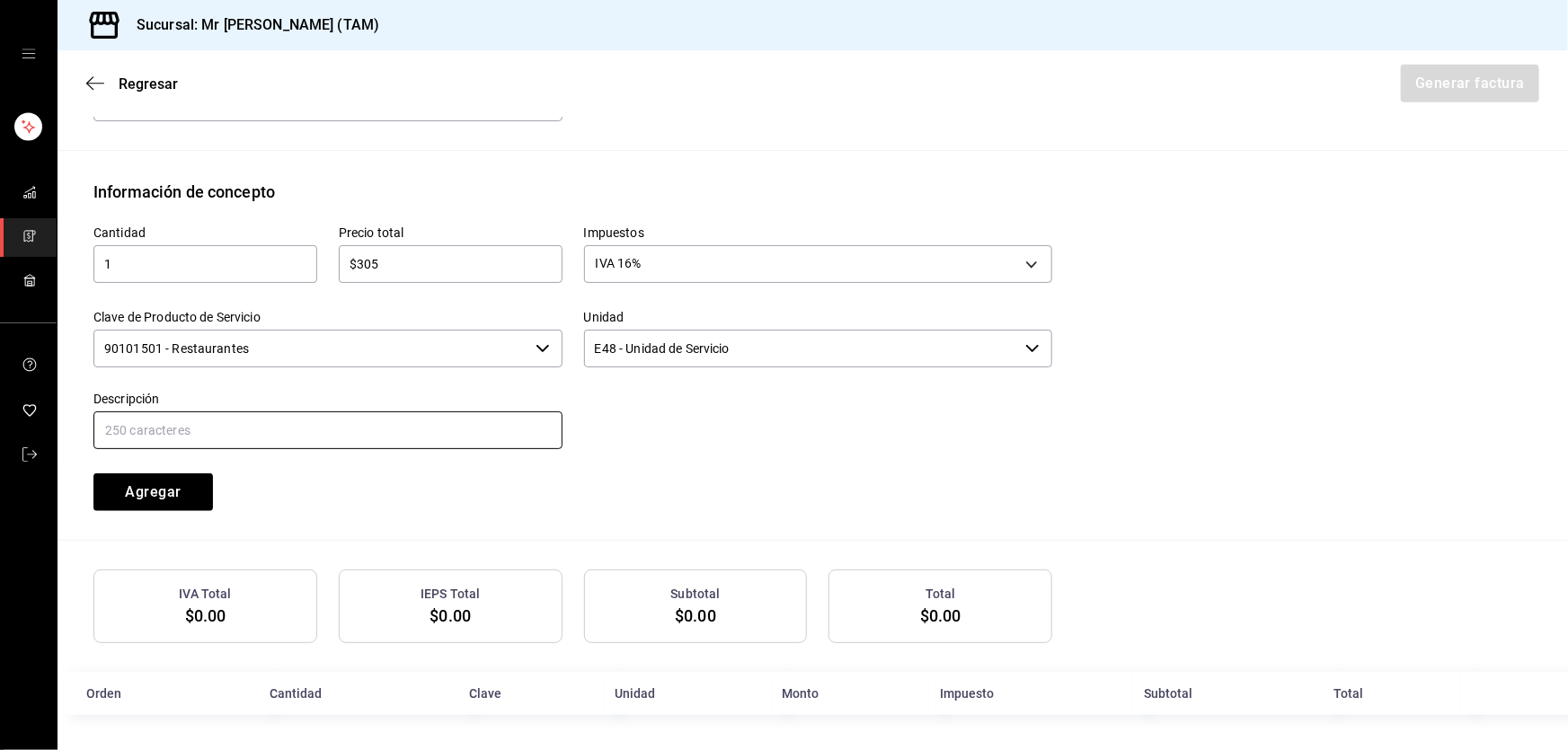
click at [312, 417] on input "text" at bounding box center [328, 430] width 469 height 38
click at [218, 428] on input "CONSUMO DEL DIA 05 SEPTIEMBRE 2025" at bounding box center [328, 430] width 469 height 38
click at [362, 421] on input "CONSUMO DEL DIA 10 SEPTIEMBRE 2025" at bounding box center [328, 430] width 469 height 38
type input "CONSUMO DEL DIA 10 SEPTIEMBRE 2025"
click at [152, 485] on button "Agregar" at bounding box center [154, 492] width 120 height 38
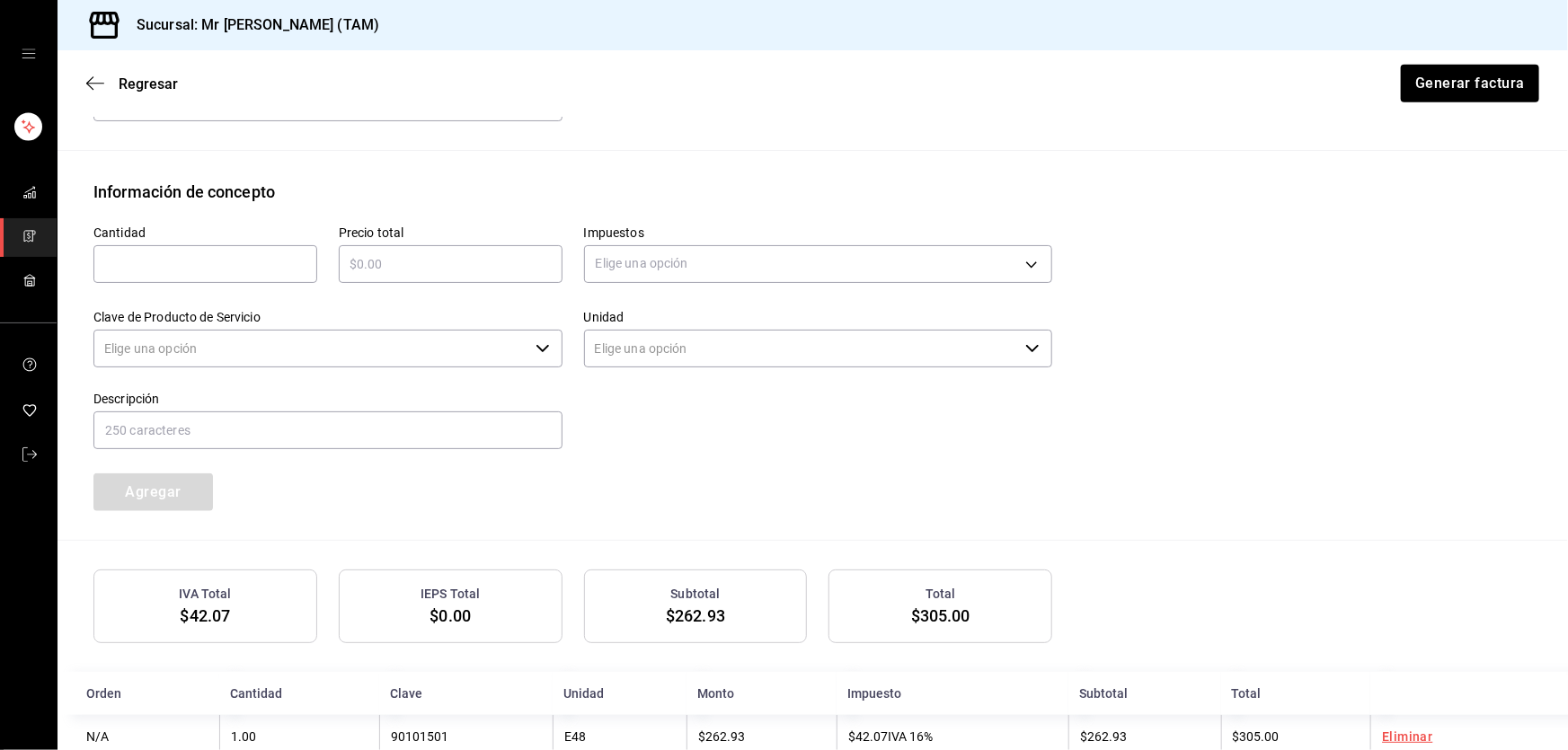
type input "90101500 - Establecimientos para comer y beber"
type input "E48 - Unidad de Servicio"
click at [205, 265] on input "text" at bounding box center [205, 264] width 223 height 21
type input "1"
click at [364, 270] on input "text" at bounding box center [450, 264] width 223 height 21
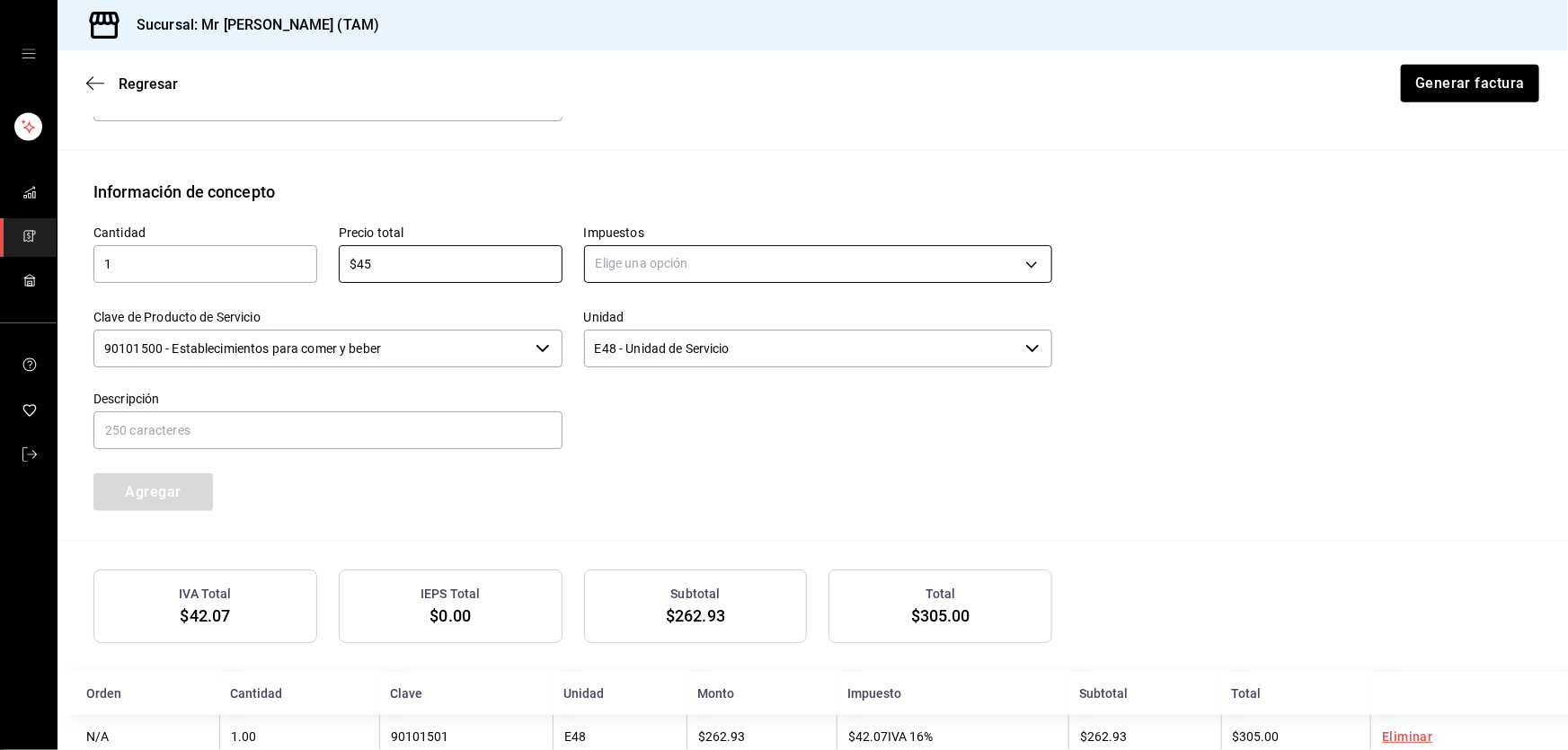
type input "$45"
click at [633, 270] on body "Sucursal: Mr Smoky (TAM) Regresar Generar factura Emisor Perfil fiscal LARISSA …" at bounding box center [784, 375] width 1568 height 750
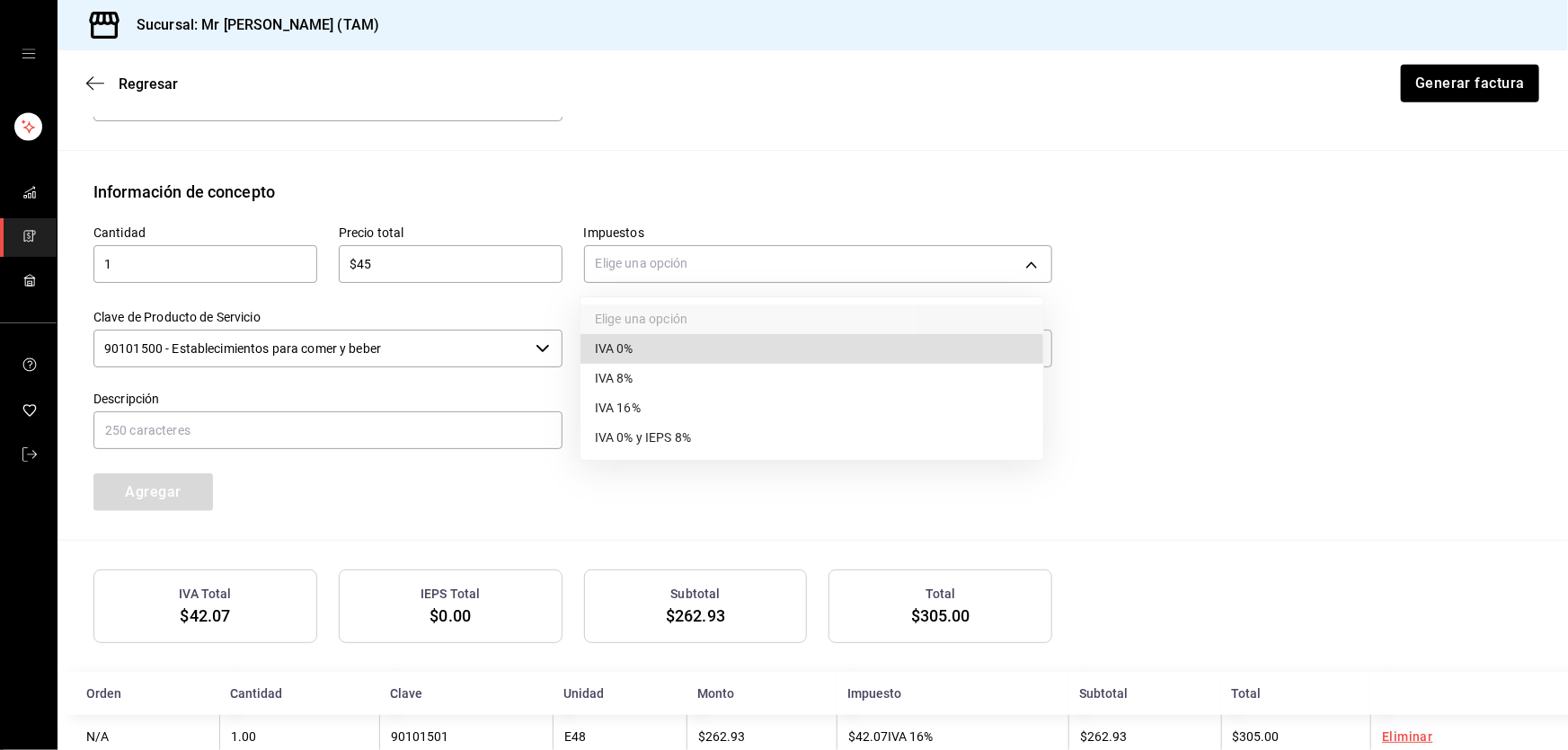
click at [630, 350] on span "IVA 0%" at bounding box center [614, 349] width 39 height 19
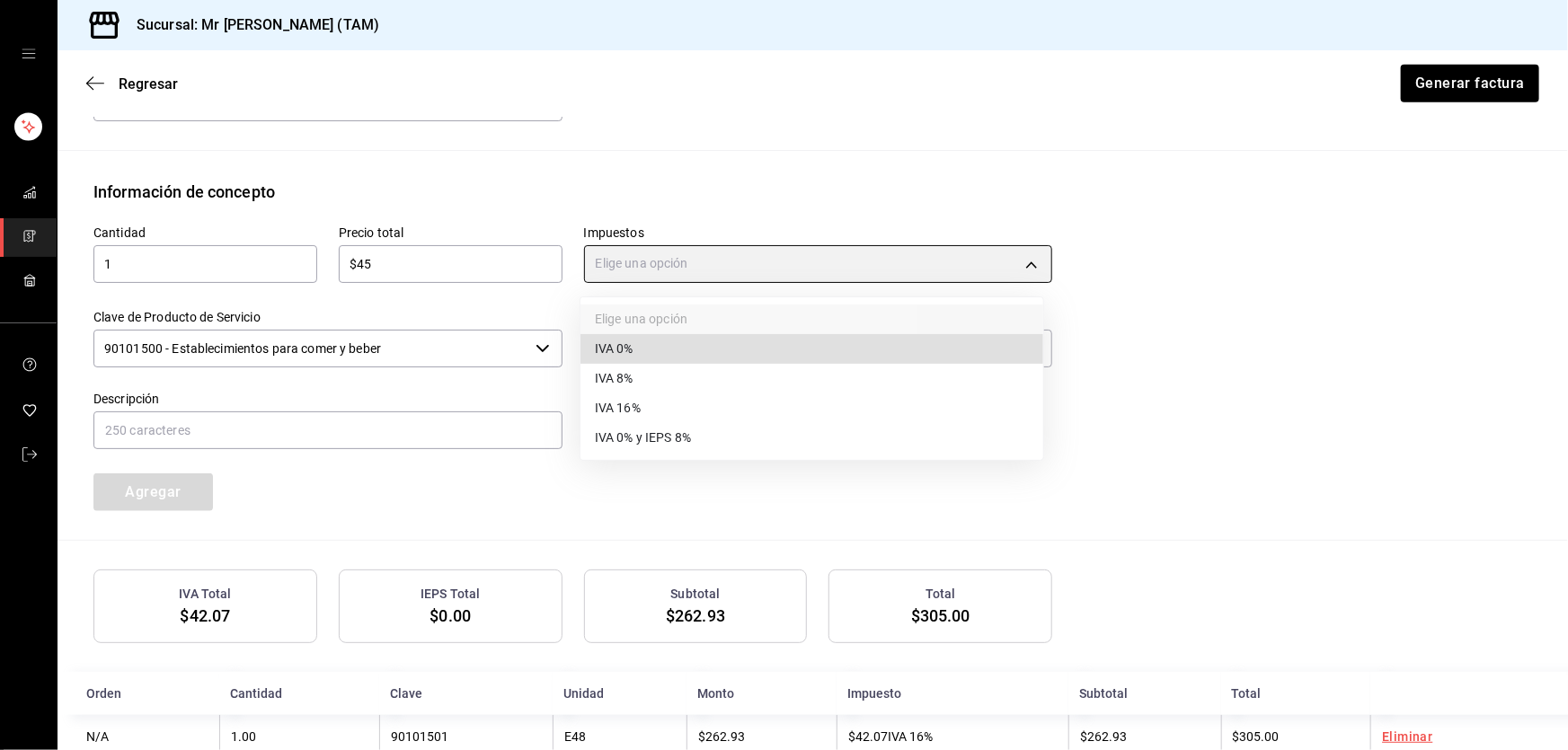
type input "IVA_0"
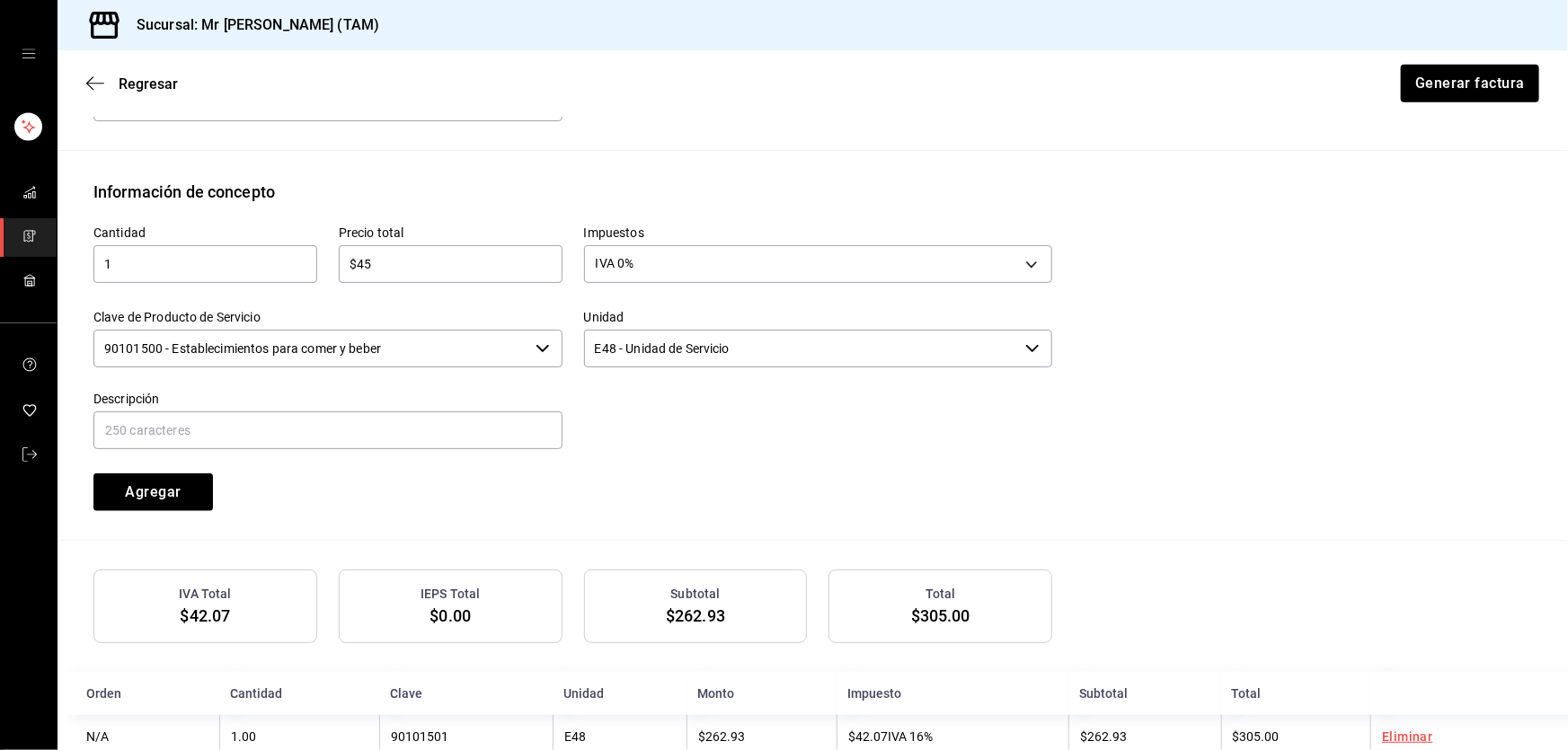
click at [387, 357] on input "90101500 - Establecimientos para comer y beber" at bounding box center [311, 348] width 435 height 38
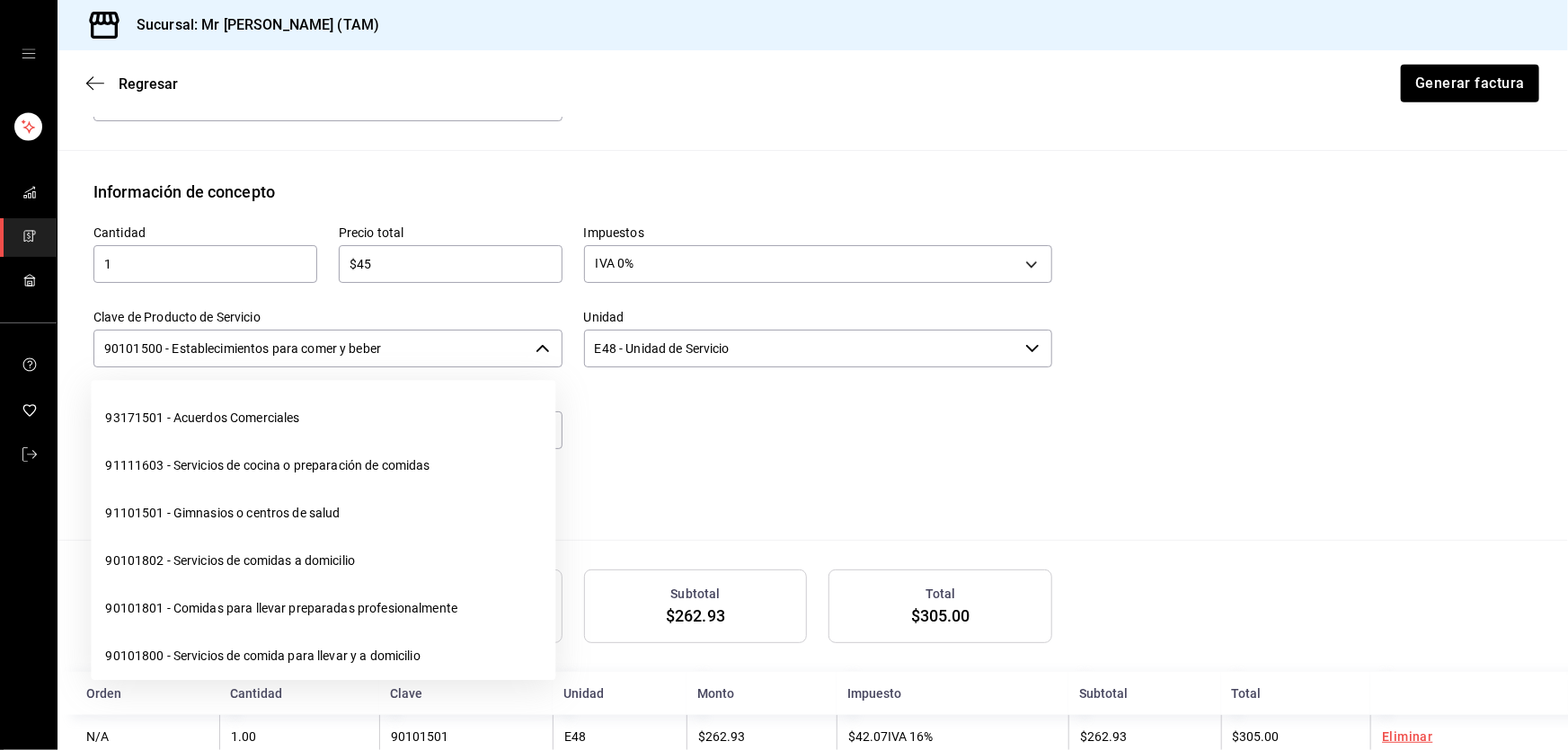
click at [387, 357] on input "90101500 - Establecimientos para comer y beber" at bounding box center [311, 348] width 435 height 38
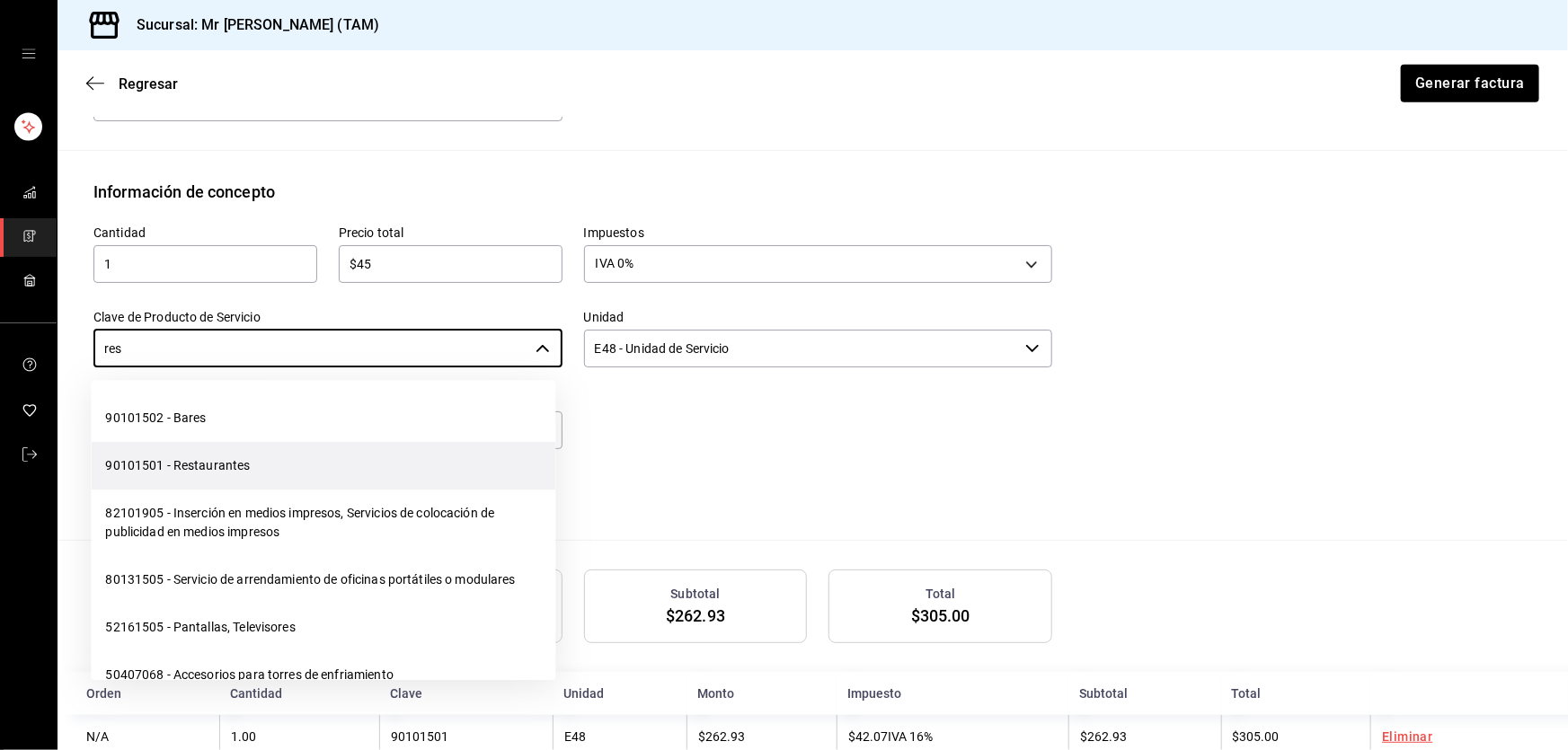
click at [242, 469] on li "90101501 - Restaurantes" at bounding box center [323, 465] width 465 height 47
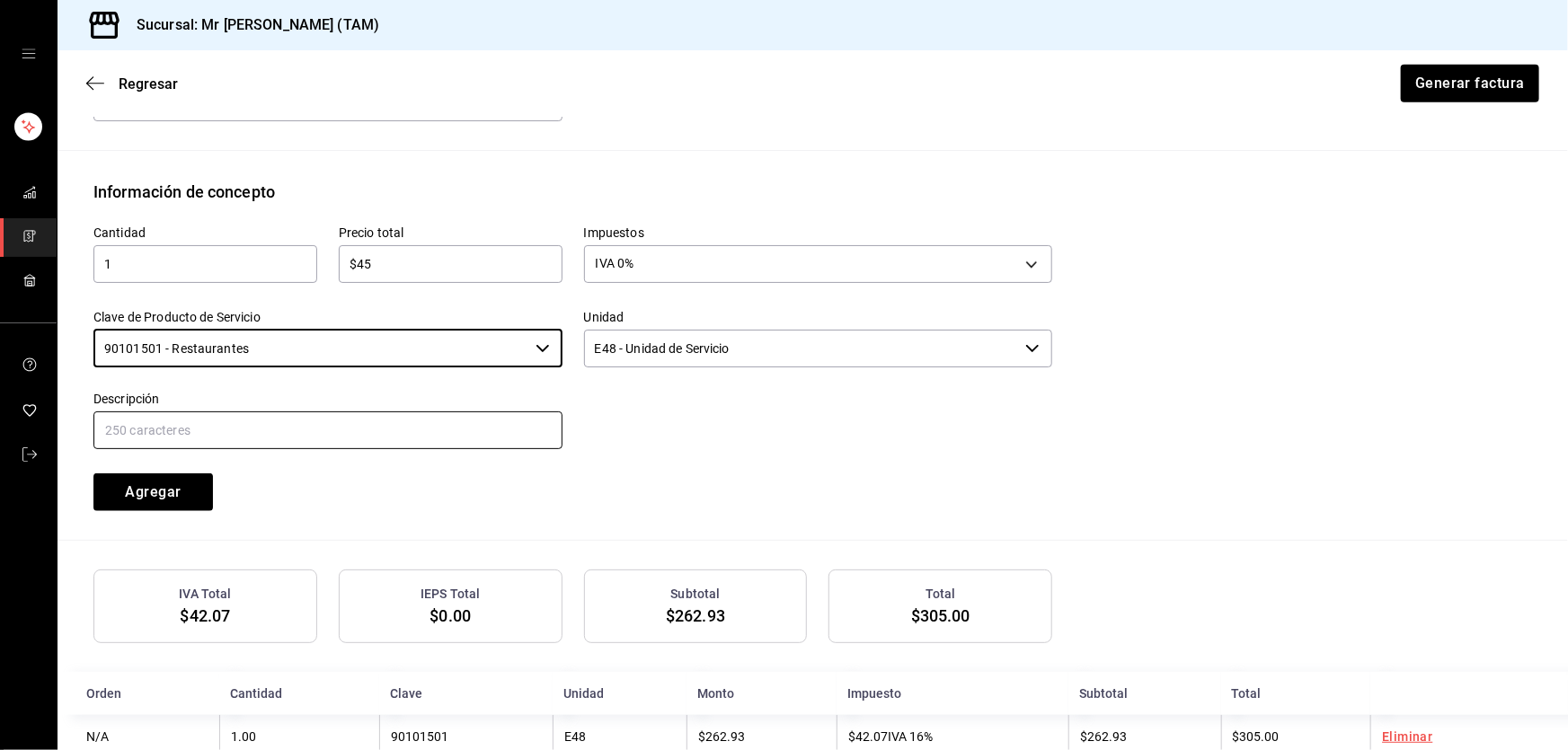
type input "90101501 - Restaurantes"
click at [255, 430] on input "text" at bounding box center [328, 430] width 469 height 38
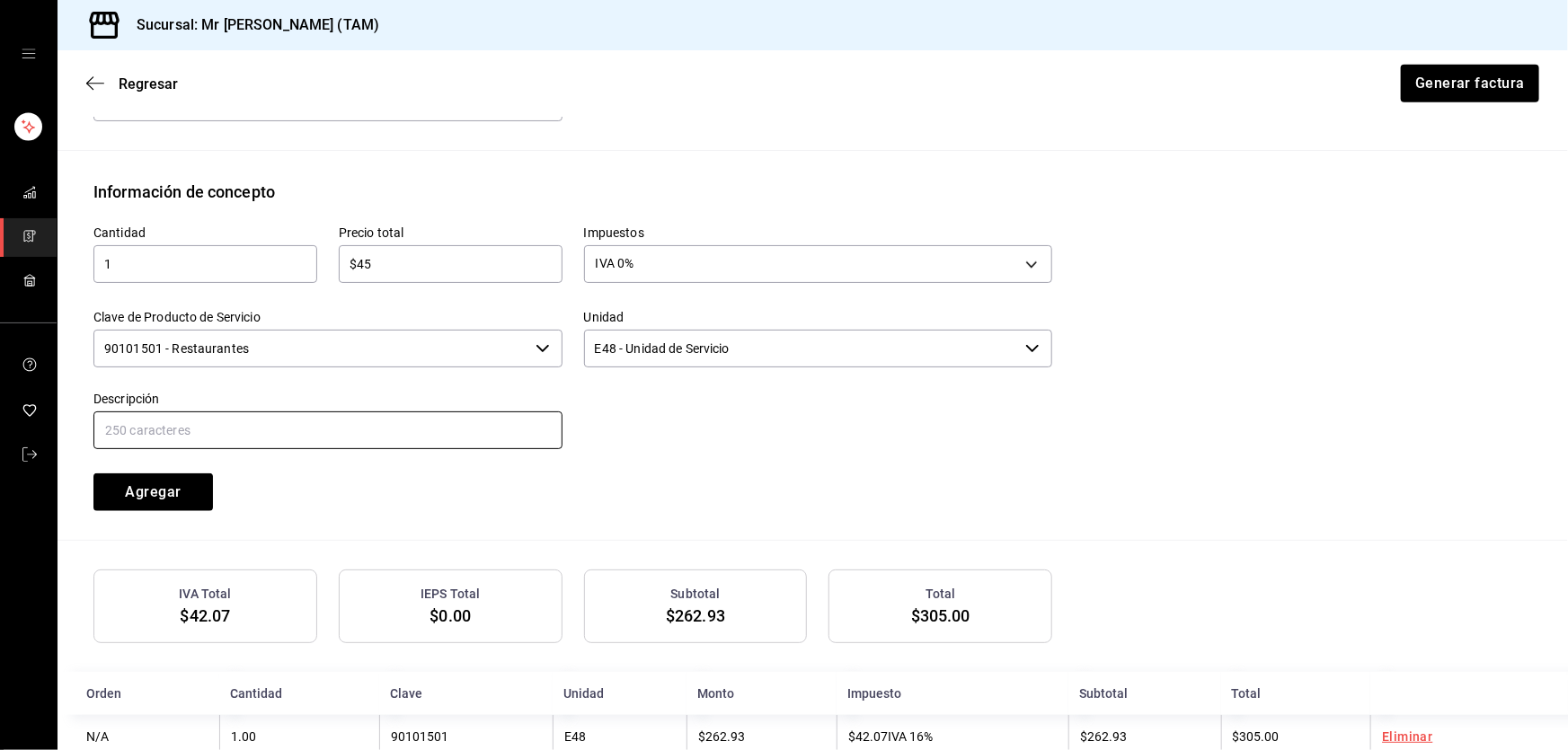
type input "PROPINA"
click at [456, 476] on div "Cantidad 1 ​ Precio total $45 ​ Impuestos IVA 0% IVA_0 Clave de Producto de Ser…" at bounding box center [562, 358] width 980 height 307
click at [189, 484] on button "Agregar" at bounding box center [154, 492] width 120 height 38
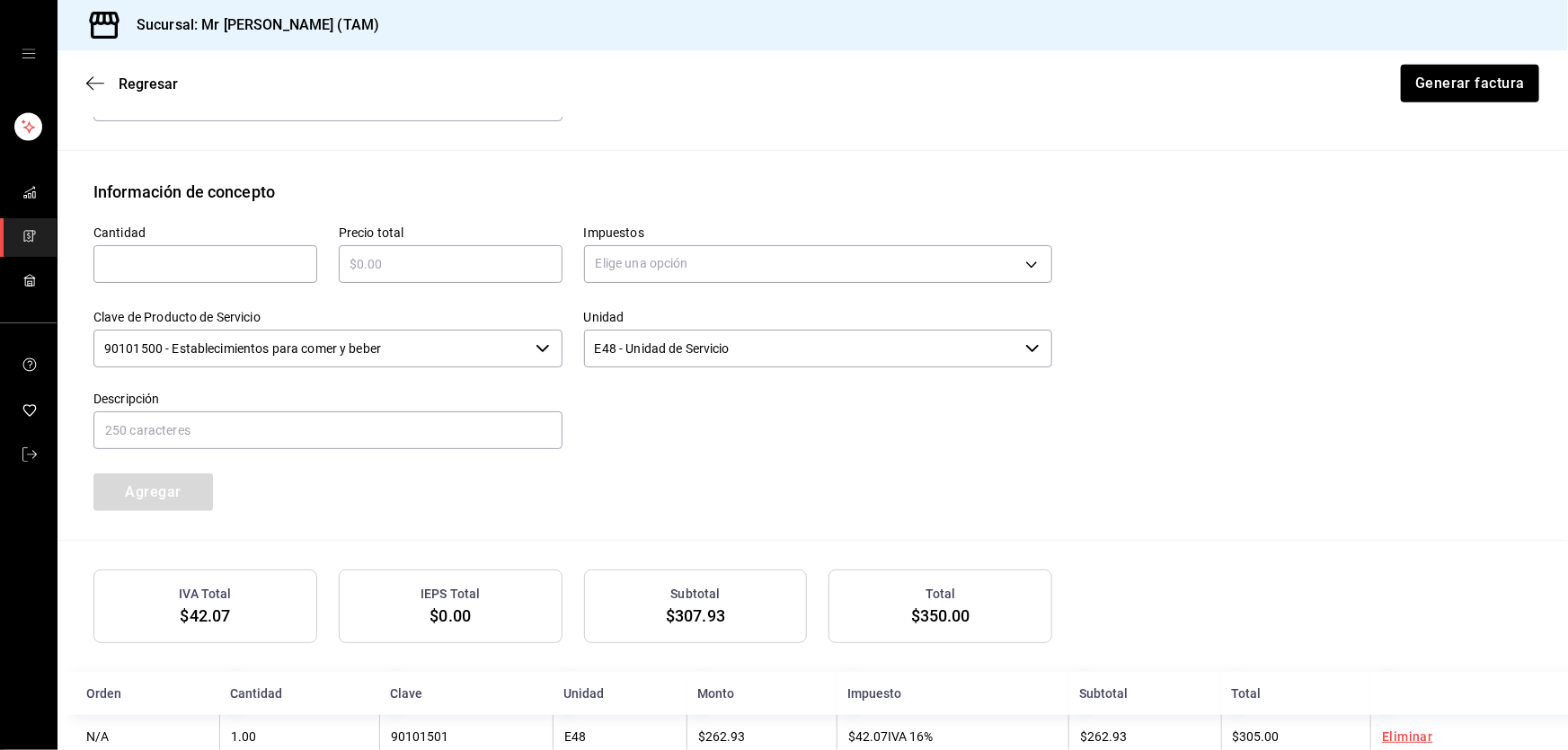
scroll to position [825, 0]
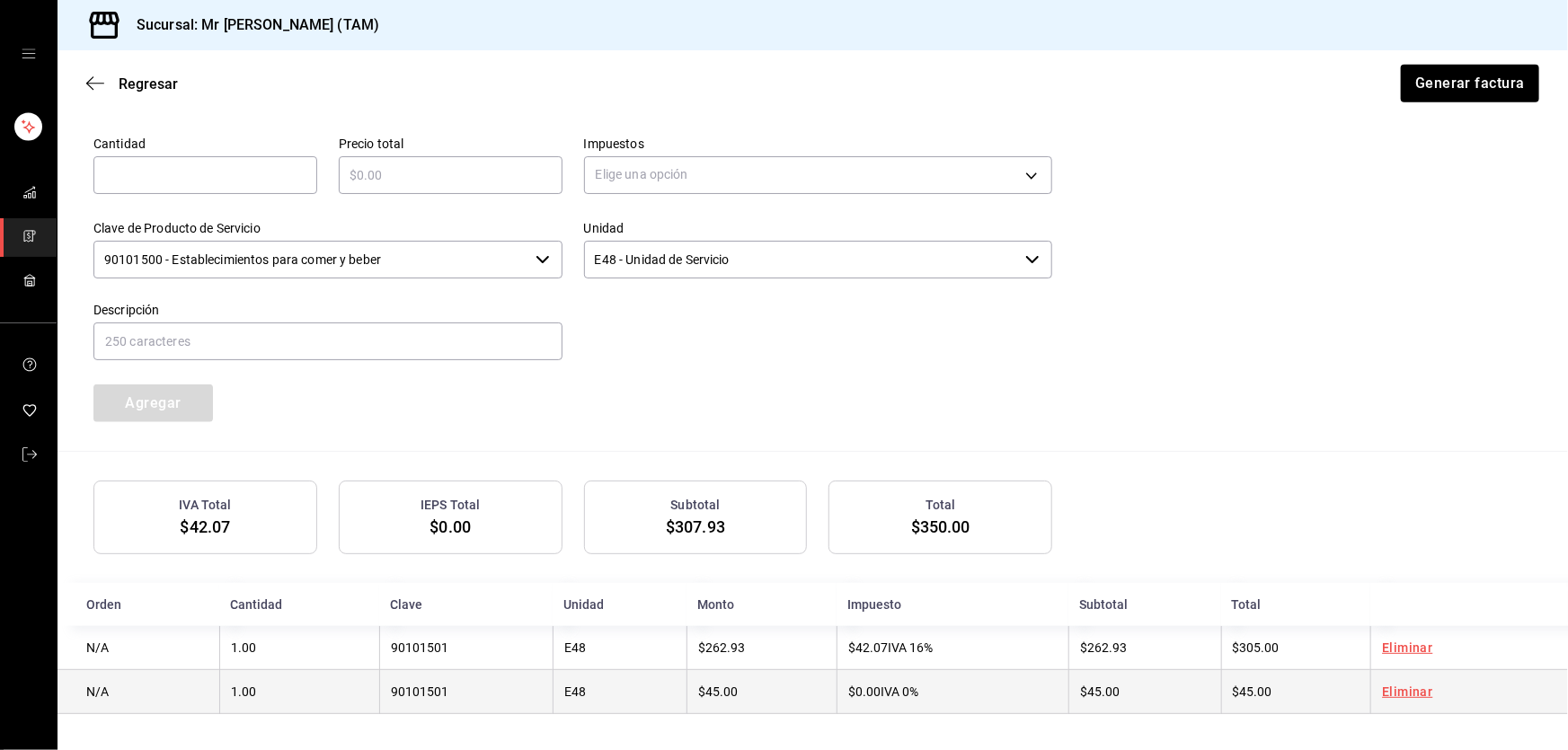
click at [855, 698] on span "$0.00" at bounding box center [863, 691] width 32 height 14
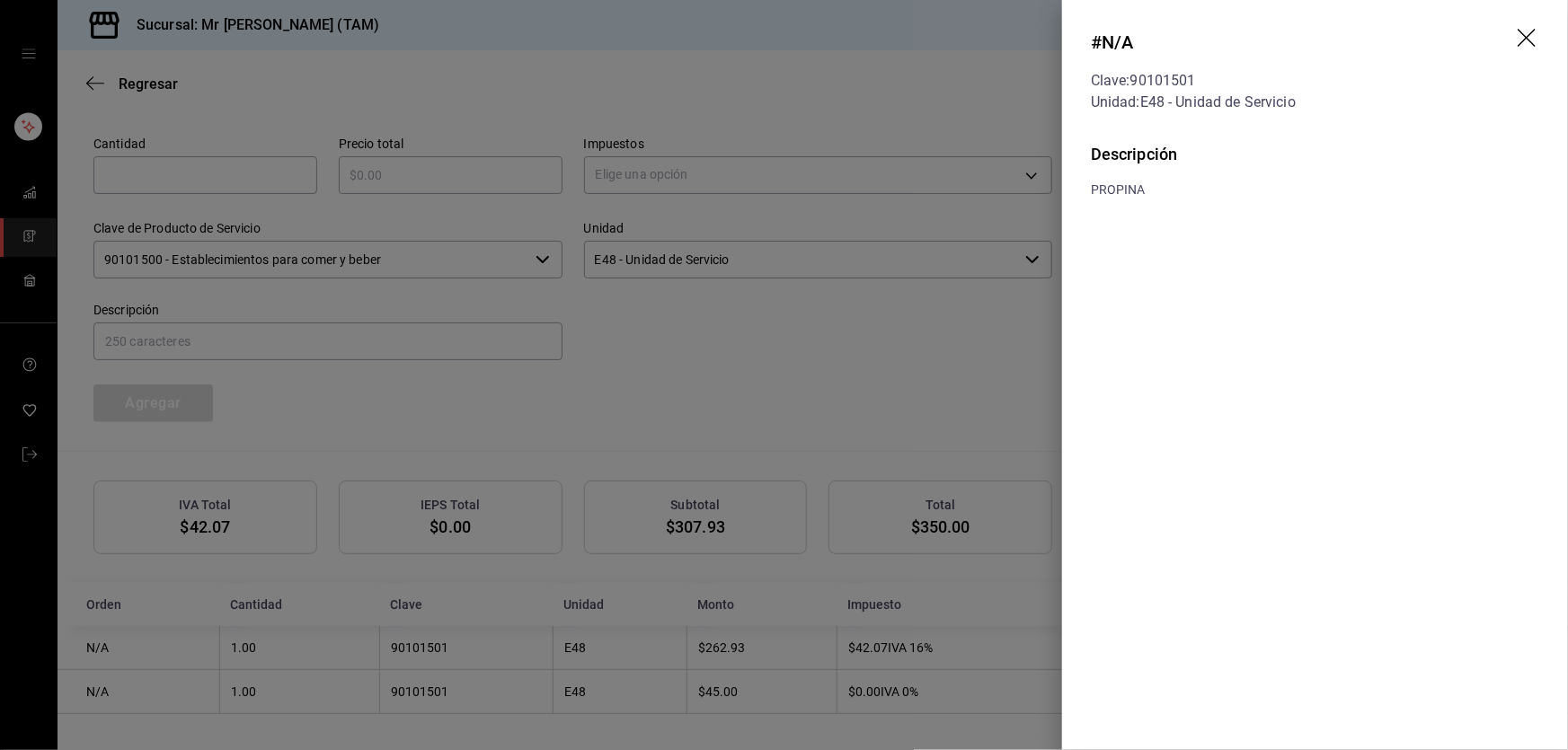
click at [1526, 33] on icon "drag" at bounding box center [1528, 40] width 21 height 21
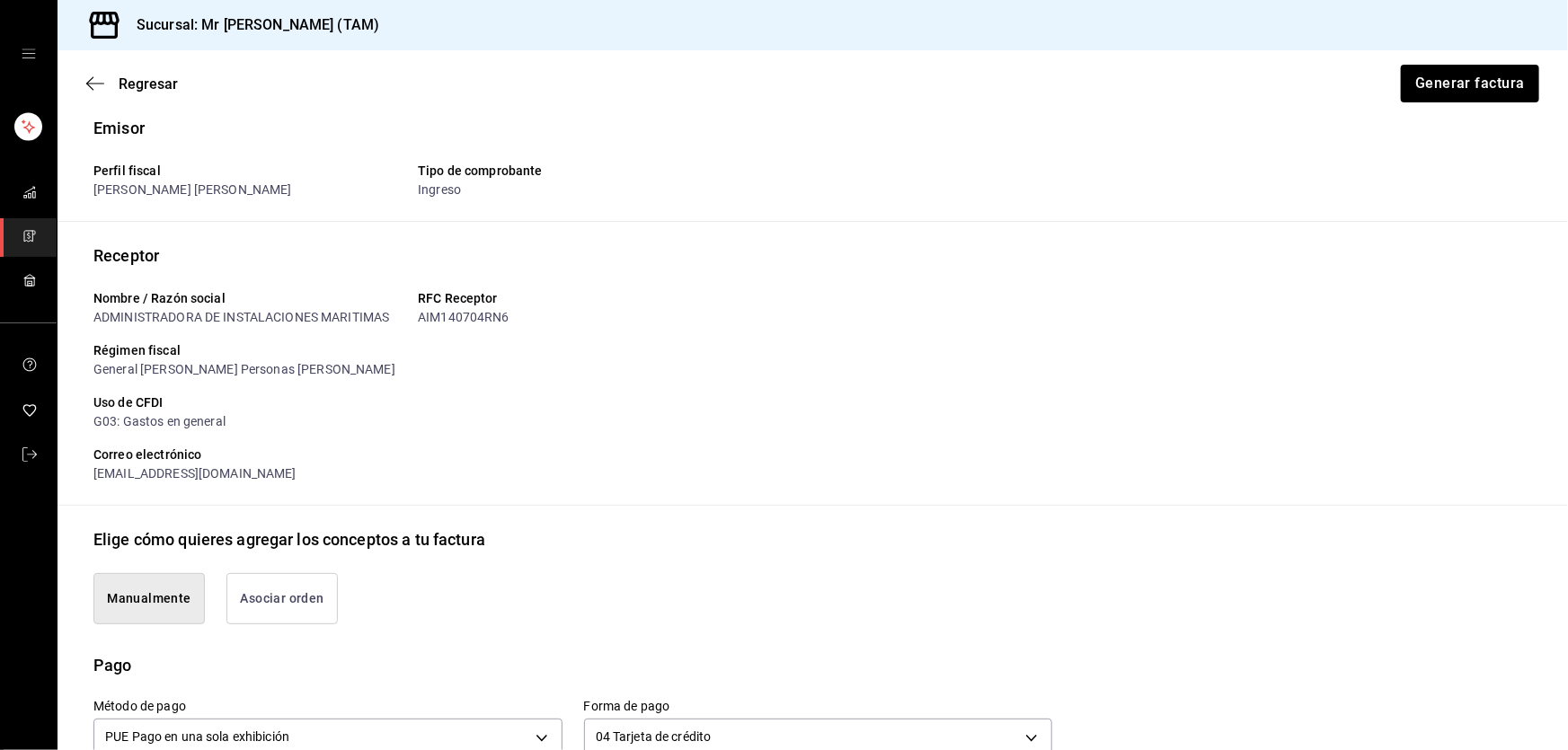
scroll to position [9, 0]
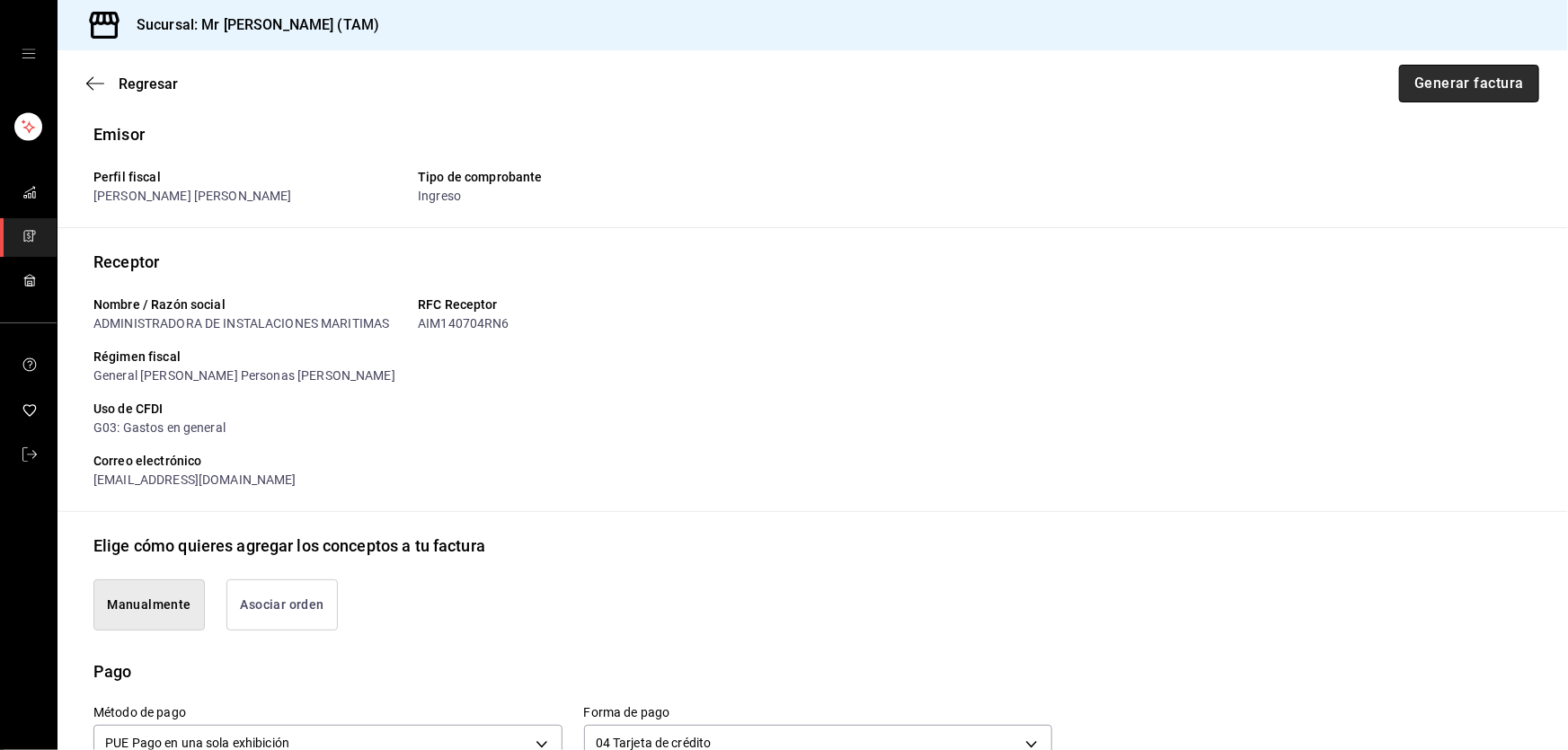
click at [1460, 79] on button "Generar factura" at bounding box center [1468, 83] width 140 height 38
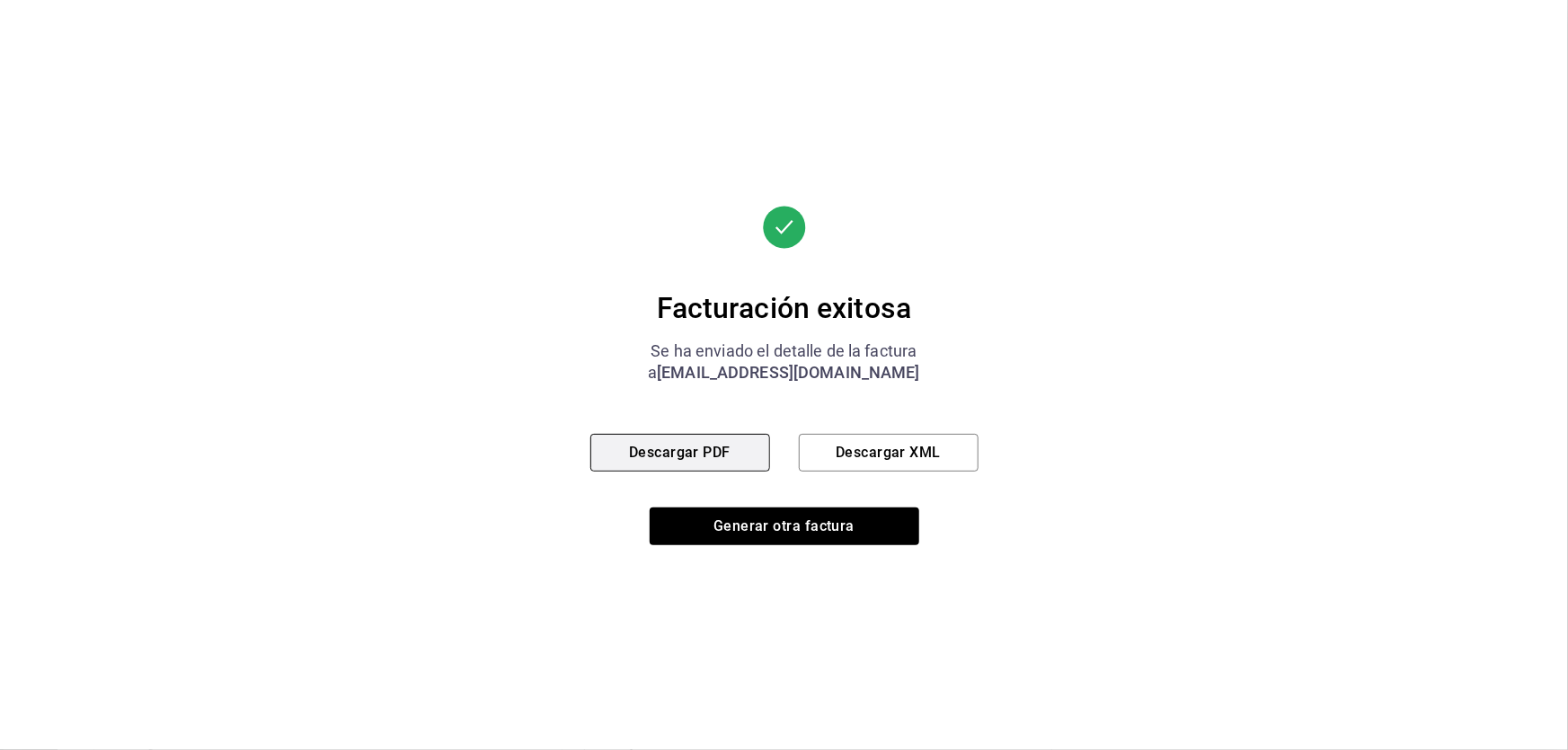
click at [643, 446] on button "Descargar PDF" at bounding box center [681, 452] width 180 height 38
click at [878, 439] on button "Descargar XML" at bounding box center [888, 452] width 180 height 38
